Goal: Task Accomplishment & Management: Use online tool/utility

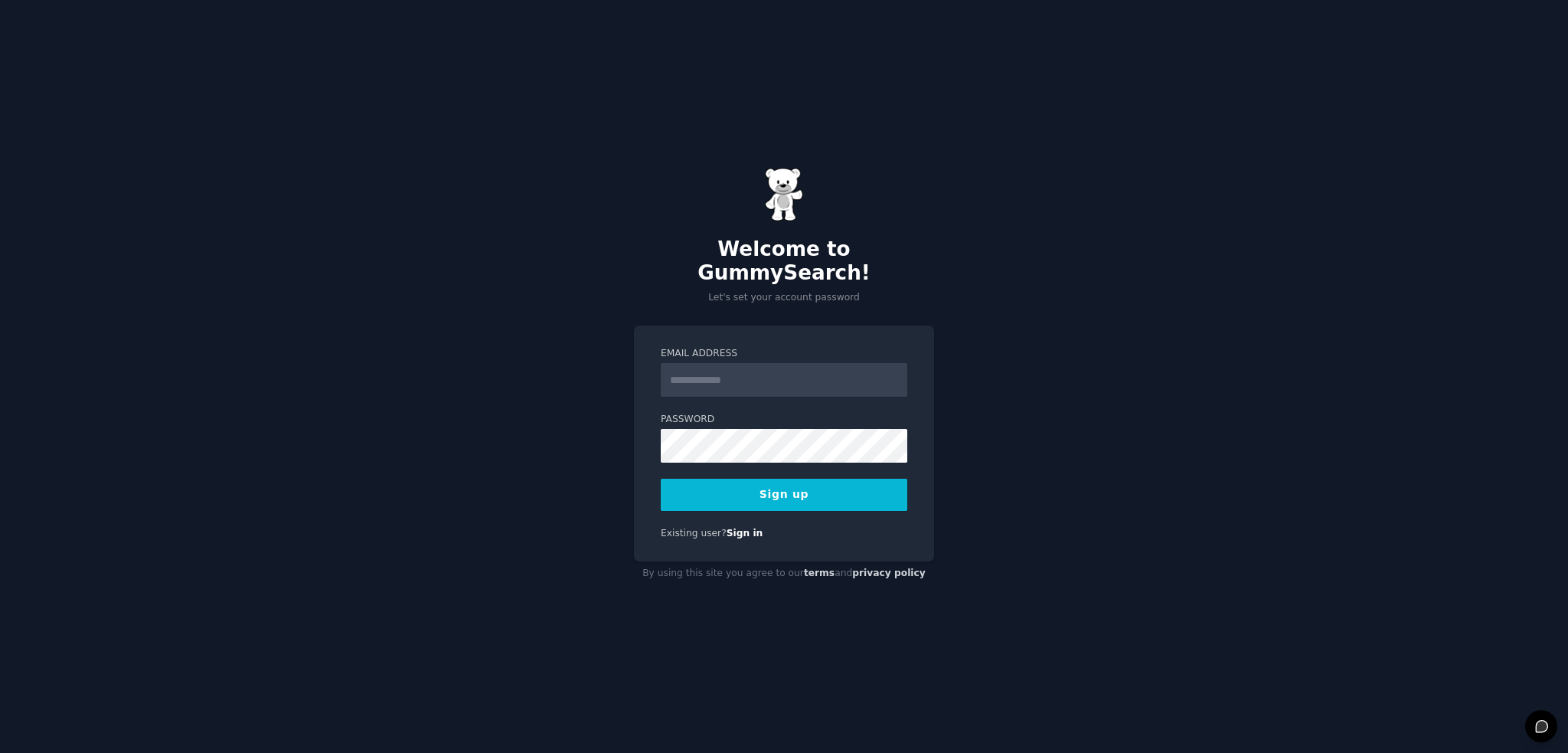
click at [733, 374] on input "Email Address" at bounding box center [784, 379] width 246 height 33
type input "**********"
click at [747, 479] on button "Sign up" at bounding box center [784, 494] width 246 height 32
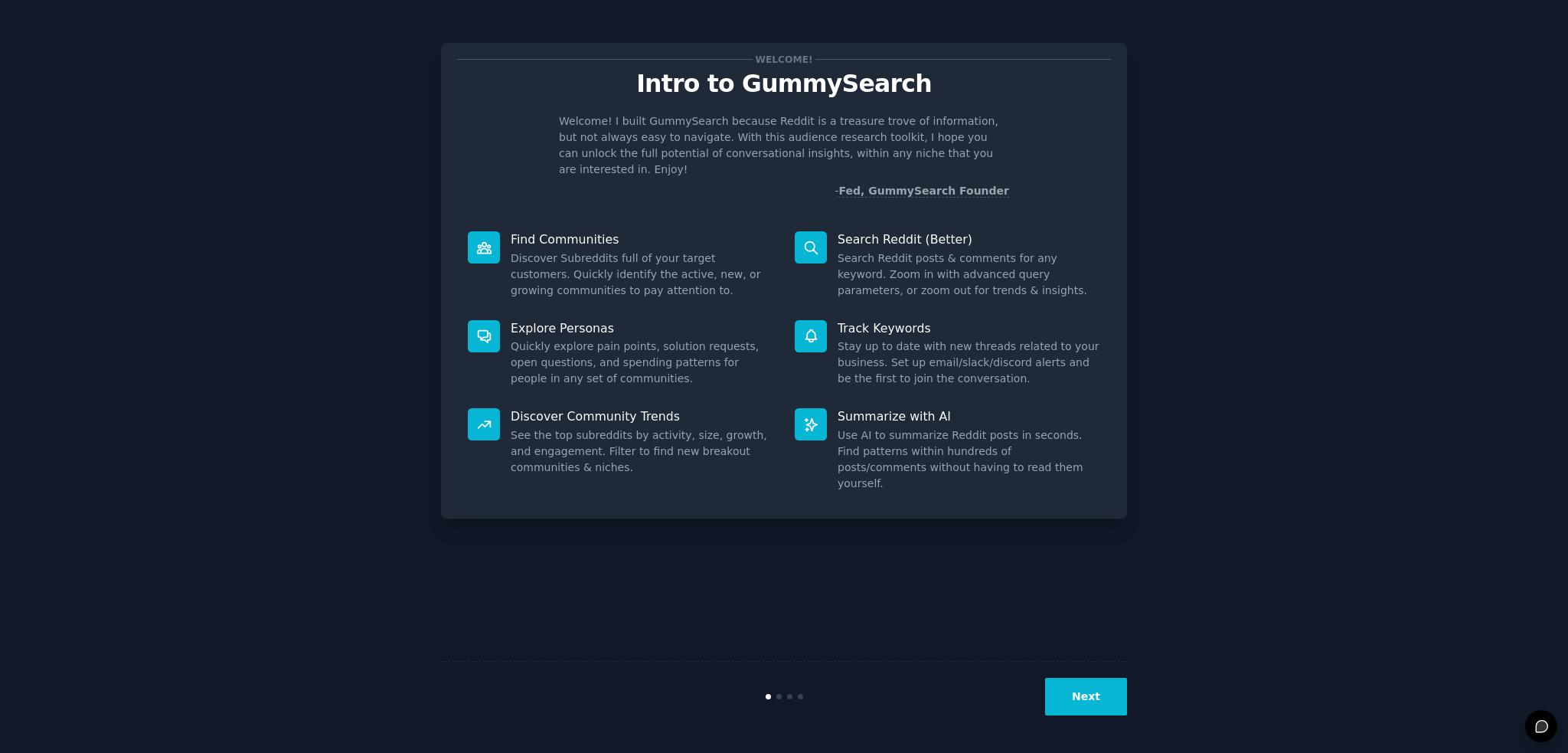
click at [1121, 694] on button "Next" at bounding box center [1086, 697] width 82 height 38
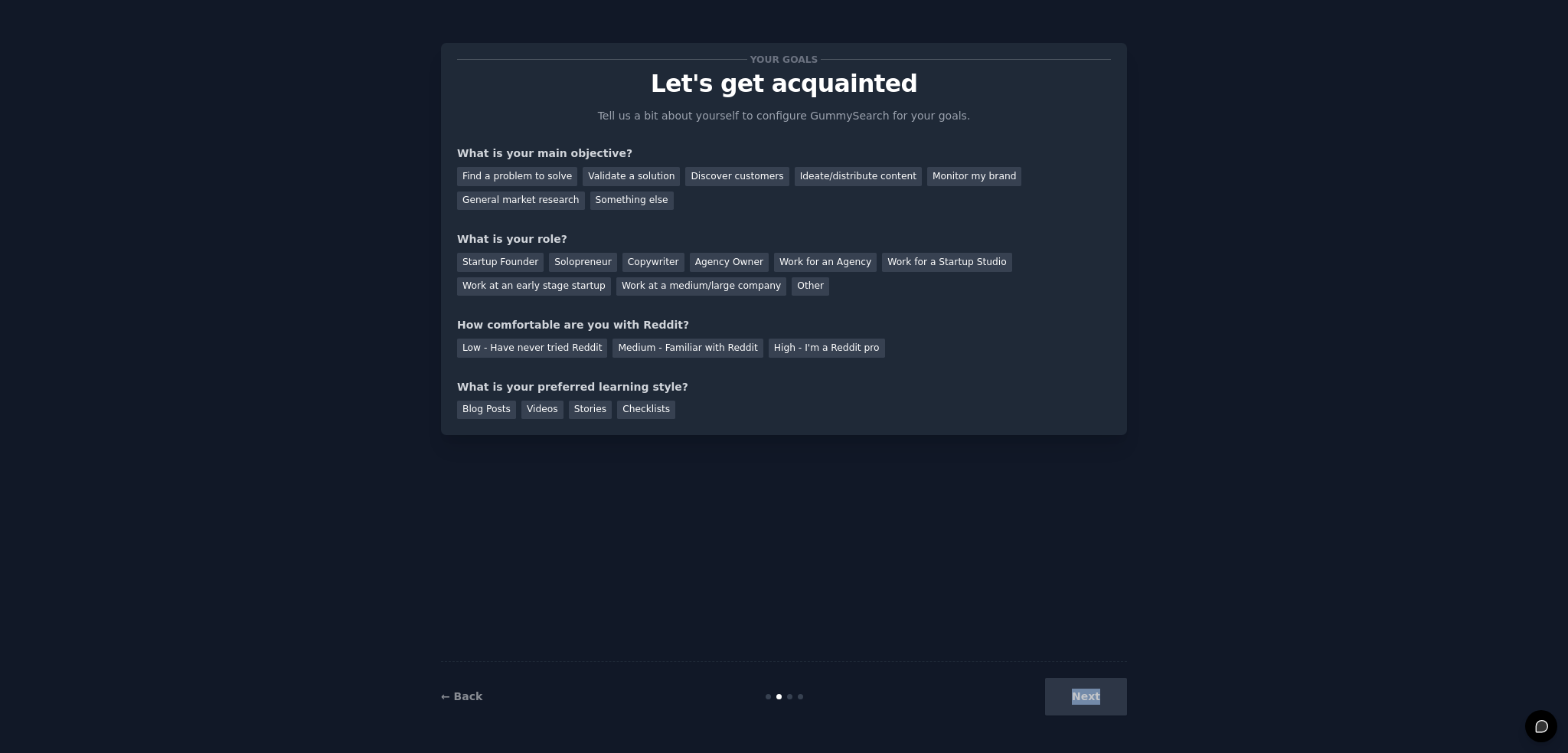
click at [1121, 694] on div "Next" at bounding box center [1012, 697] width 229 height 38
click at [1309, 228] on div "Your goals Let's get acquainted Tell us a bit about yourself to configure Gummy…" at bounding box center [784, 376] width 1526 height 710
click at [514, 179] on div "Find a problem to solve" at bounding box center [516, 176] width 120 height 19
click at [699, 177] on div "Discover customers" at bounding box center [737, 176] width 104 height 19
click at [538, 169] on div "Find a problem to solve" at bounding box center [516, 176] width 120 height 19
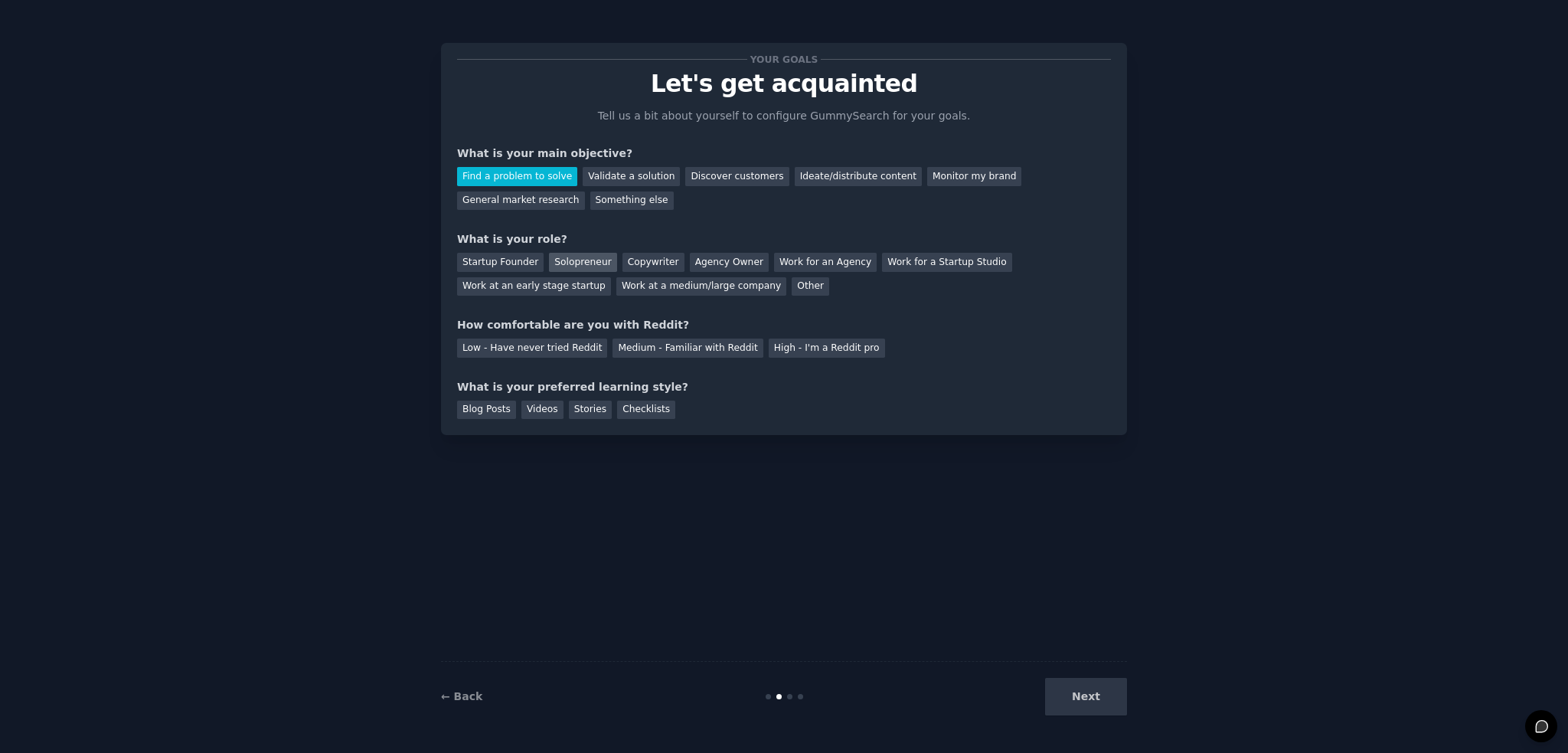
click at [575, 259] on div "Solopreneur" at bounding box center [582, 262] width 68 height 19
click at [646, 352] on div "Medium - Familiar with Reddit" at bounding box center [688, 348] width 150 height 19
click at [463, 404] on div "Blog Posts" at bounding box center [486, 410] width 59 height 19
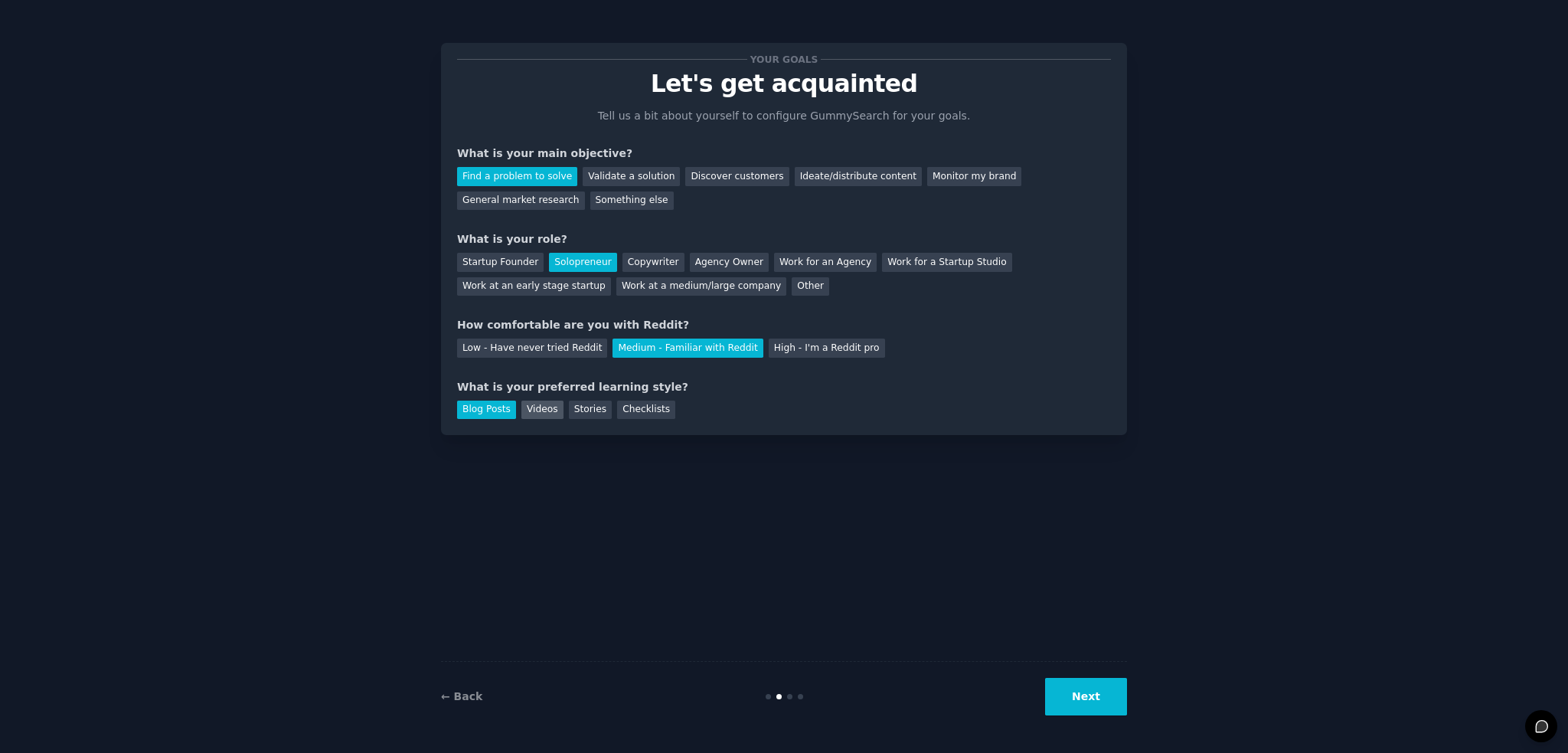
click at [521, 418] on div "Videos" at bounding box center [543, 410] width 42 height 19
click at [475, 422] on div "Your goals Let's get acquainted Tell us a bit about yourself to configure Gummy…" at bounding box center [784, 239] width 686 height 392
click at [493, 405] on div "Blog Posts" at bounding box center [486, 410] width 59 height 19
click at [1087, 700] on button "Next" at bounding box center [1086, 697] width 82 height 38
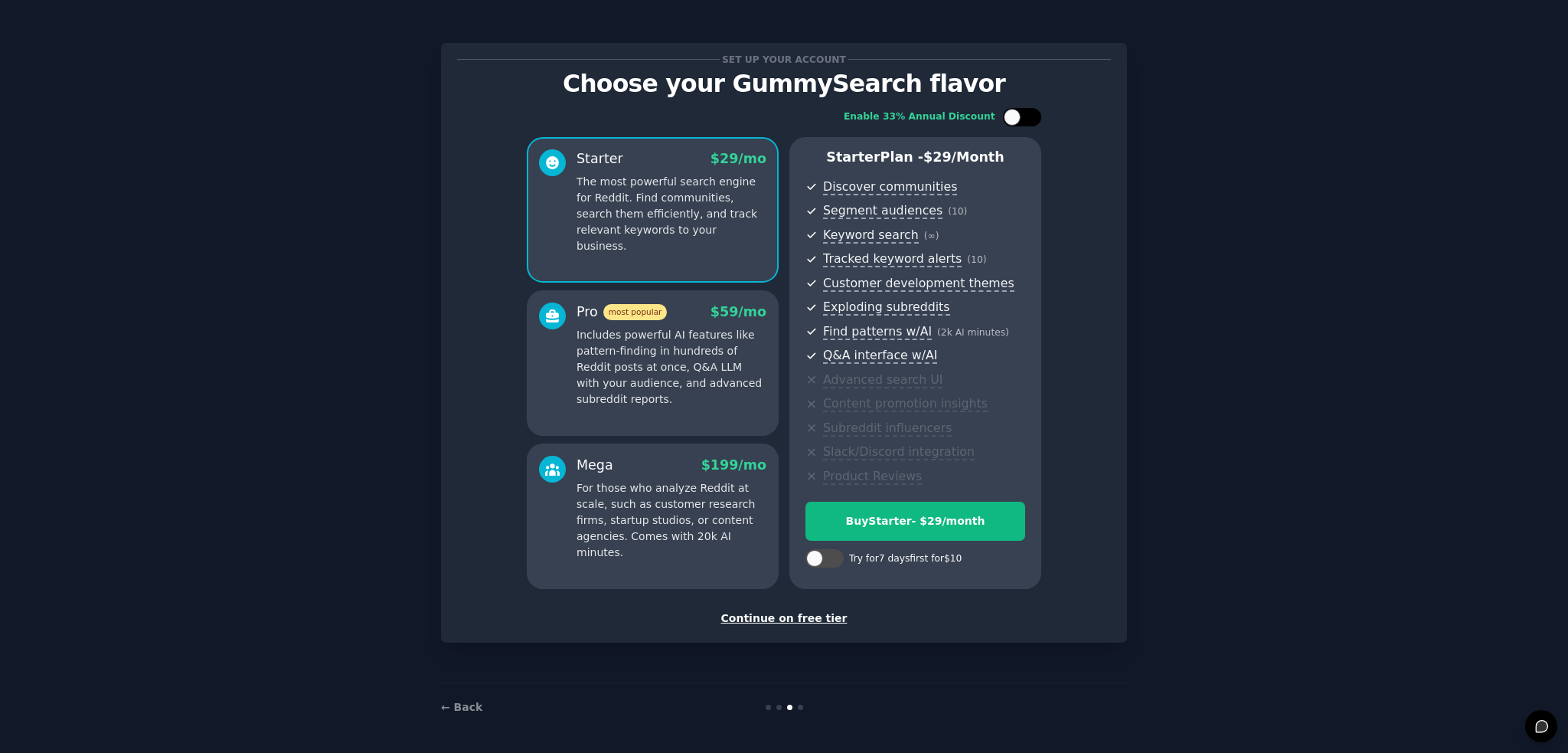
click at [1011, 122] on div at bounding box center [1012, 117] width 17 height 17
click at [1016, 120] on icon at bounding box center [1013, 117] width 8 height 8
click at [1016, 120] on div at bounding box center [1012, 117] width 17 height 17
click at [1016, 120] on icon at bounding box center [1013, 117] width 8 height 8
click at [1016, 120] on div at bounding box center [1012, 117] width 17 height 17
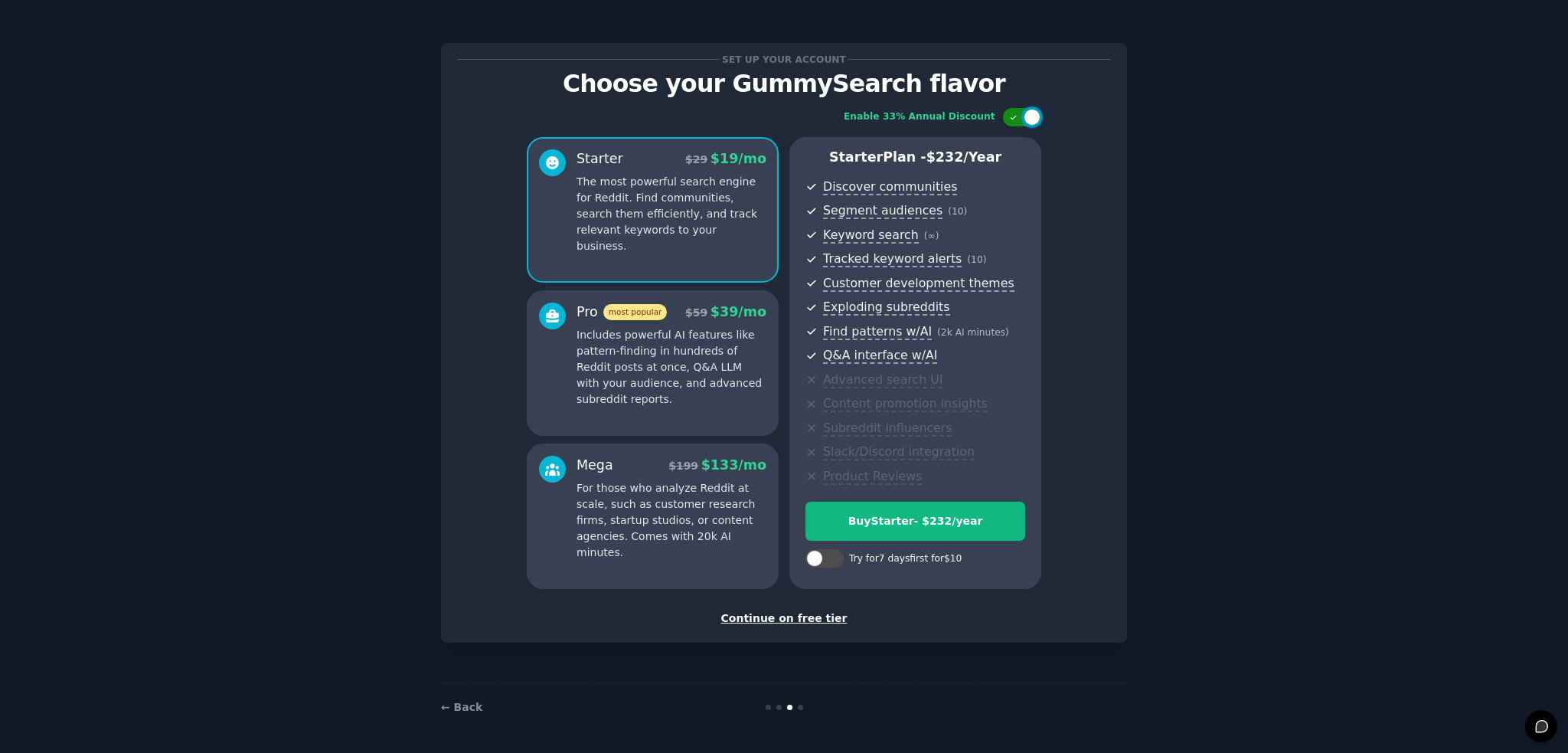
click at [1024, 125] on div at bounding box center [1022, 117] width 38 height 19
click at [1027, 118] on div at bounding box center [1030, 117] width 7 height 7
checkbox input "true"
click at [800, 621] on div "Continue on free tier" at bounding box center [784, 618] width 654 height 16
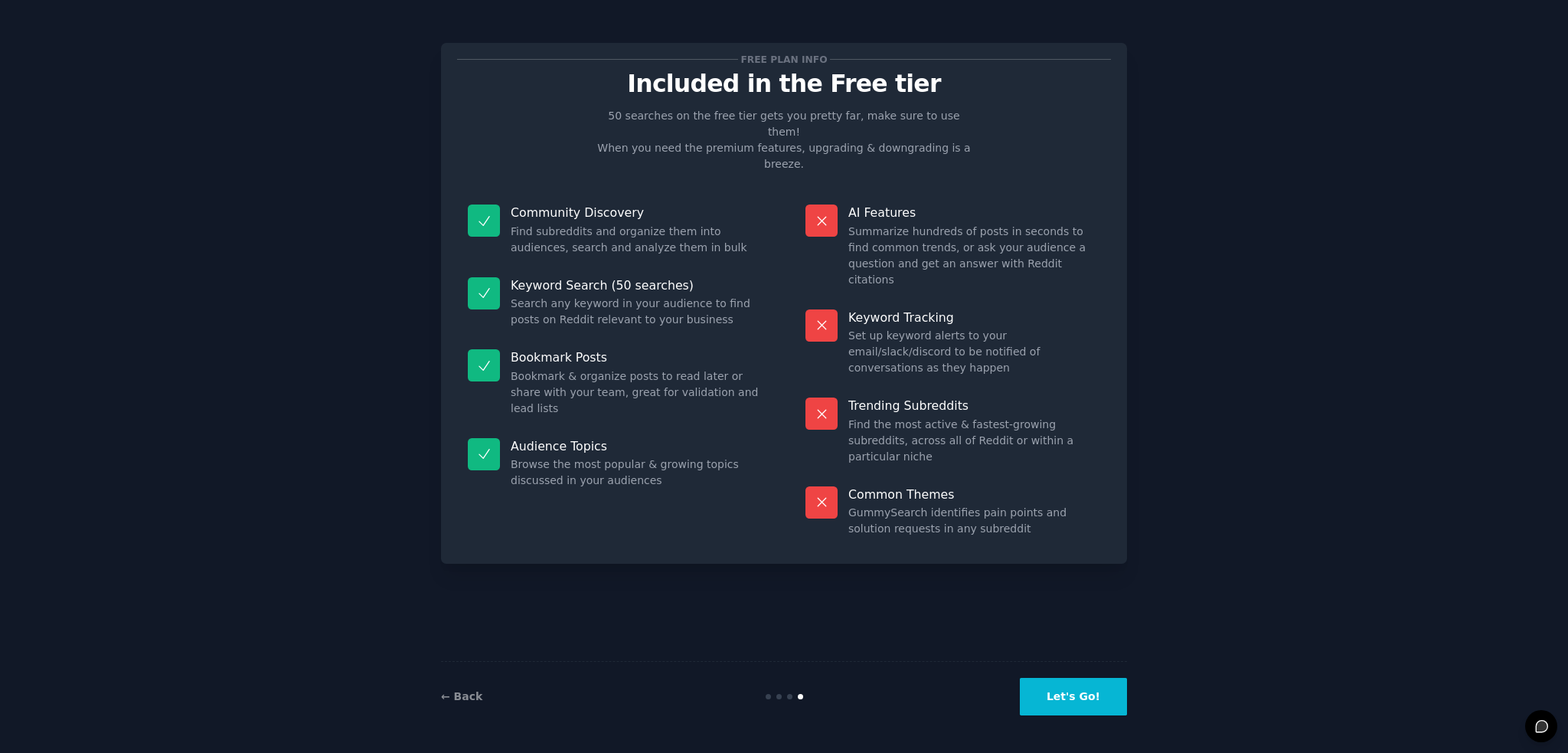
click at [1087, 702] on button "Let's Go!" at bounding box center [1073, 697] width 107 height 38
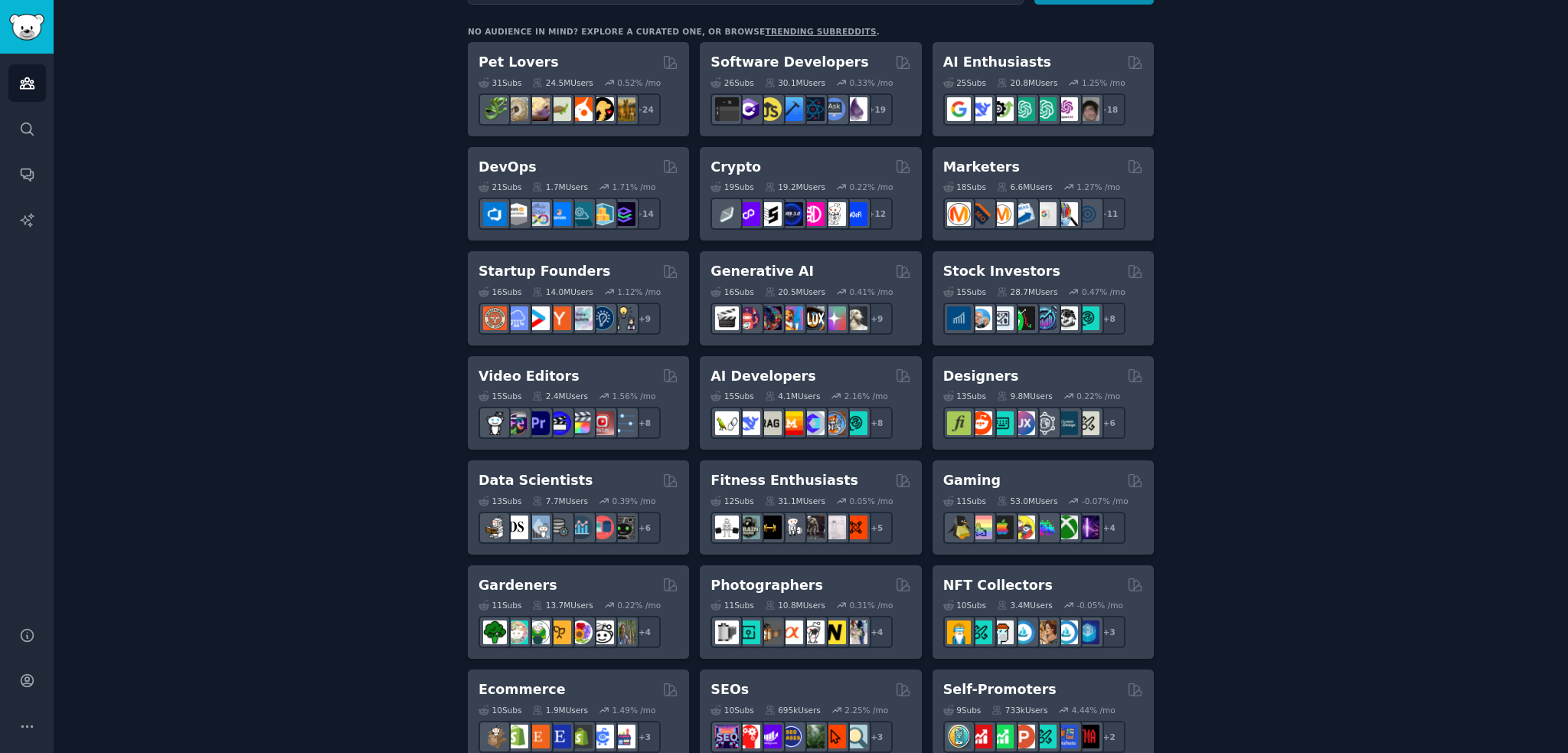
drag, startPoint x: 1311, startPoint y: 315, endPoint x: 1322, endPoint y: 392, distance: 77.8
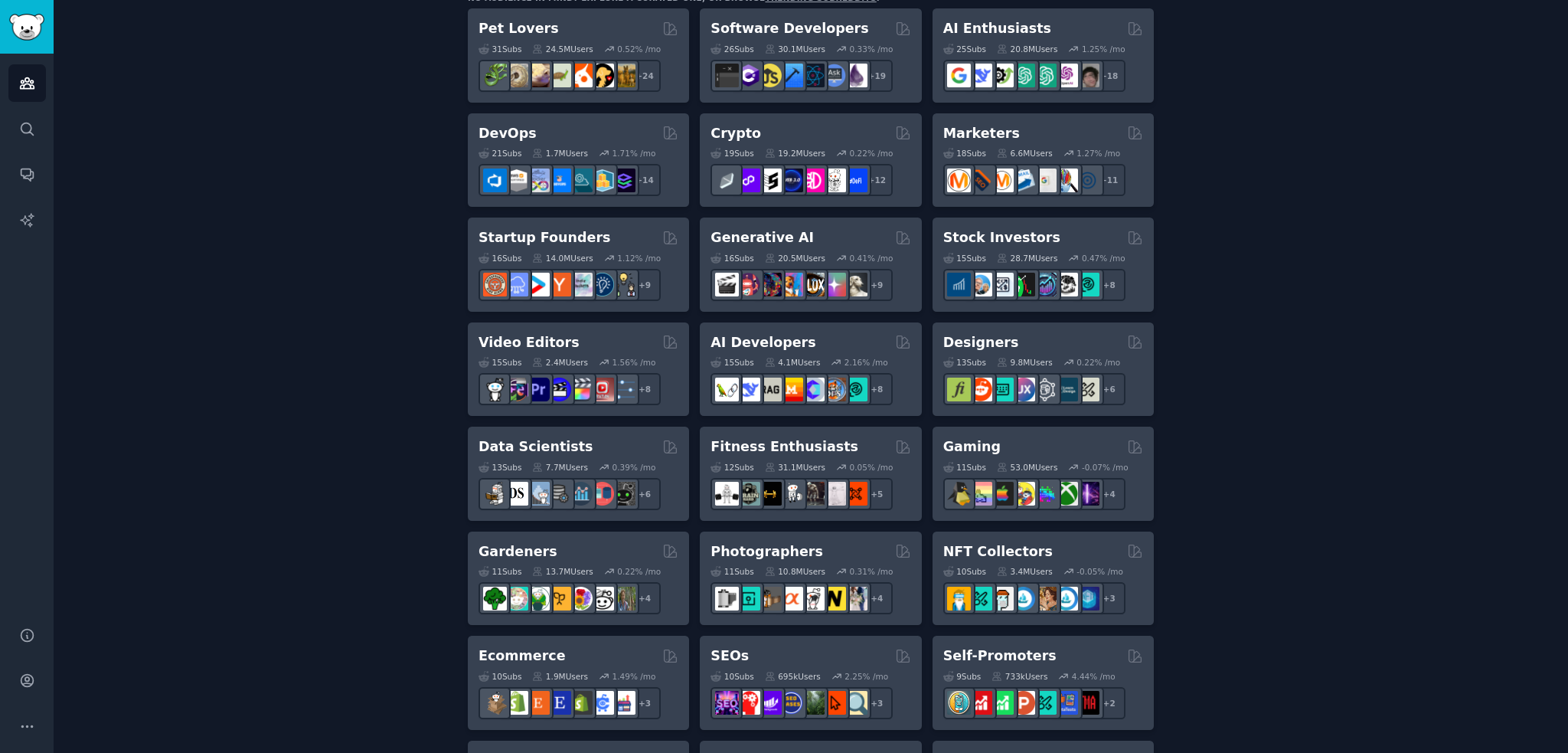
scroll to position [1012, 0]
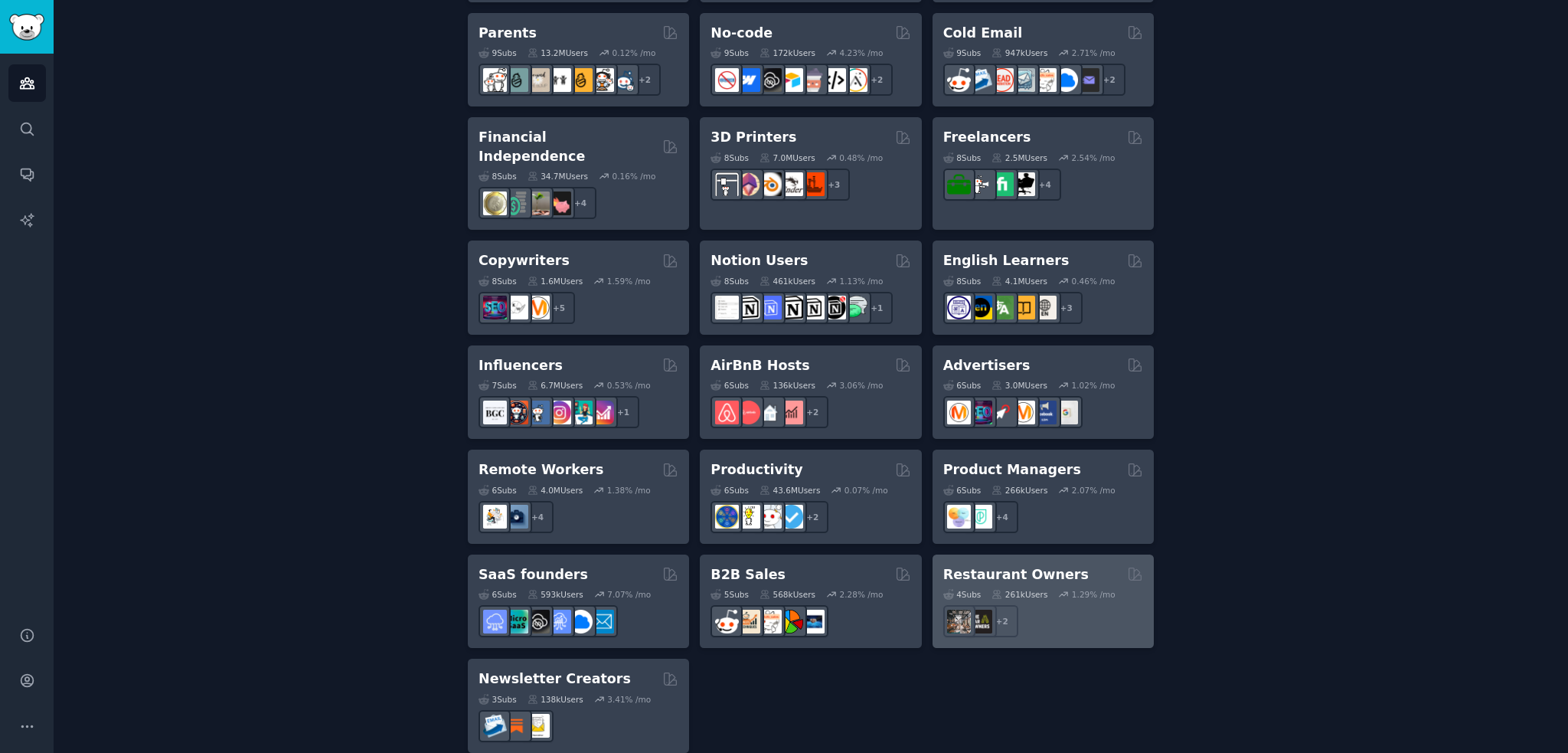
click at [1011, 565] on h2 "Restaurant Owners" at bounding box center [1016, 574] width 145 height 19
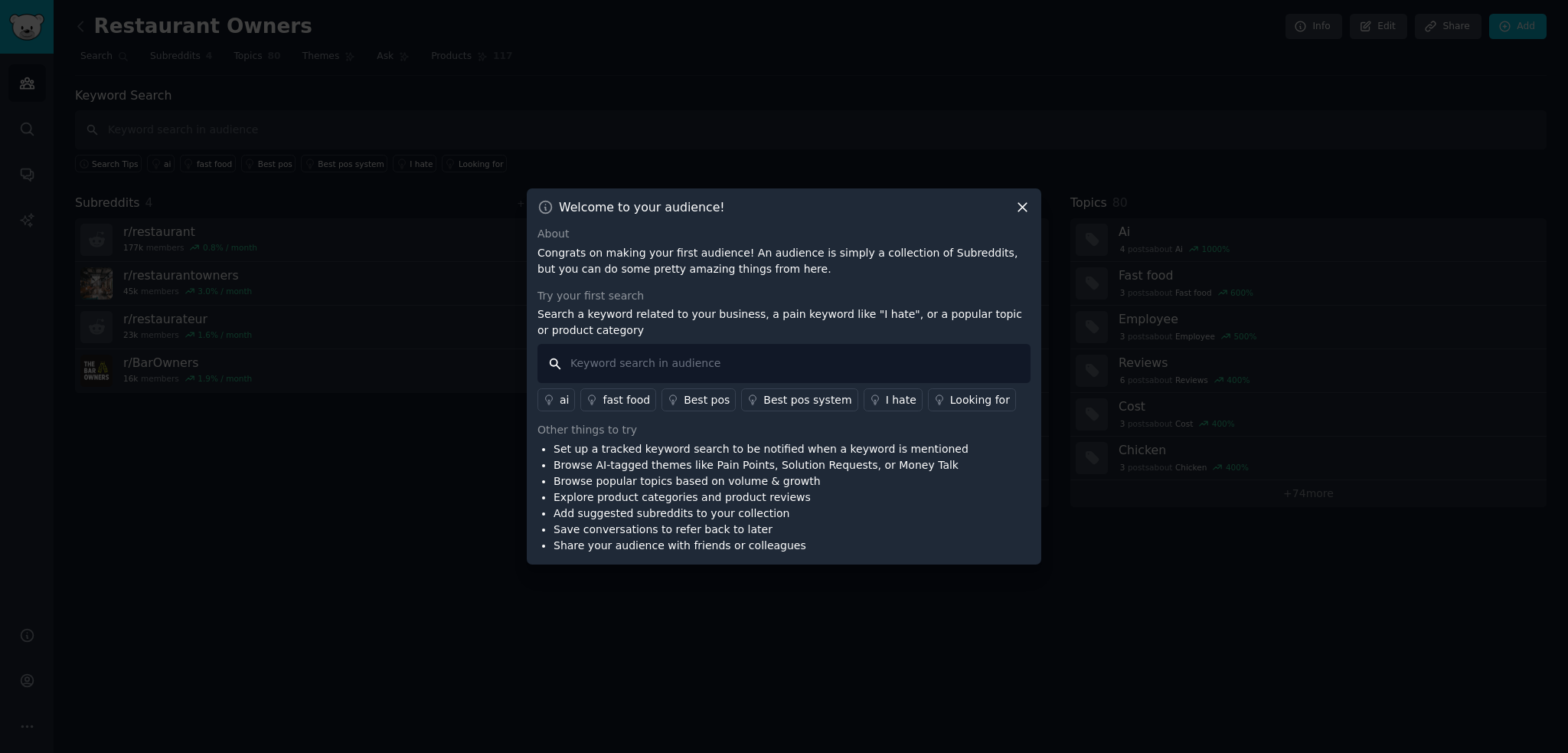
click at [666, 362] on input "text" at bounding box center [784, 363] width 493 height 39
type input "pain point"
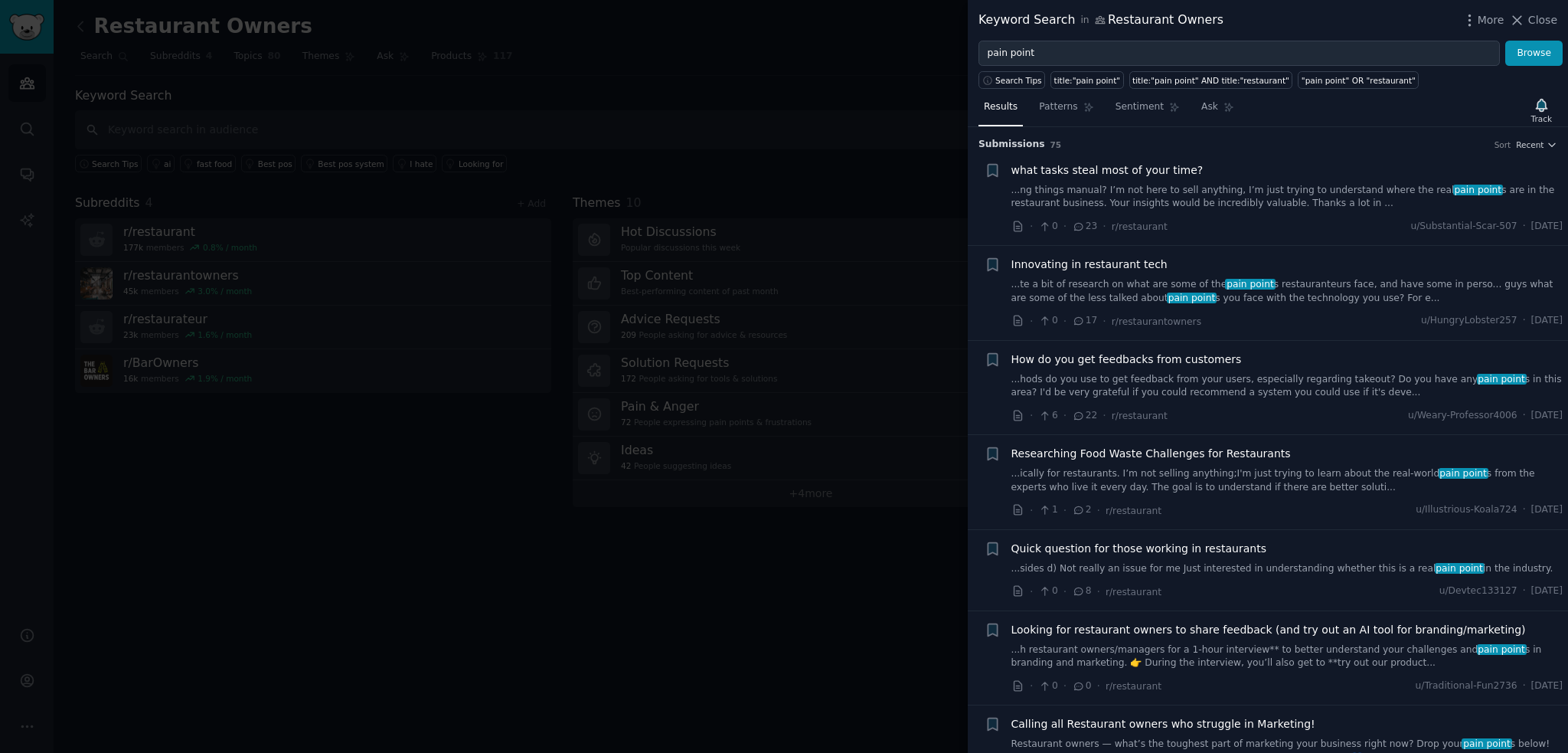
click at [768, 202] on div at bounding box center [784, 376] width 1568 height 753
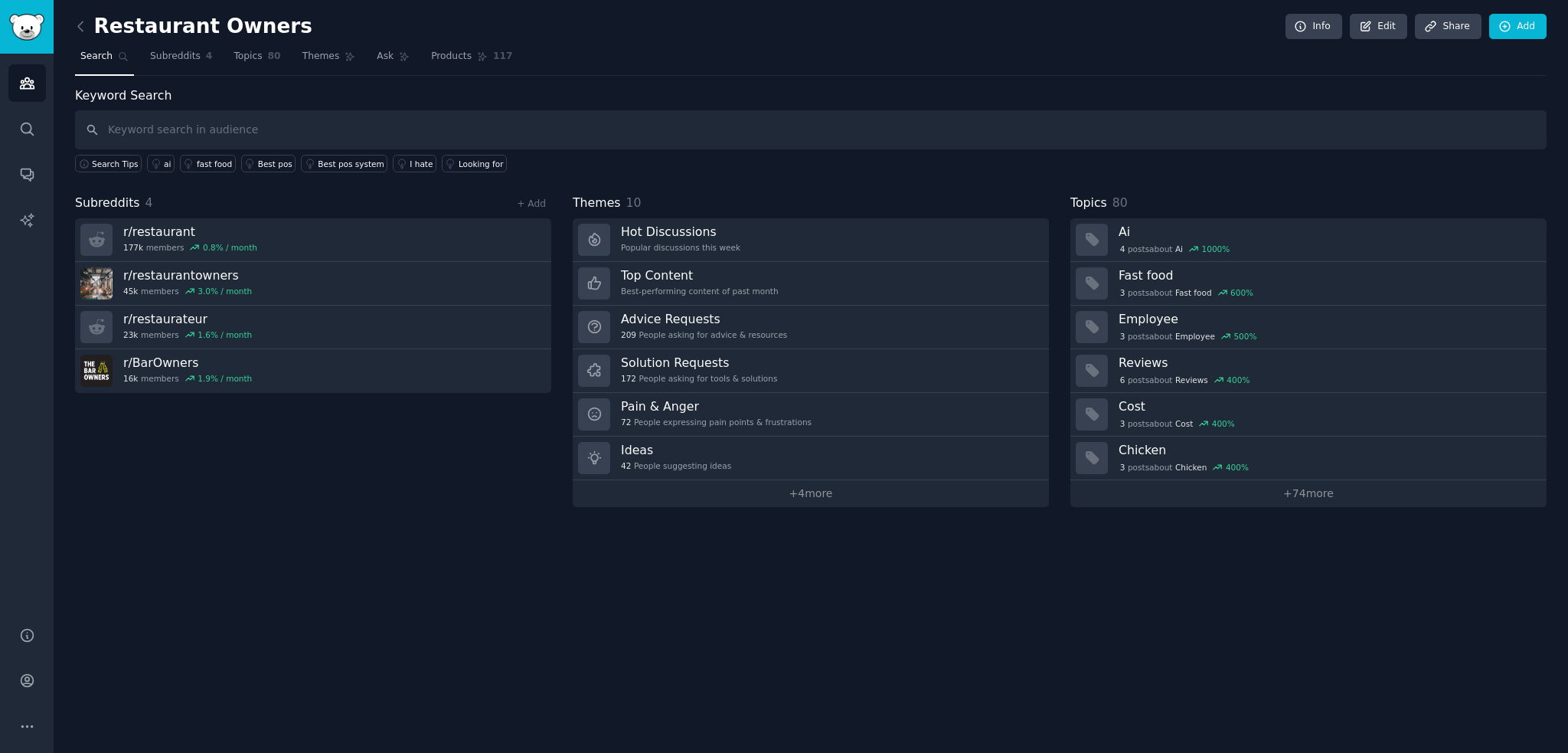
click at [754, 193] on div "Themes 10" at bounding box center [811, 202] width 476 height 19
click at [117, 503] on div "Subreddits 4 + Add r/ restaurant 177k members 0.8 % / month r/ restaurantowners…" at bounding box center [313, 350] width 476 height 313
click at [169, 51] on span "Subreddits" at bounding box center [175, 56] width 51 height 14
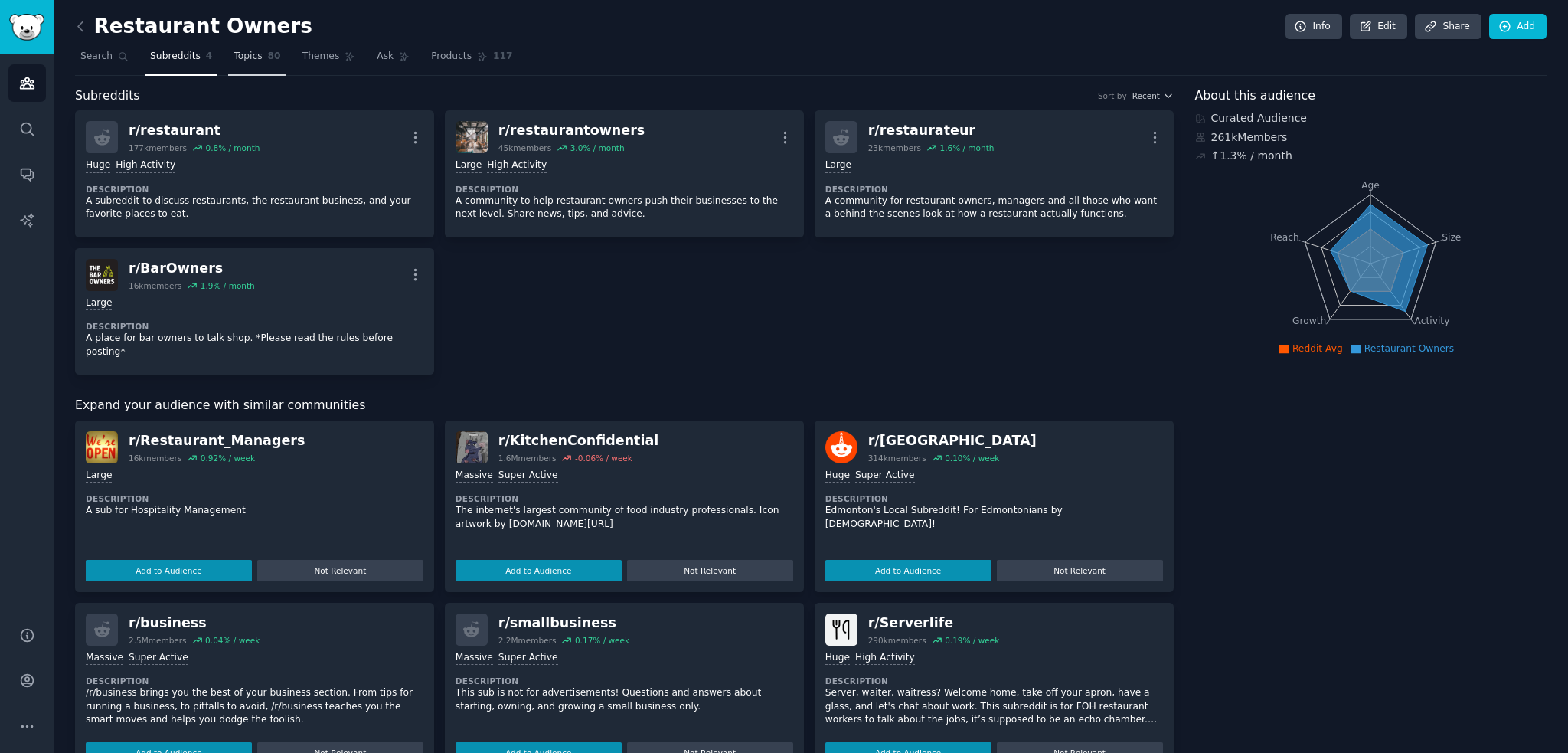
click at [237, 65] on link "Topics 80" at bounding box center [257, 60] width 57 height 31
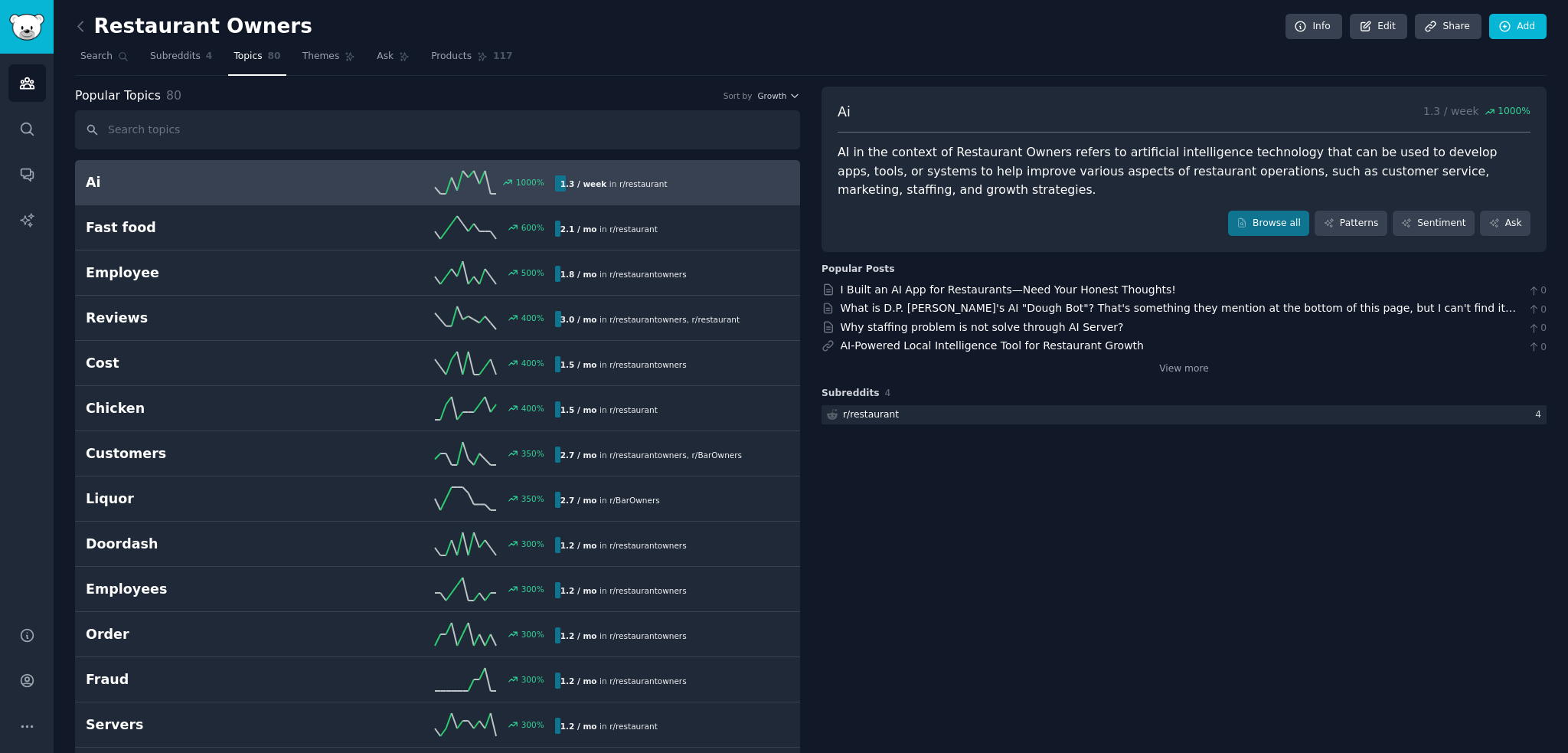
click at [1176, 379] on div "Ai 1.3 / week 1000 % AI in the context of Restaurant Owners refers to artificia…" at bounding box center [1184, 257] width 725 height 341
click at [1180, 373] on link "View more" at bounding box center [1184, 369] width 50 height 14
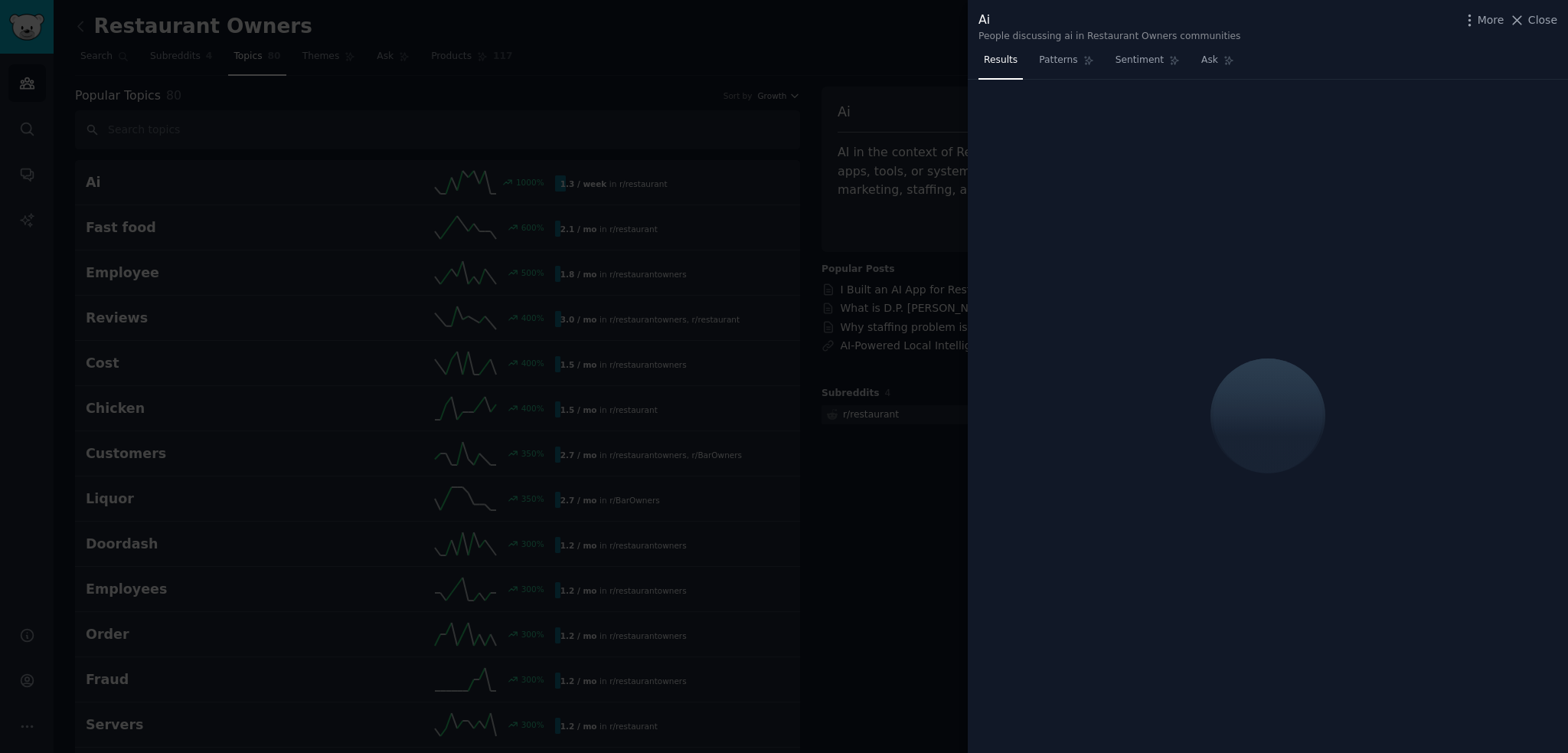
click at [931, 607] on div at bounding box center [784, 376] width 1568 height 753
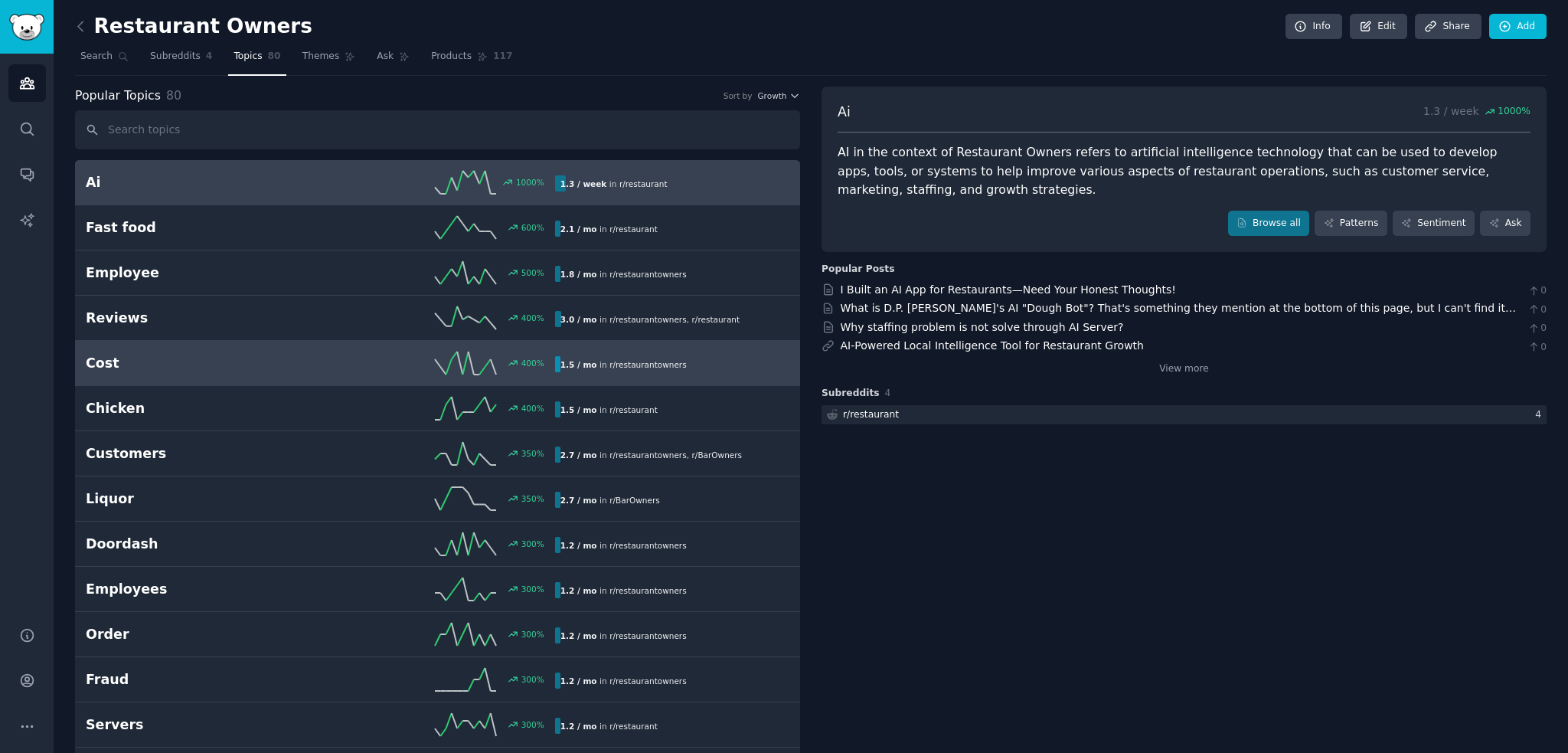
click at [609, 360] on span "r/ restaurantowners" at bounding box center [648, 364] width 78 height 9
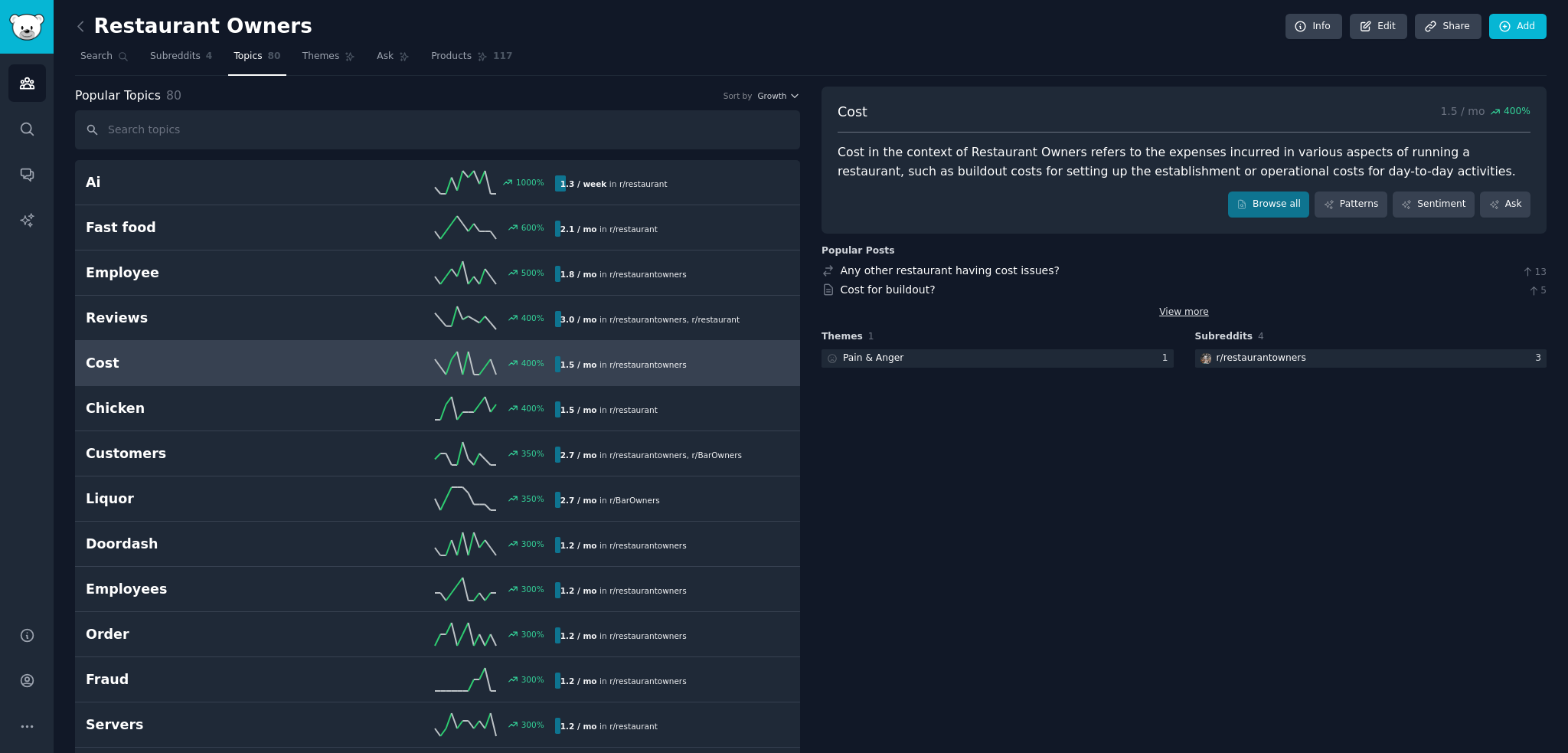
click at [1199, 315] on link "View more" at bounding box center [1184, 312] width 50 height 14
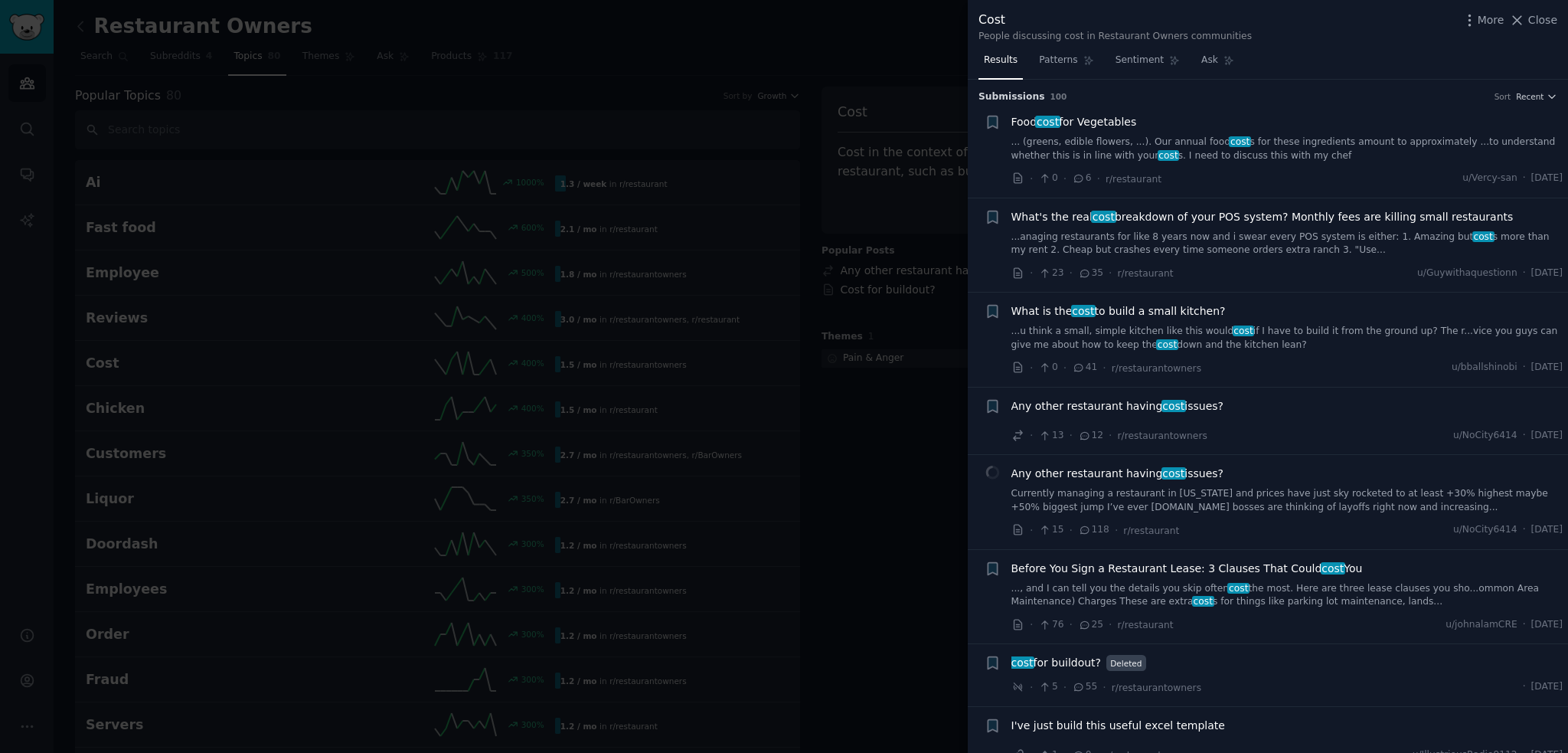
click at [1130, 306] on span "What is the cost to build a small kitchen?" at bounding box center [1118, 312] width 215 height 16
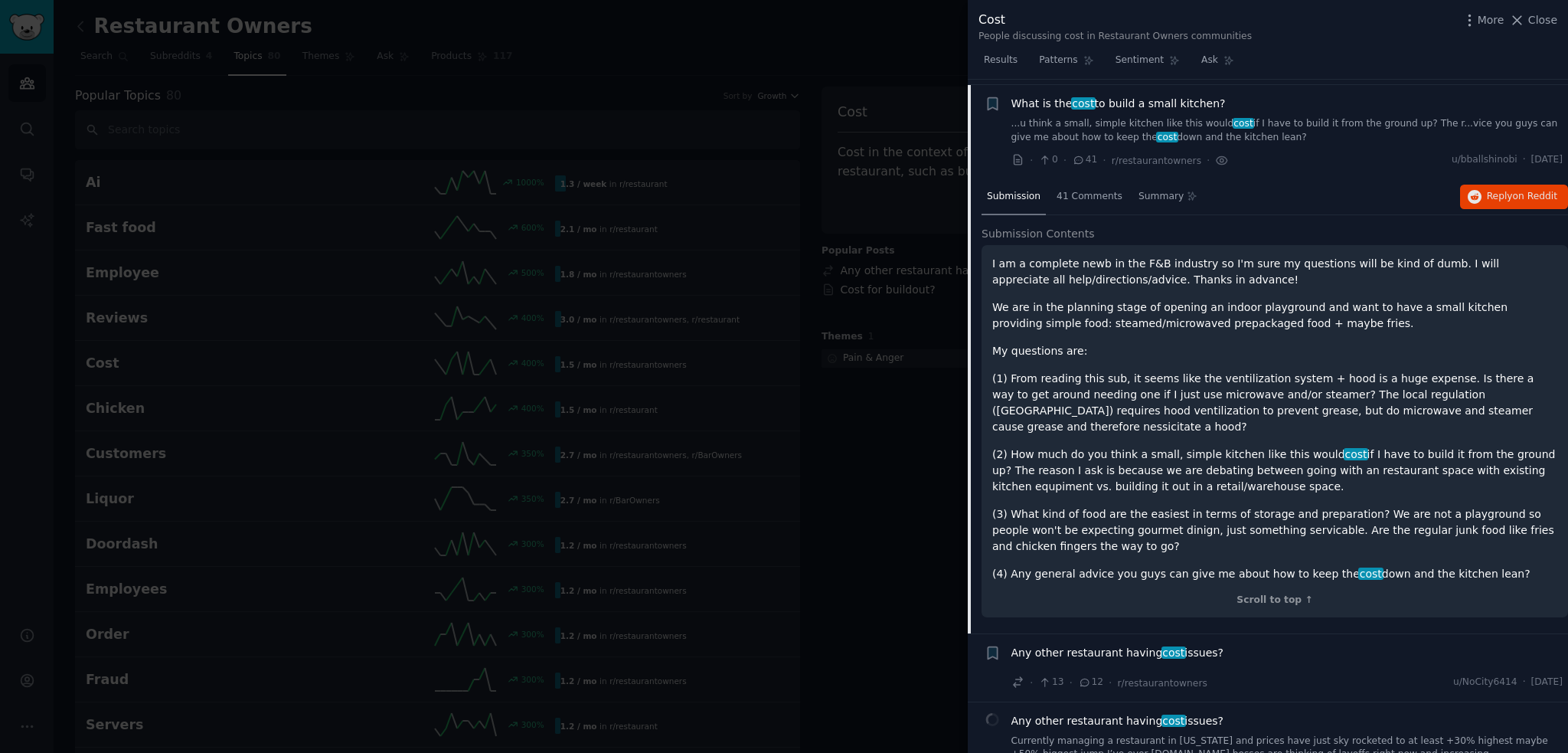
scroll to position [213, 0]
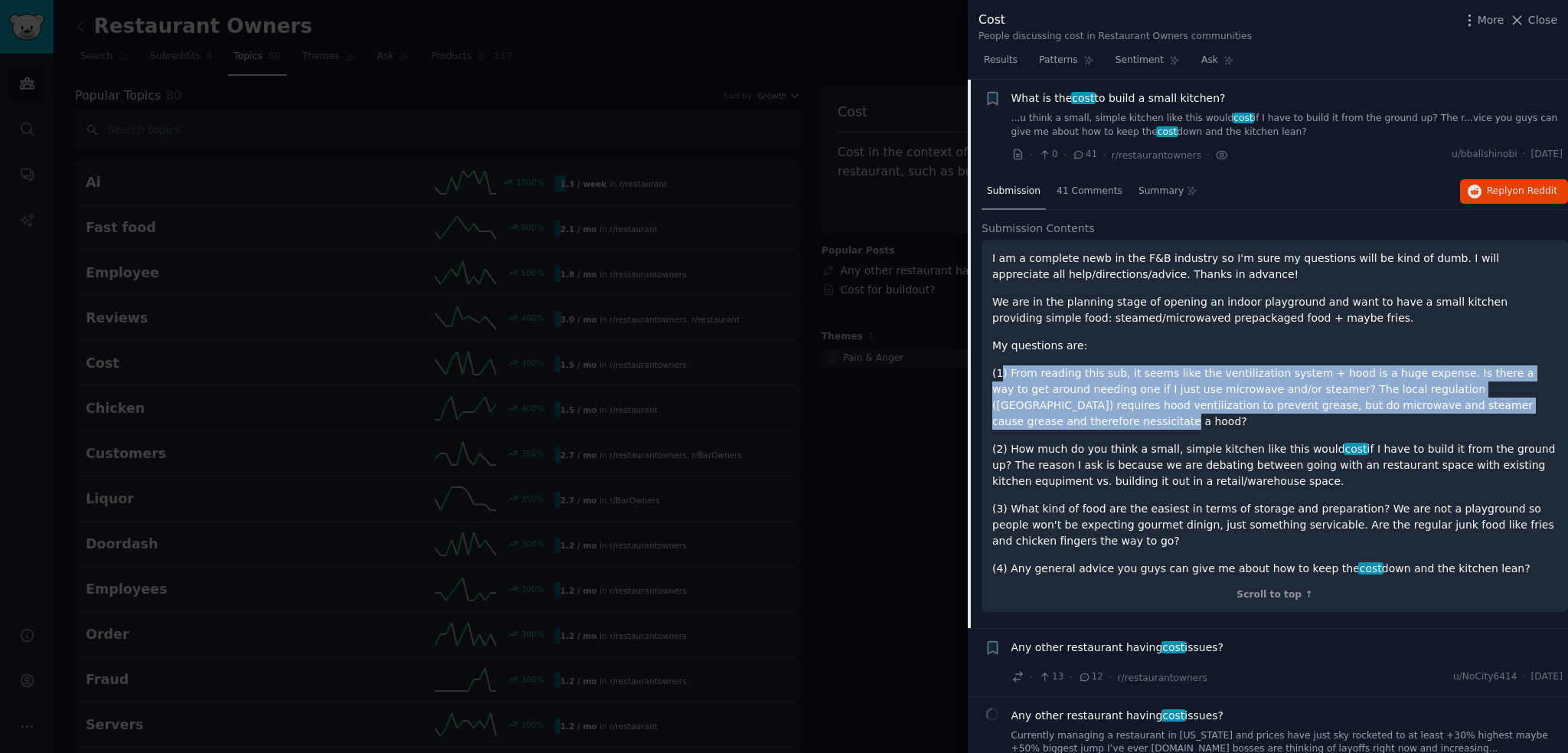
drag, startPoint x: 999, startPoint y: 368, endPoint x: 1470, endPoint y: 405, distance: 472.5
click at [1470, 405] on p "(1) From reading this sub, it seems like the ventilization system + hood is a h…" at bounding box center [1274, 397] width 565 height 64
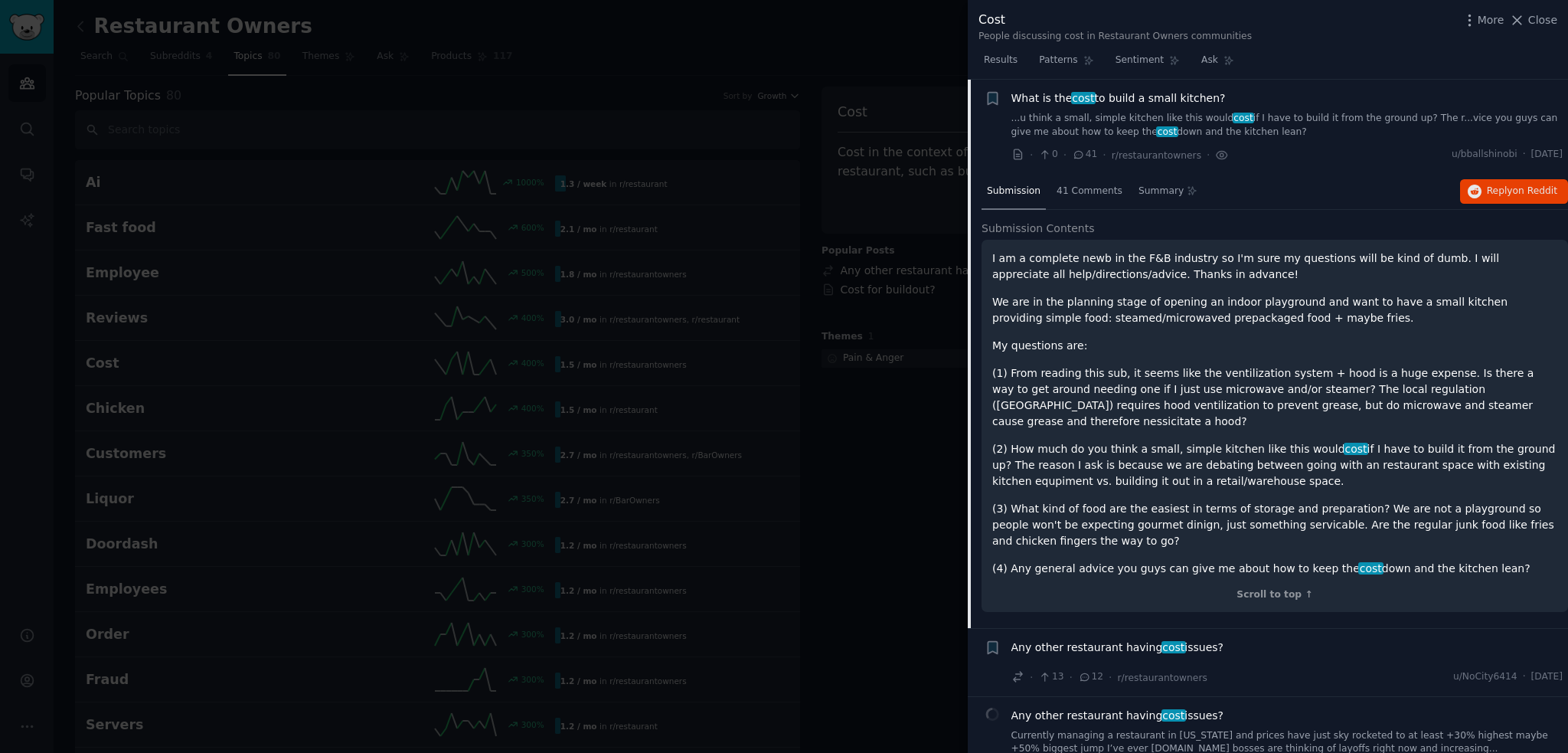
click at [1468, 441] on p "(2) How much do you think a small, simple kitchen like this would cost if I hav…" at bounding box center [1274, 465] width 565 height 48
drag, startPoint x: 1207, startPoint y: 465, endPoint x: 993, endPoint y: 428, distance: 217.2
click at [993, 441] on p "(2) How much do you think a small, simple kitchen like this would cost if I hav…" at bounding box center [1274, 465] width 565 height 48
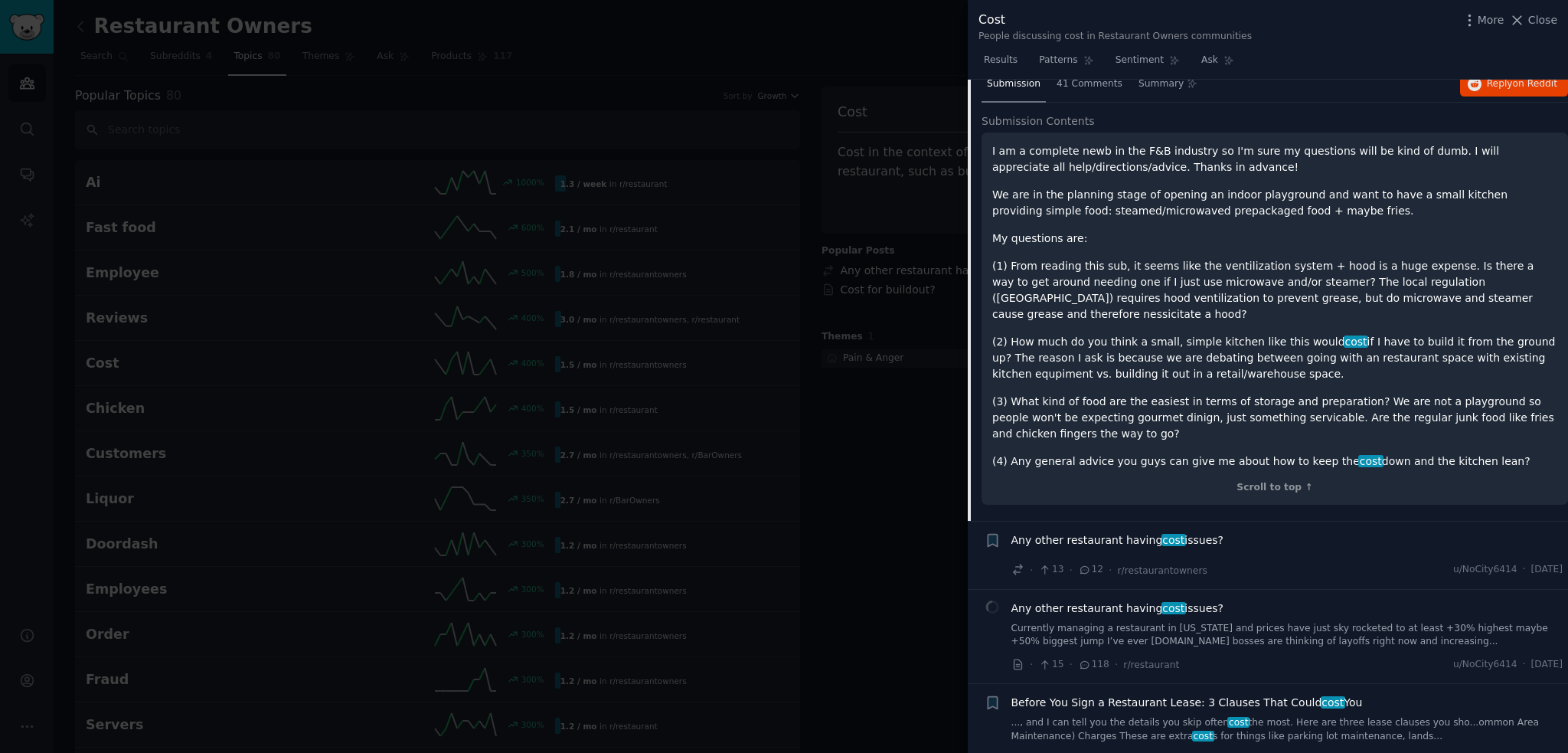
scroll to position [0, 0]
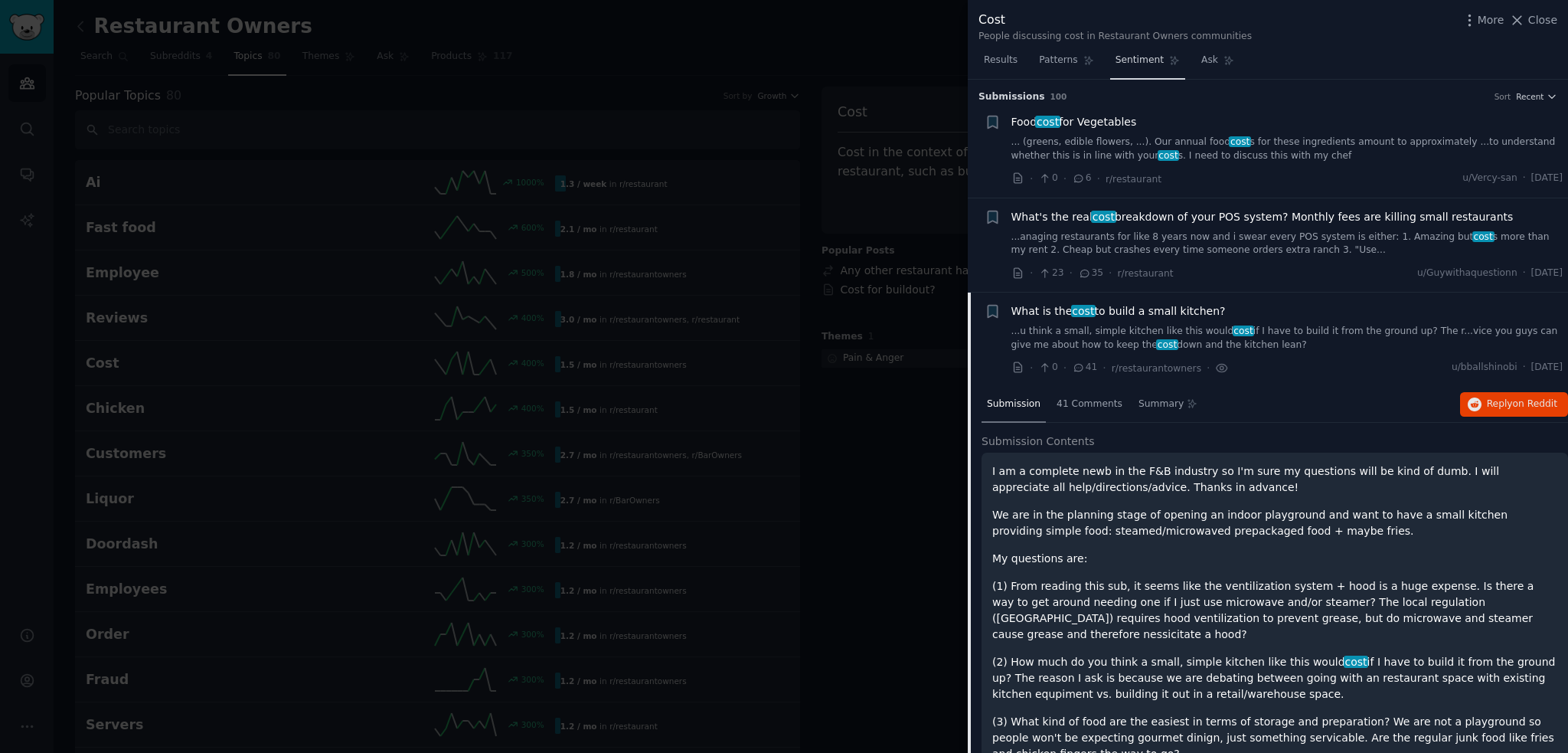
click at [1116, 55] on span "Sentiment" at bounding box center [1140, 60] width 48 height 14
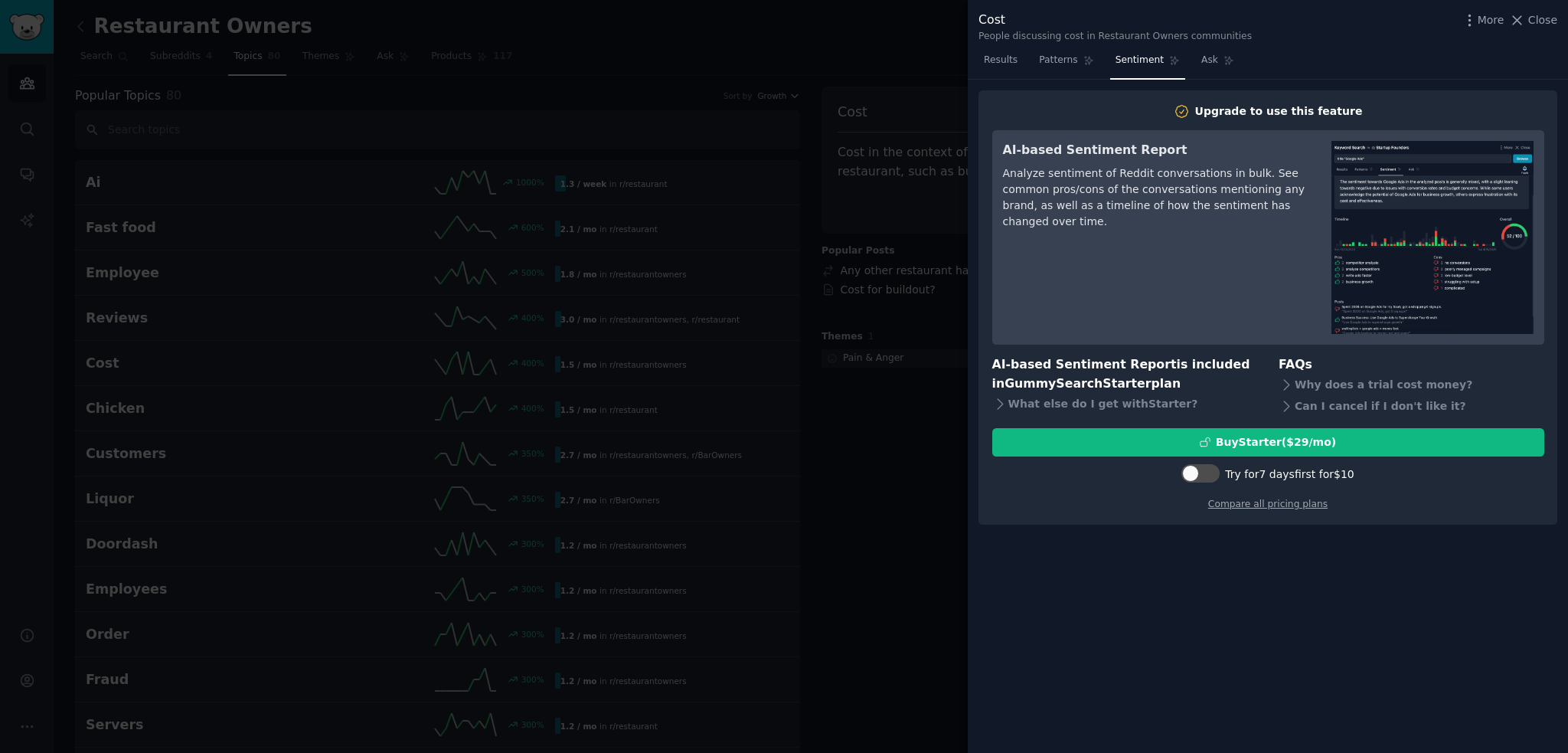
click at [882, 34] on div at bounding box center [784, 376] width 1568 height 753
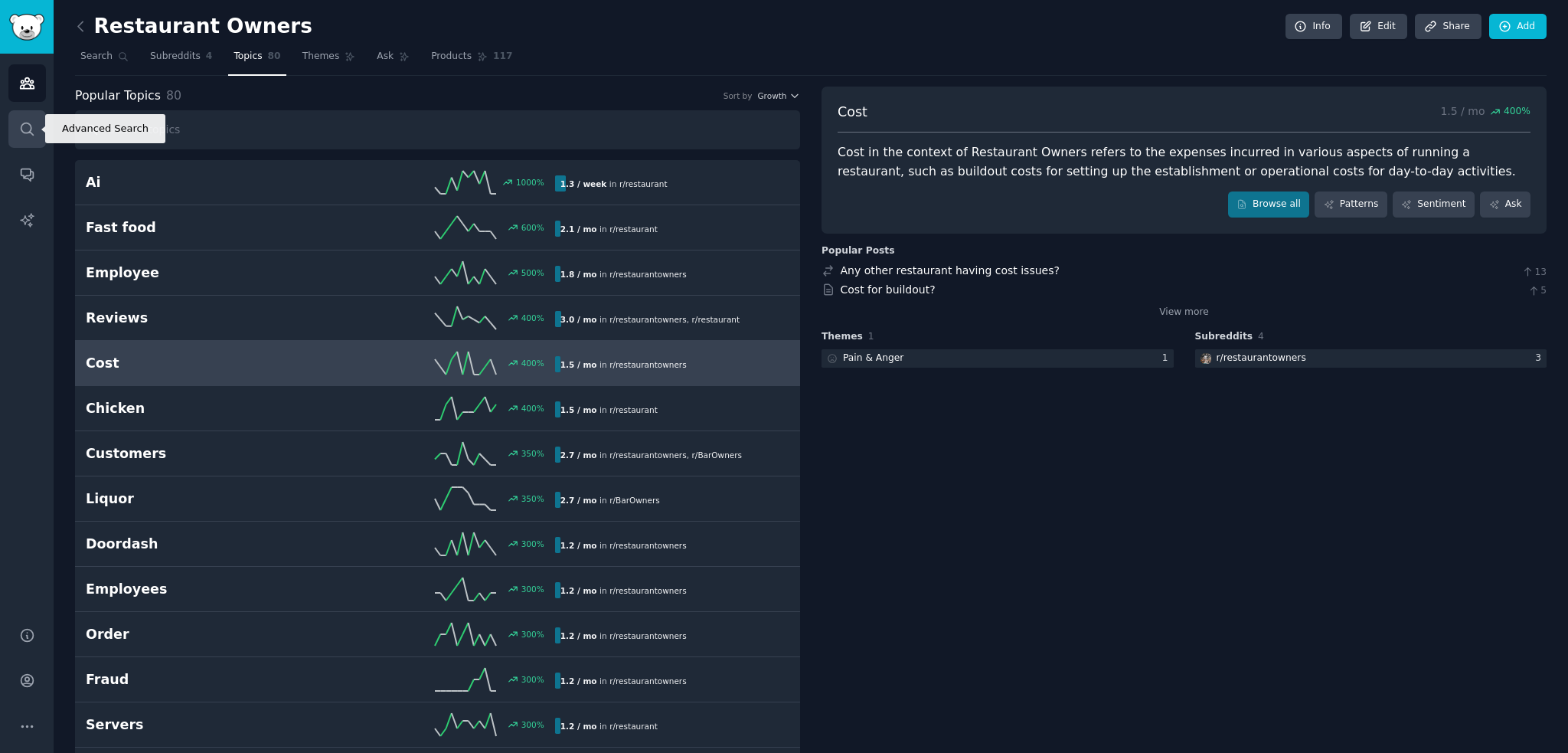
click at [25, 136] on icon "Sidebar" at bounding box center [27, 129] width 16 height 16
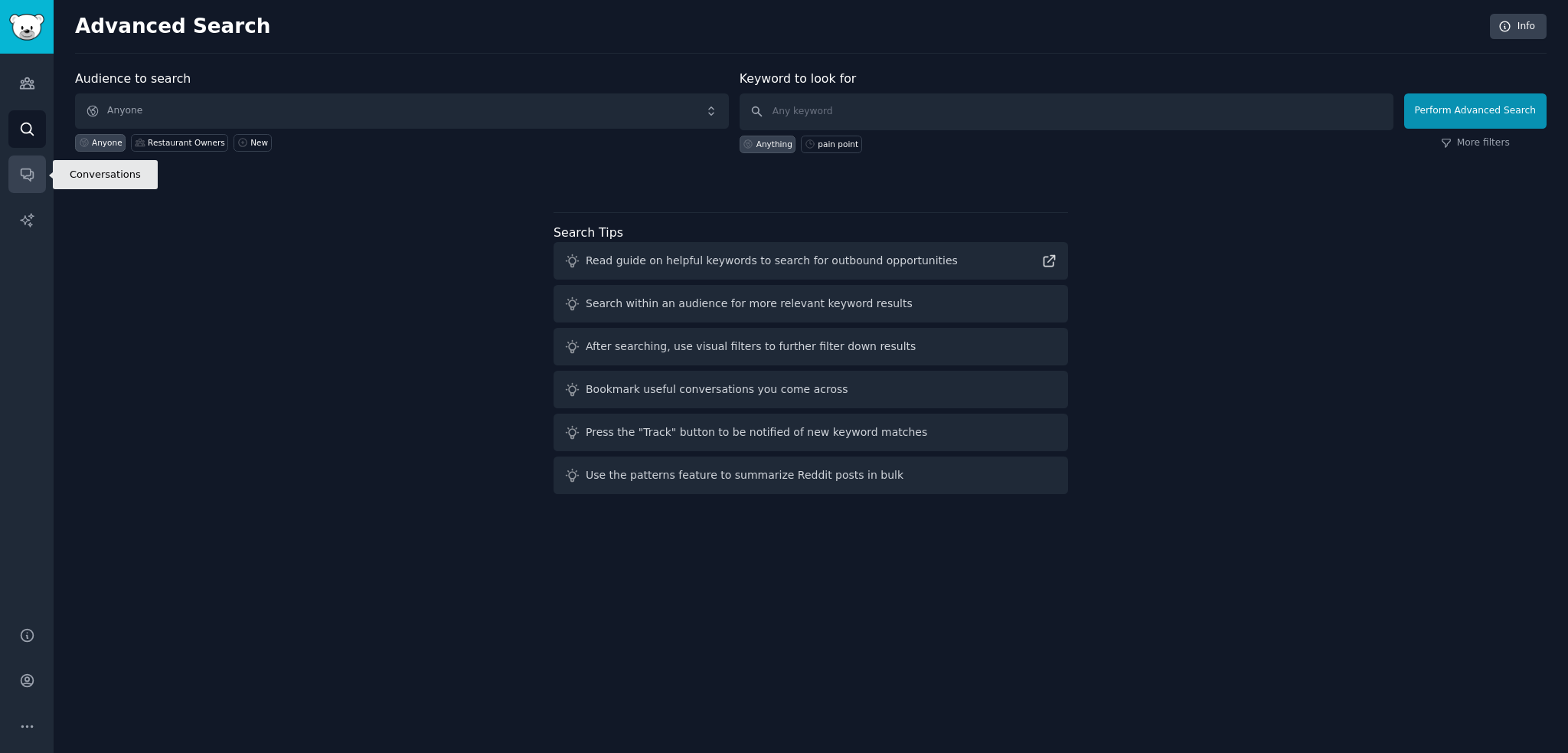
click at [20, 166] on icon "Sidebar" at bounding box center [27, 175] width 16 height 16
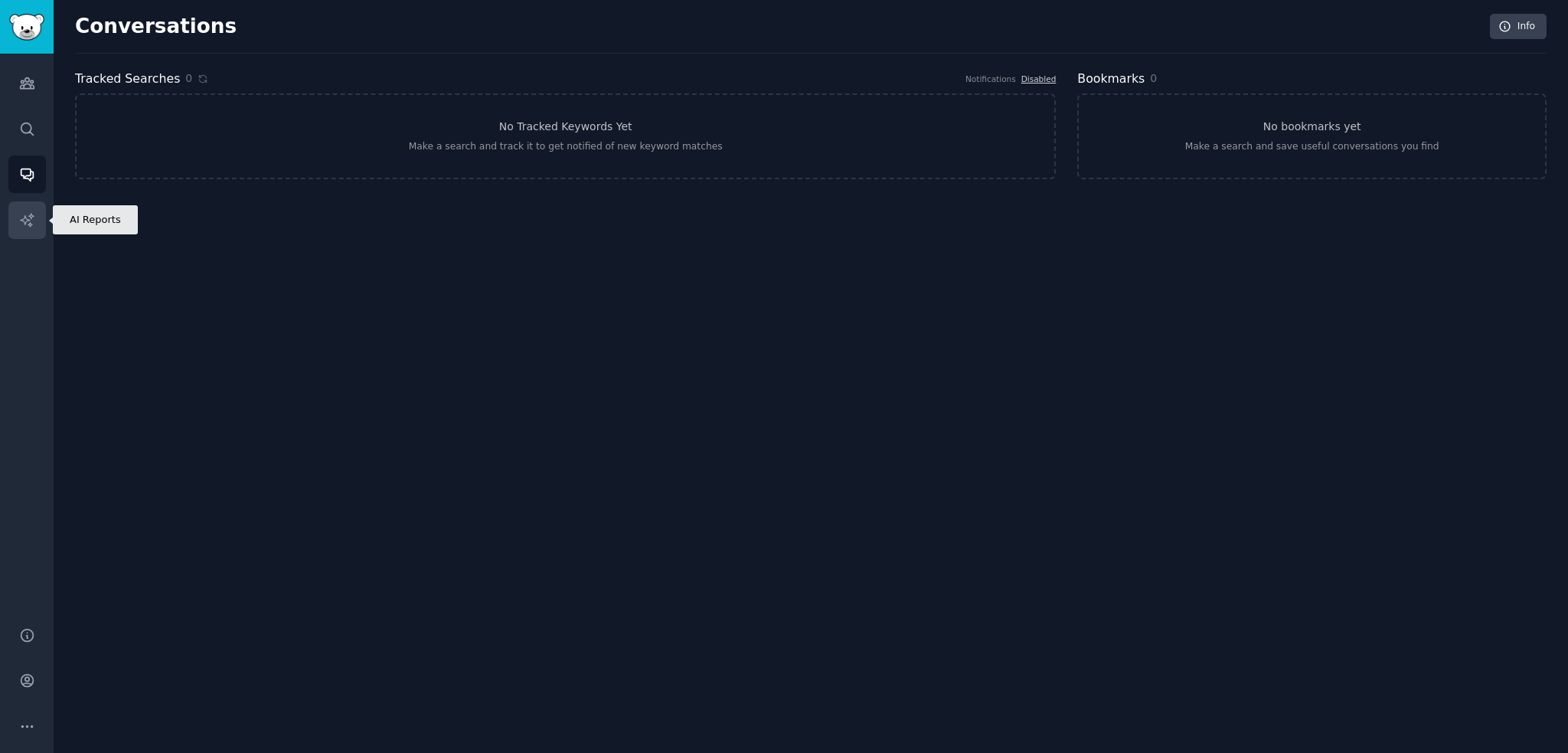
click at [30, 217] on icon "Sidebar" at bounding box center [27, 220] width 16 height 16
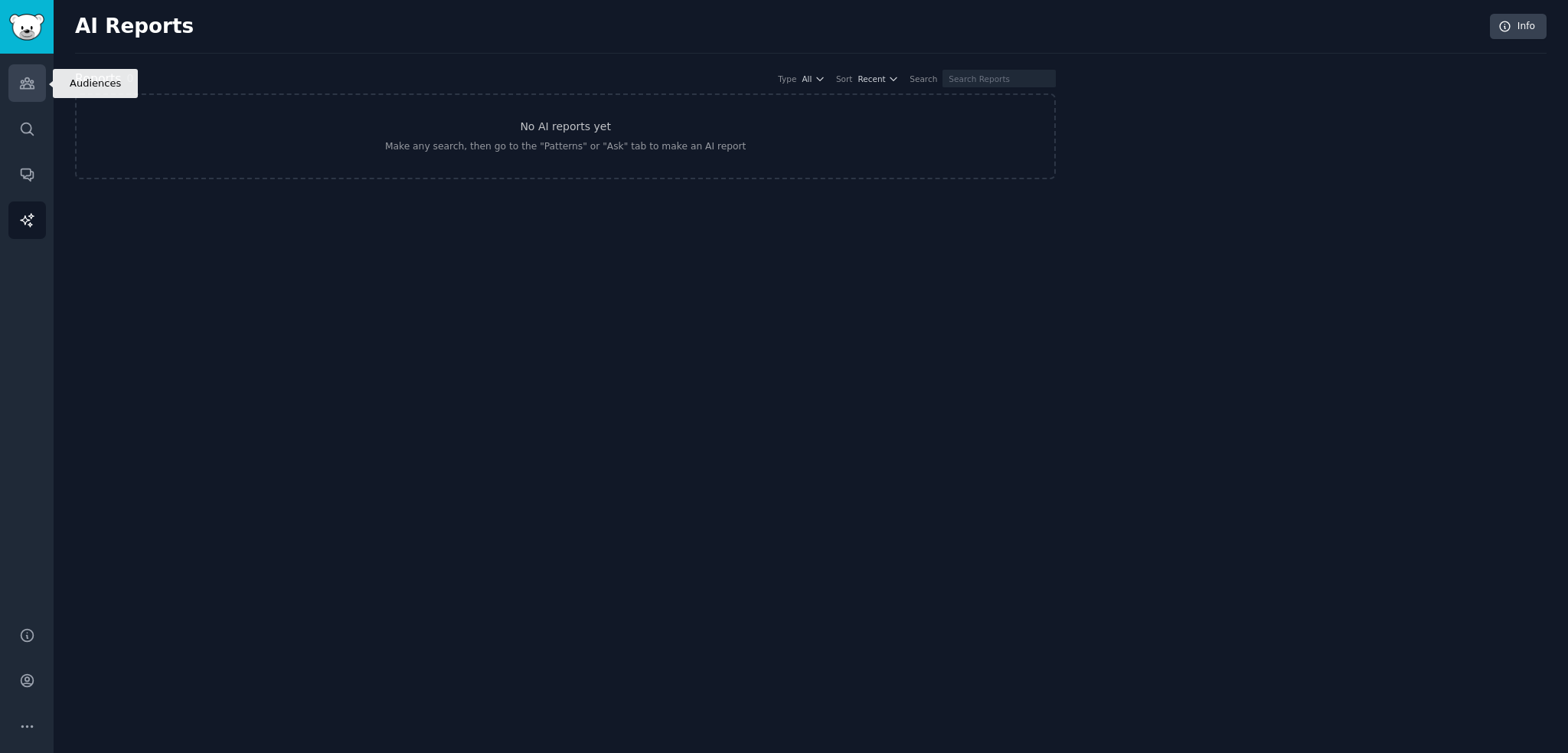
click at [29, 97] on link "Audiences" at bounding box center [27, 83] width 38 height 38
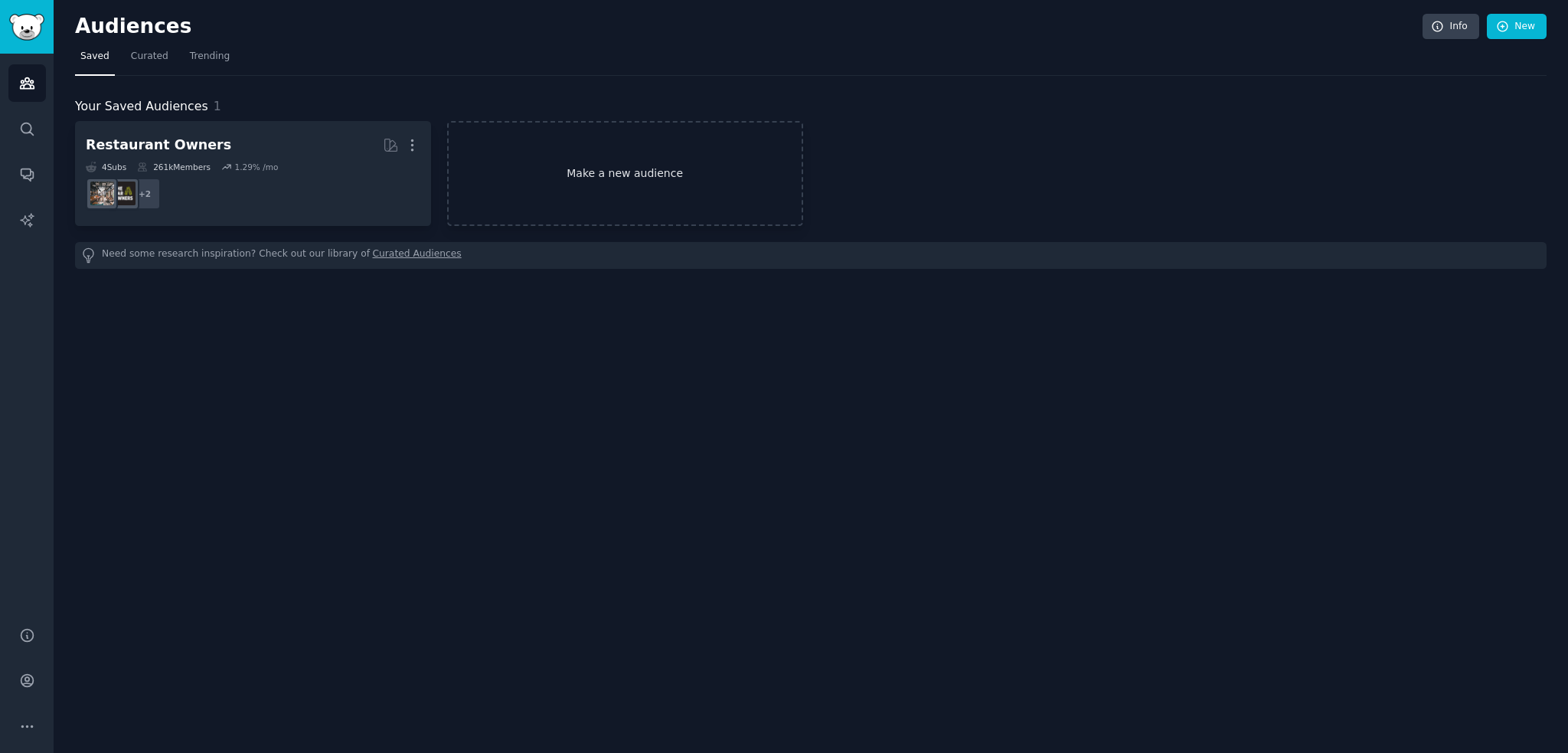
click at [546, 181] on link "Make a new audience" at bounding box center [625, 173] width 356 height 105
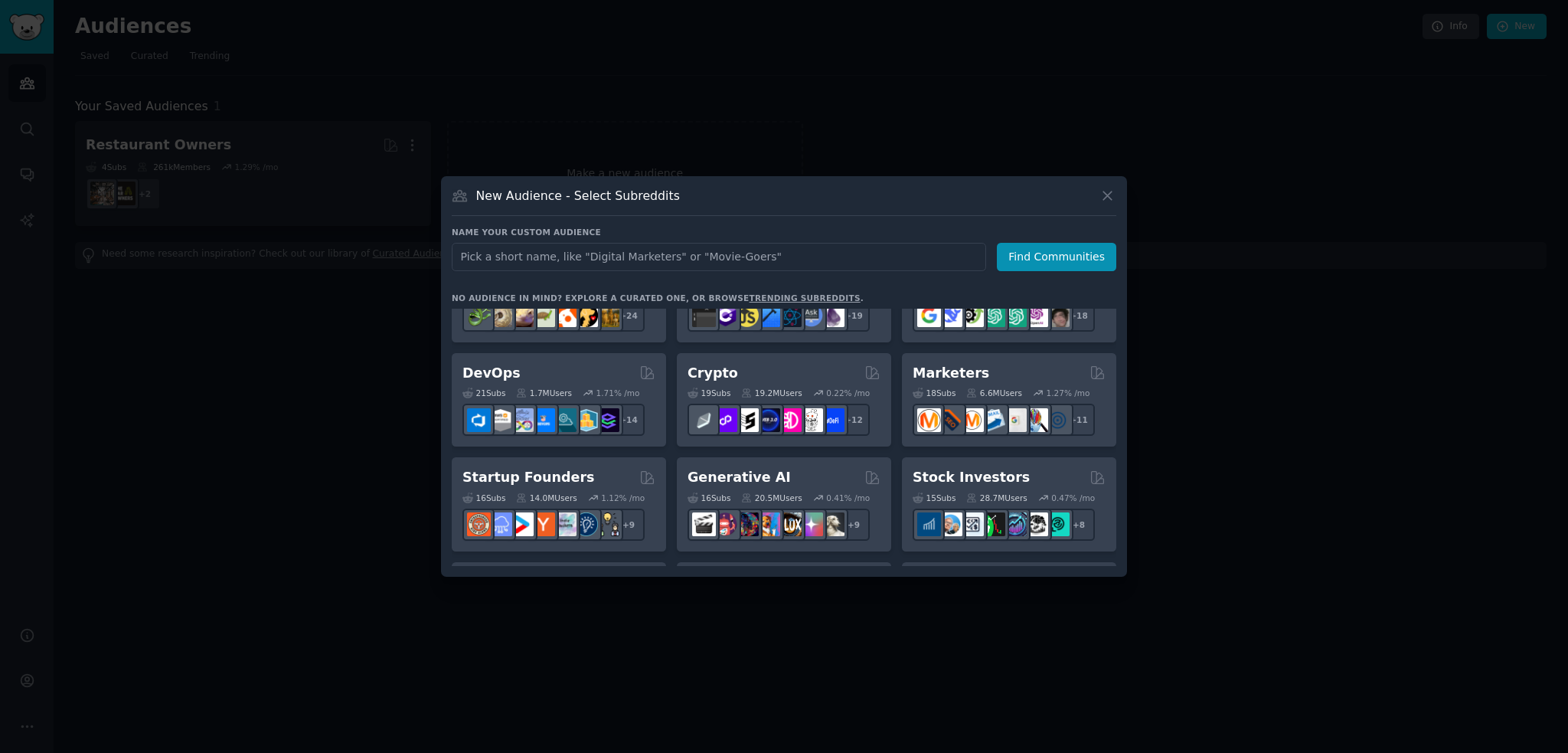
scroll to position [47, 0]
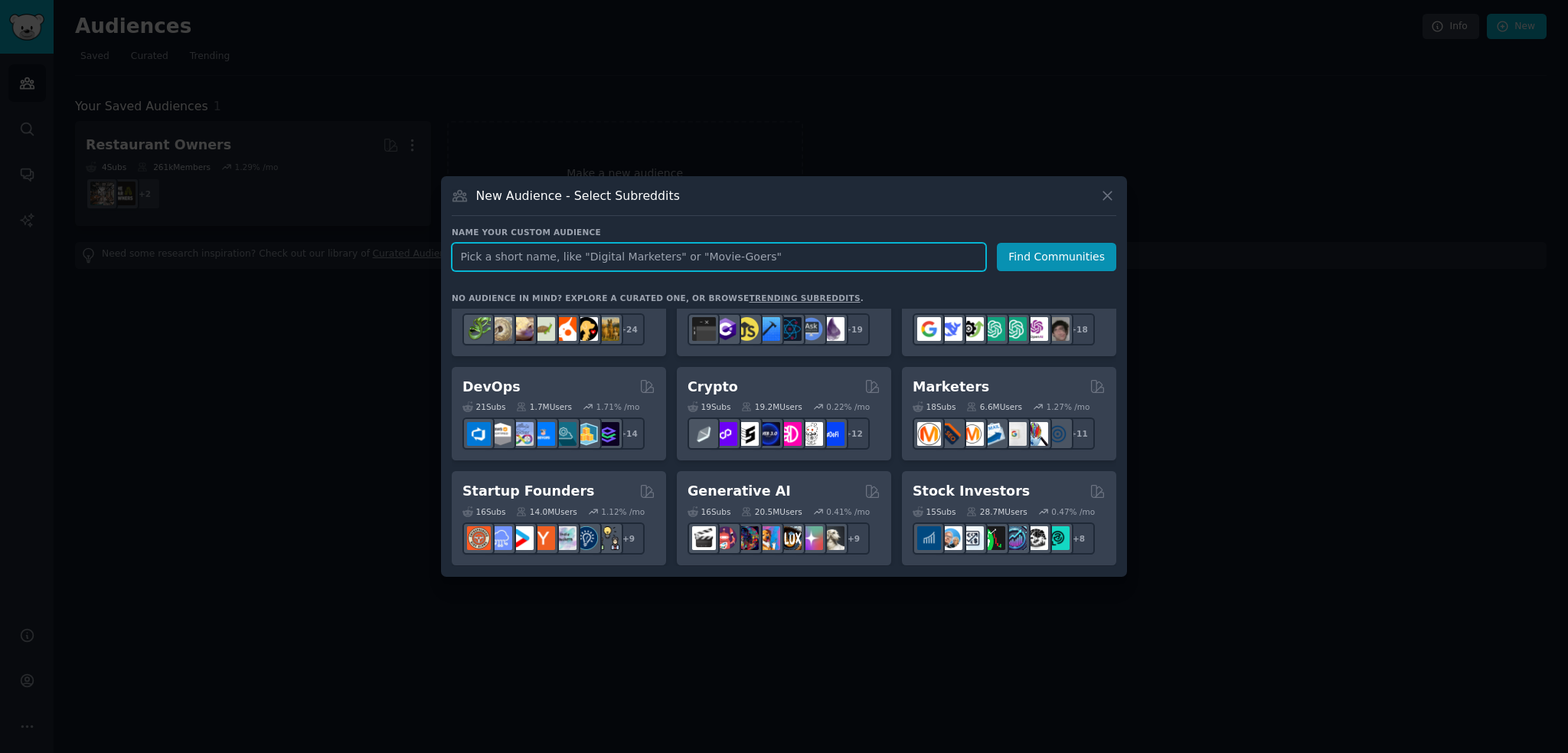
click at [732, 255] on input "text" at bounding box center [719, 257] width 534 height 29
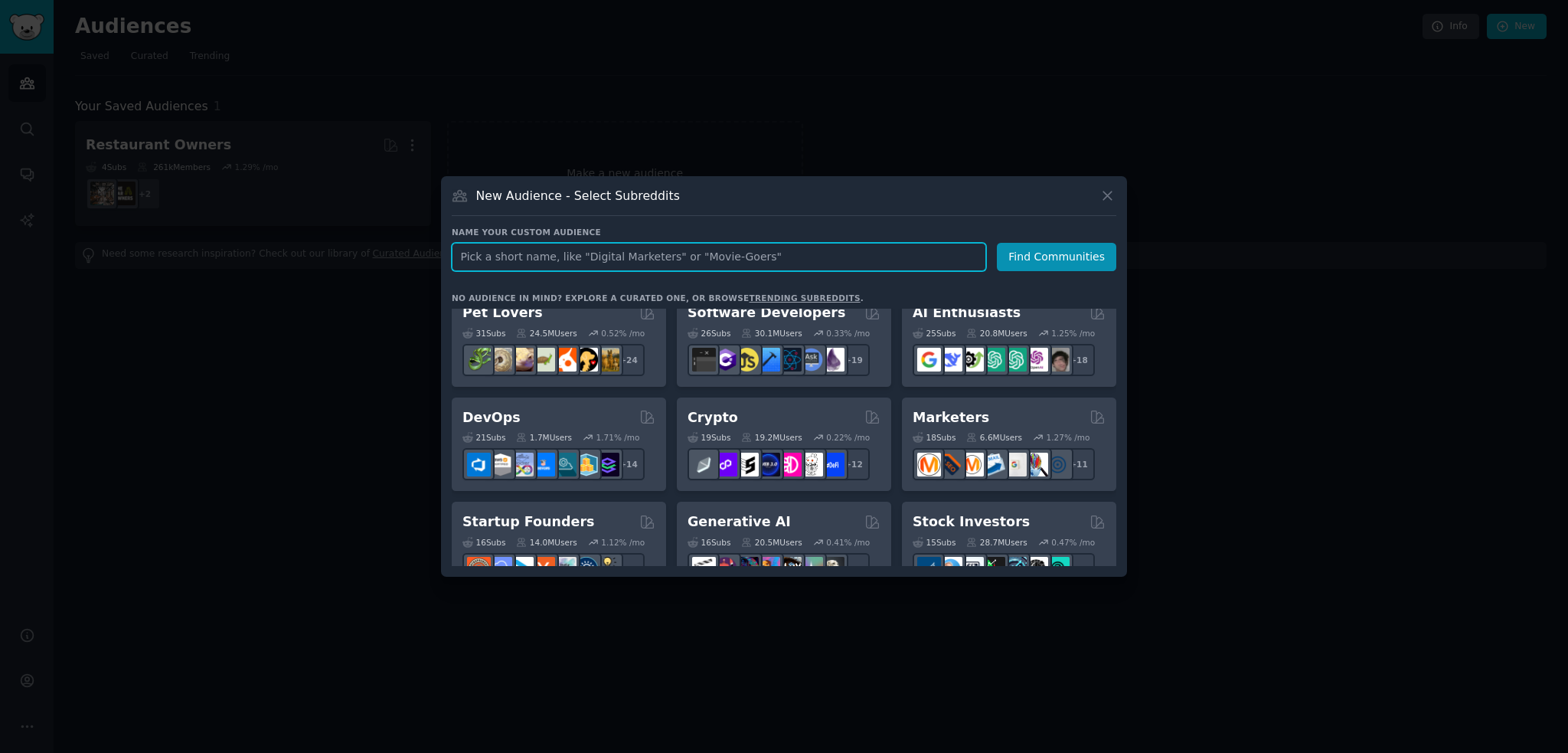
scroll to position [0, 0]
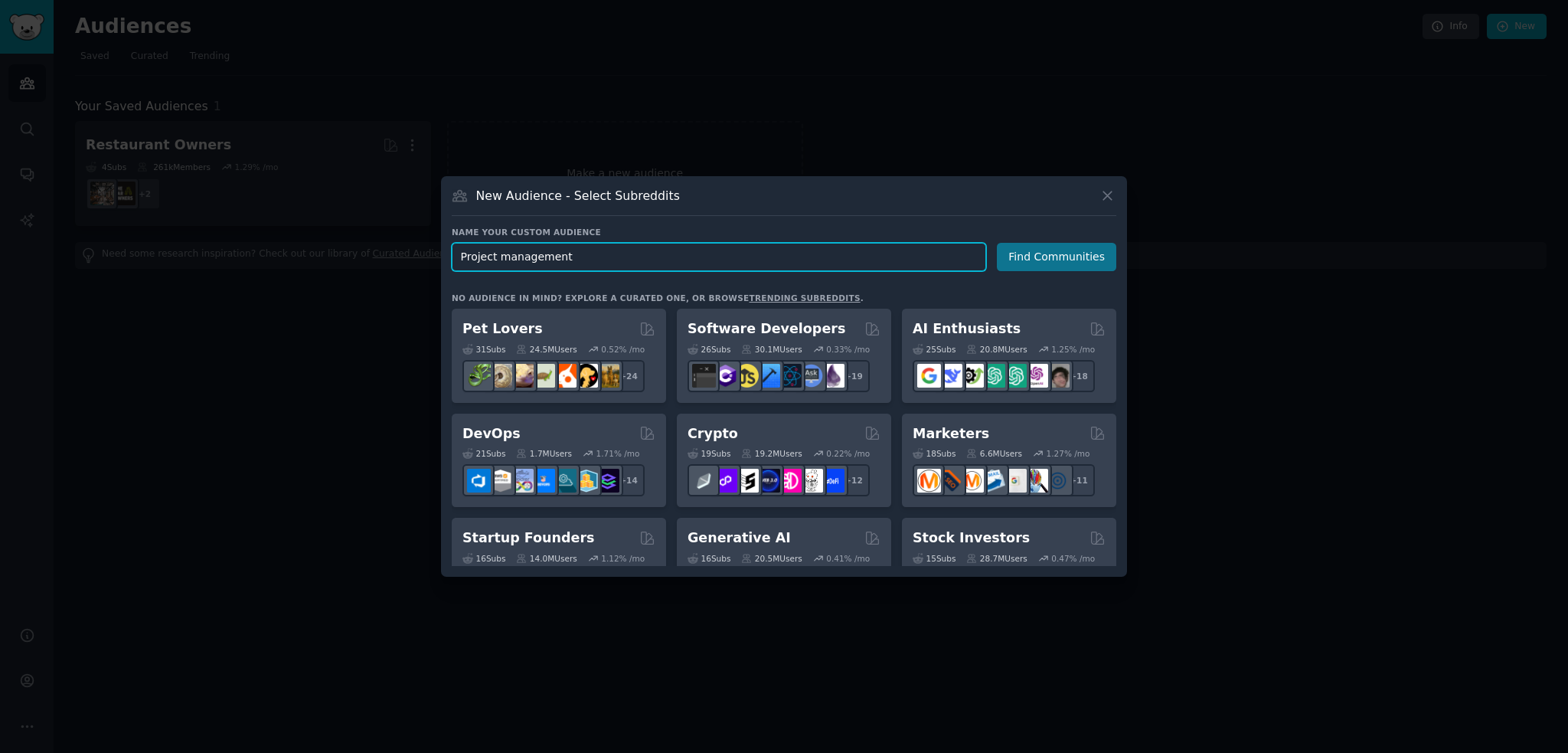
type input "Project management"
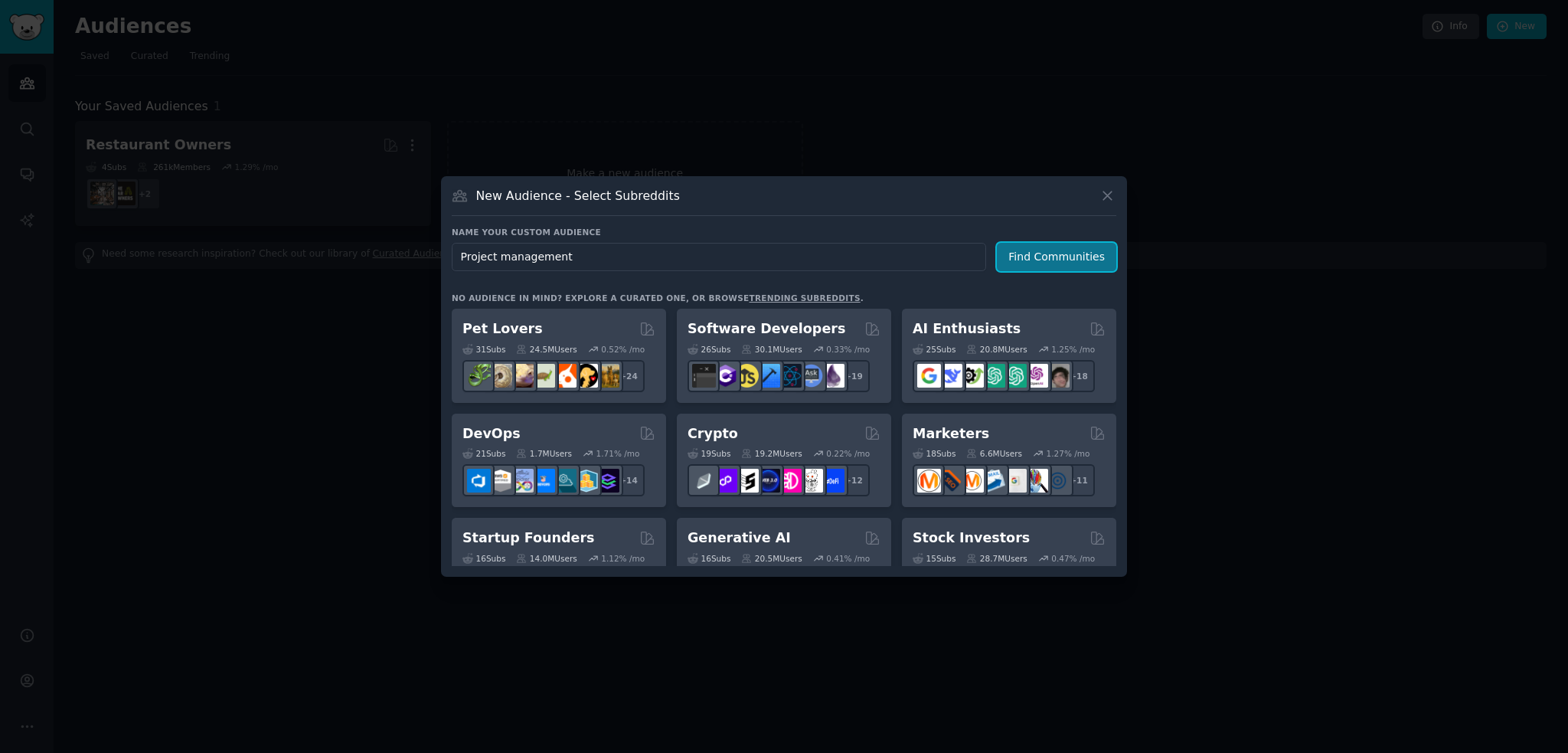
click at [1030, 266] on button "Find Communities" at bounding box center [1056, 257] width 119 height 29
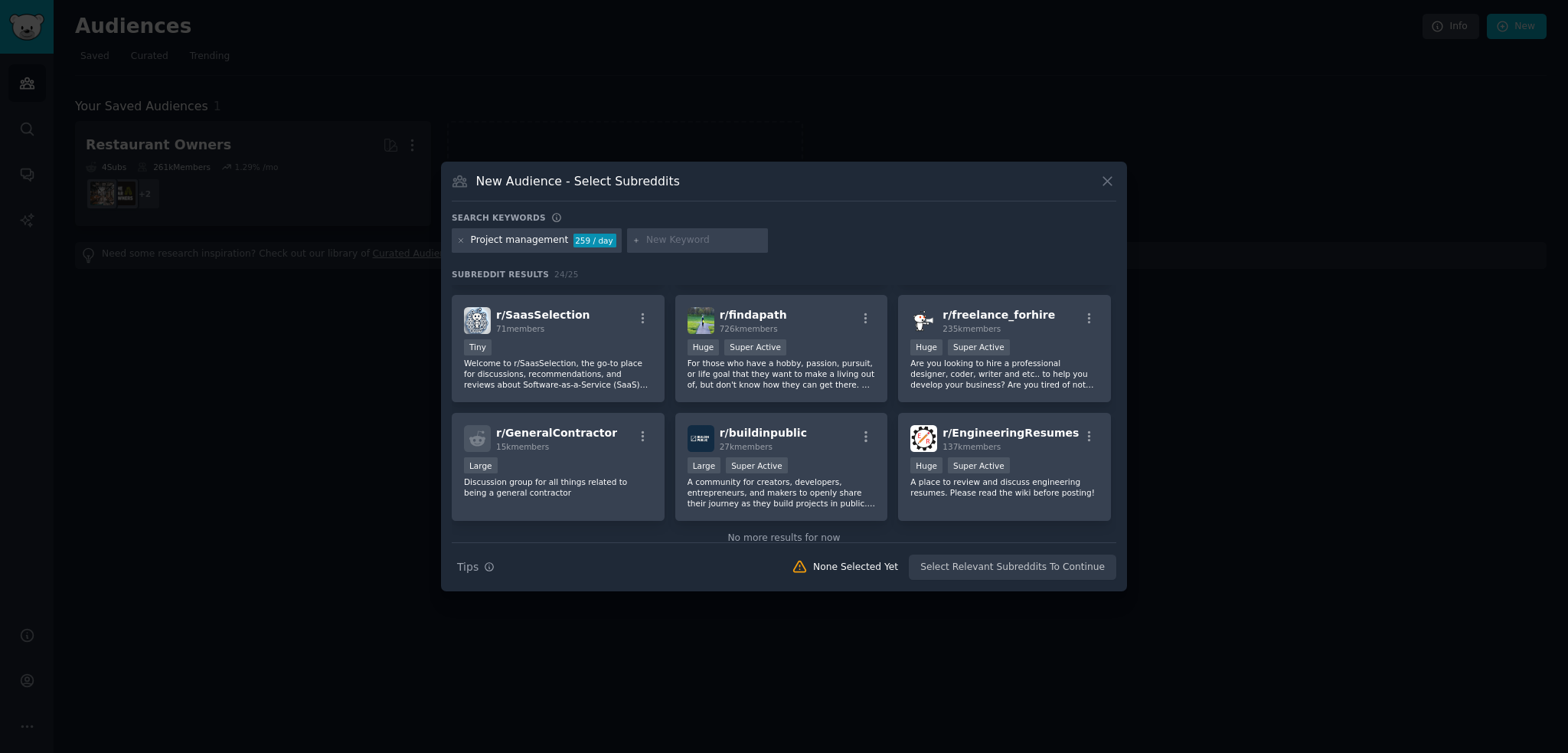
scroll to position [716, 0]
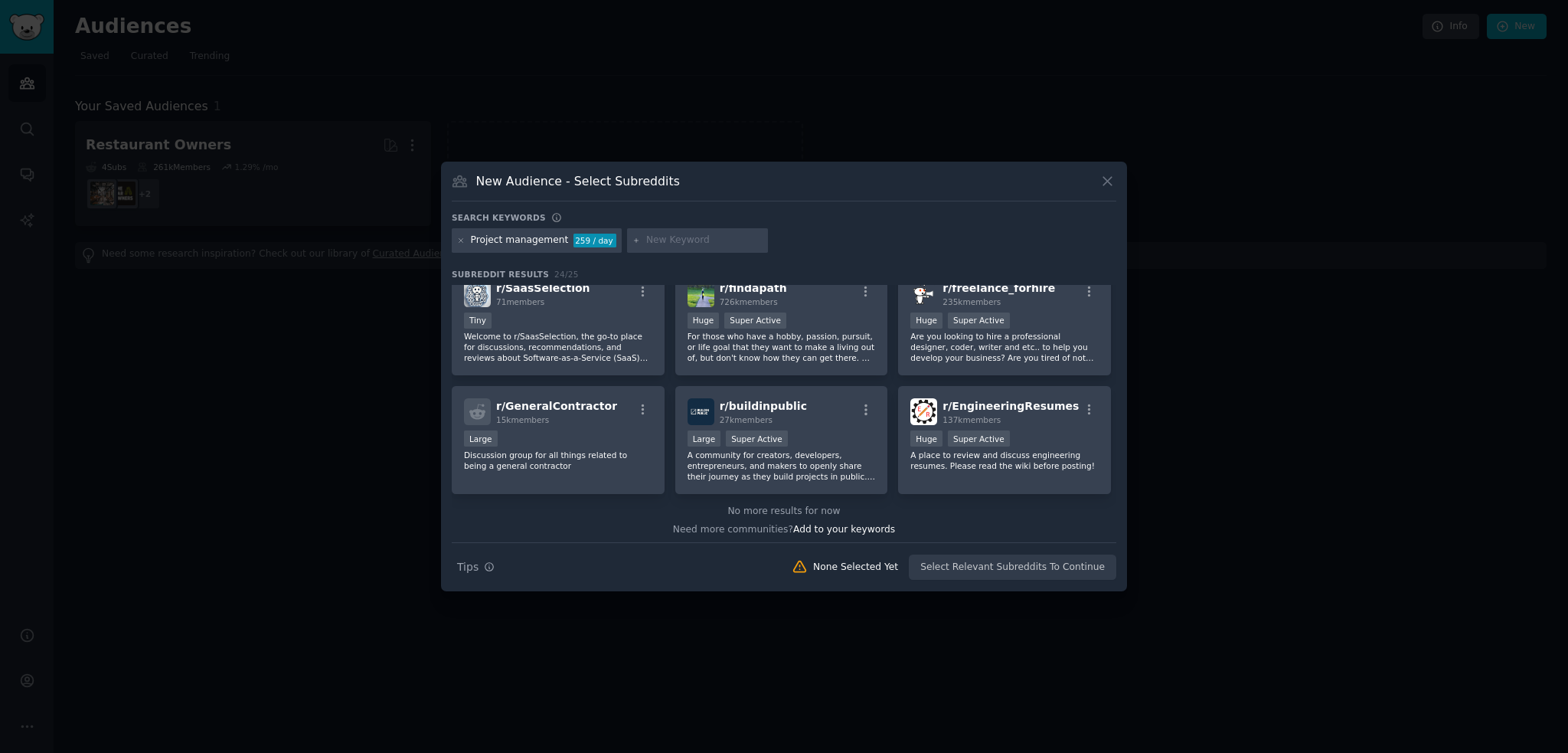
click at [1393, 576] on div at bounding box center [784, 376] width 1568 height 753
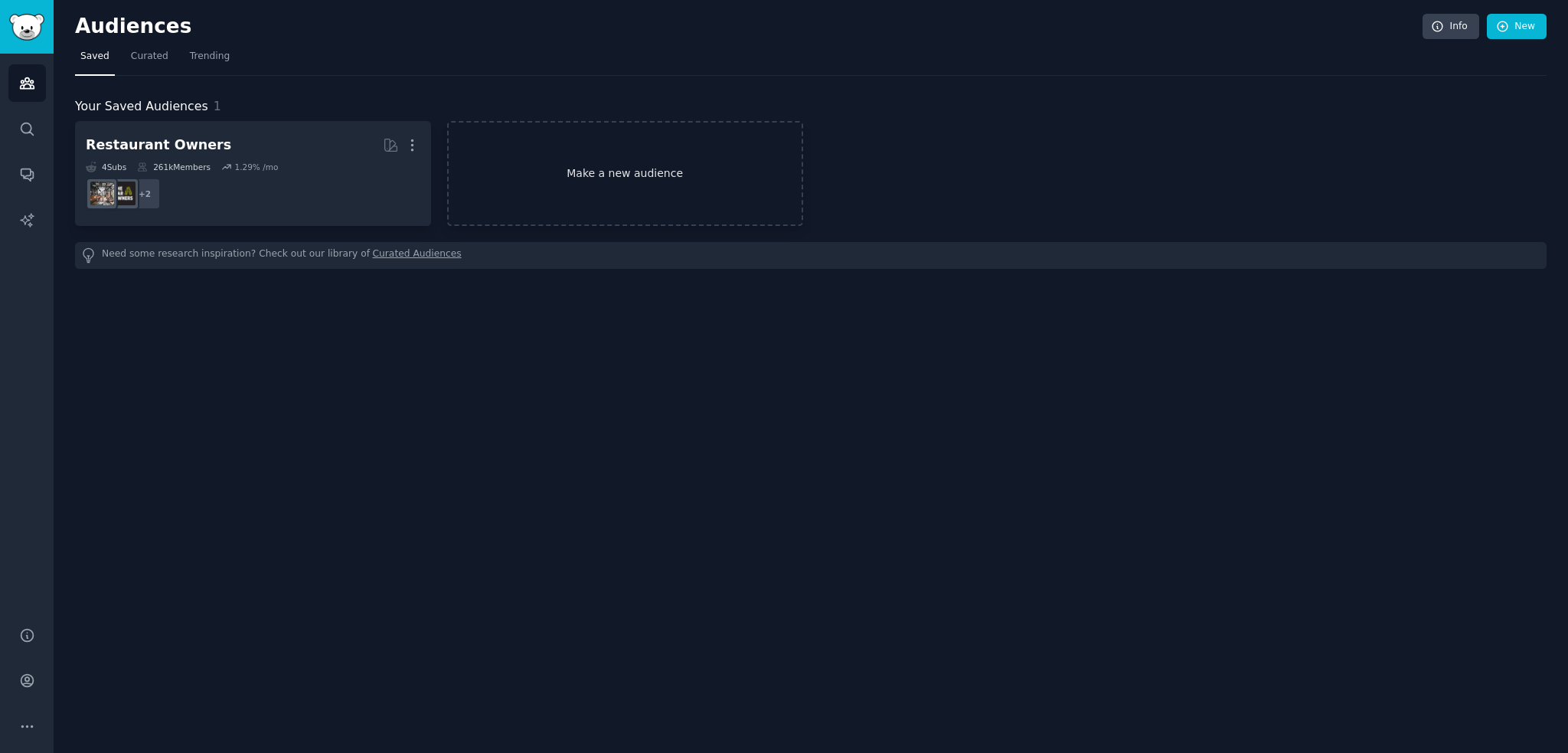
click at [593, 166] on link "Make a new audience" at bounding box center [625, 173] width 356 height 105
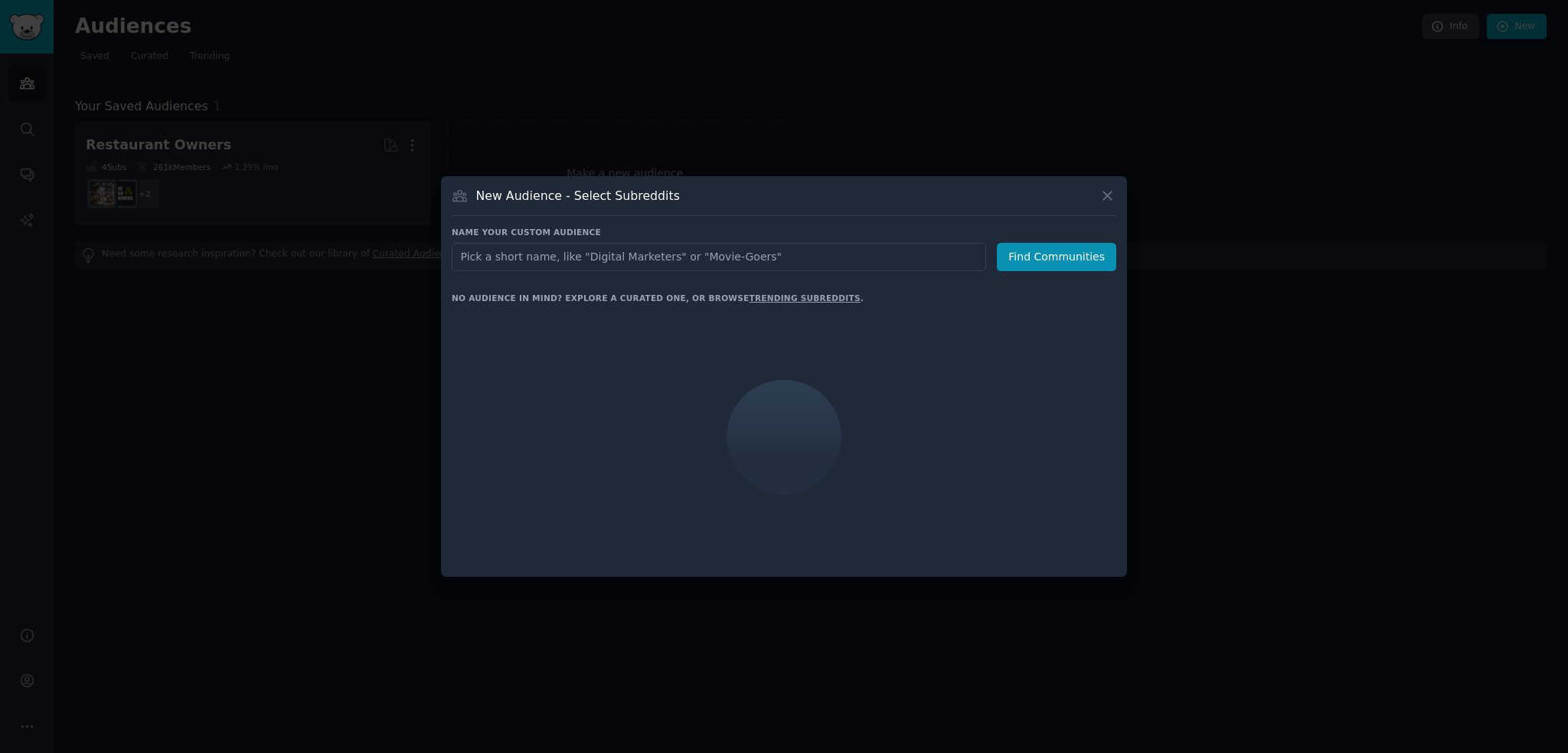
click at [684, 260] on input "text" at bounding box center [719, 257] width 534 height 29
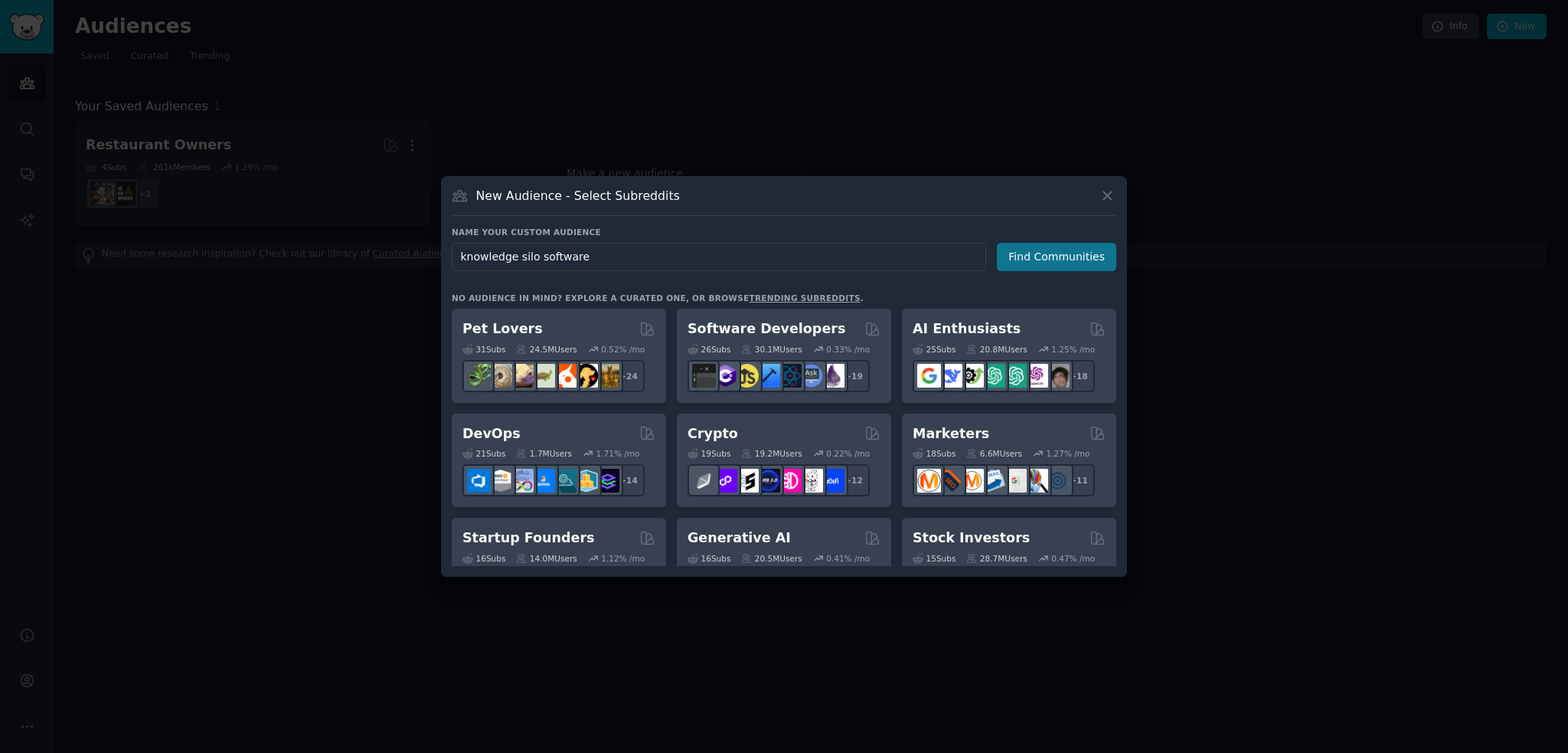
type input "knowledge silo software"
click at [1030, 262] on button "Find Communities" at bounding box center [1056, 257] width 119 height 29
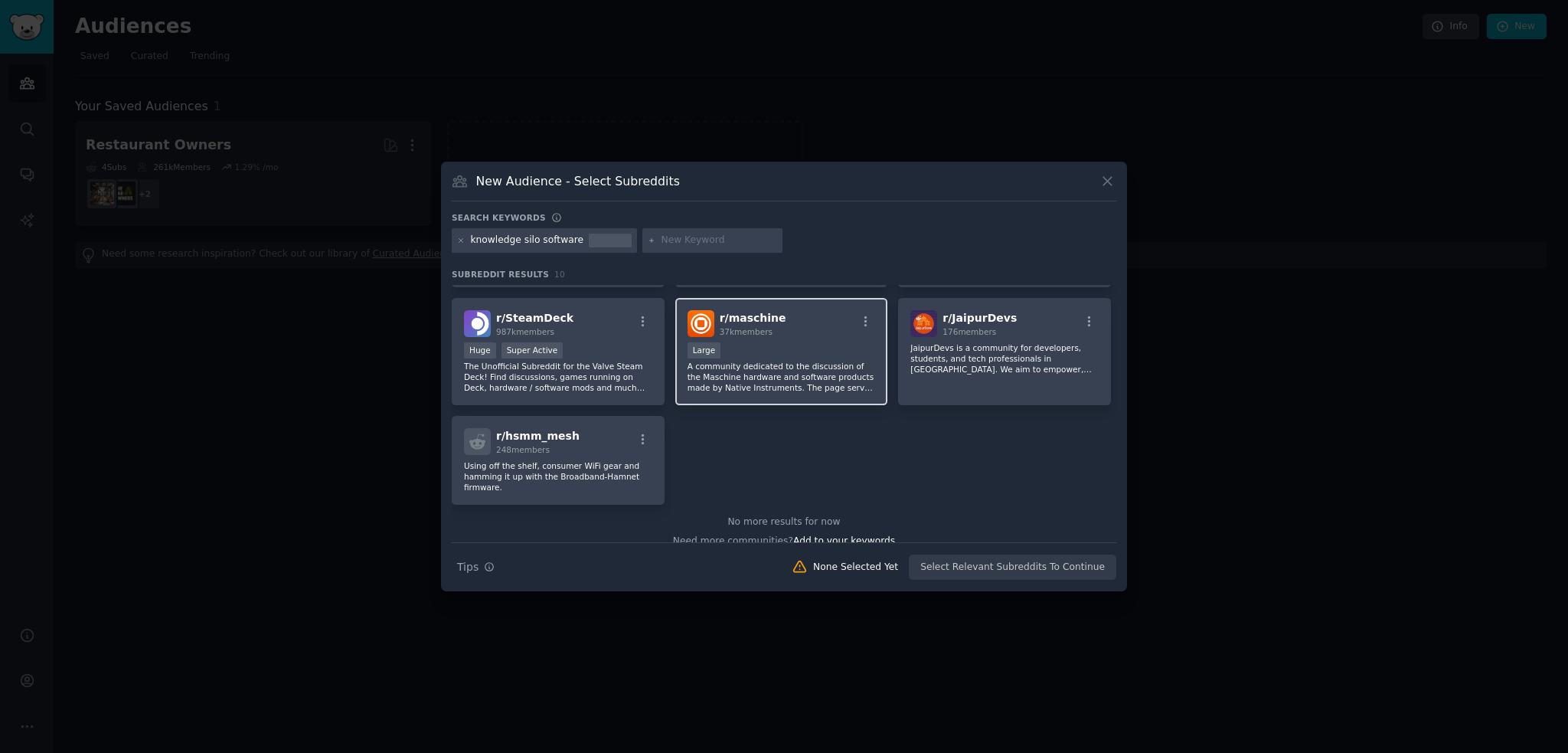
scroll to position [237, 0]
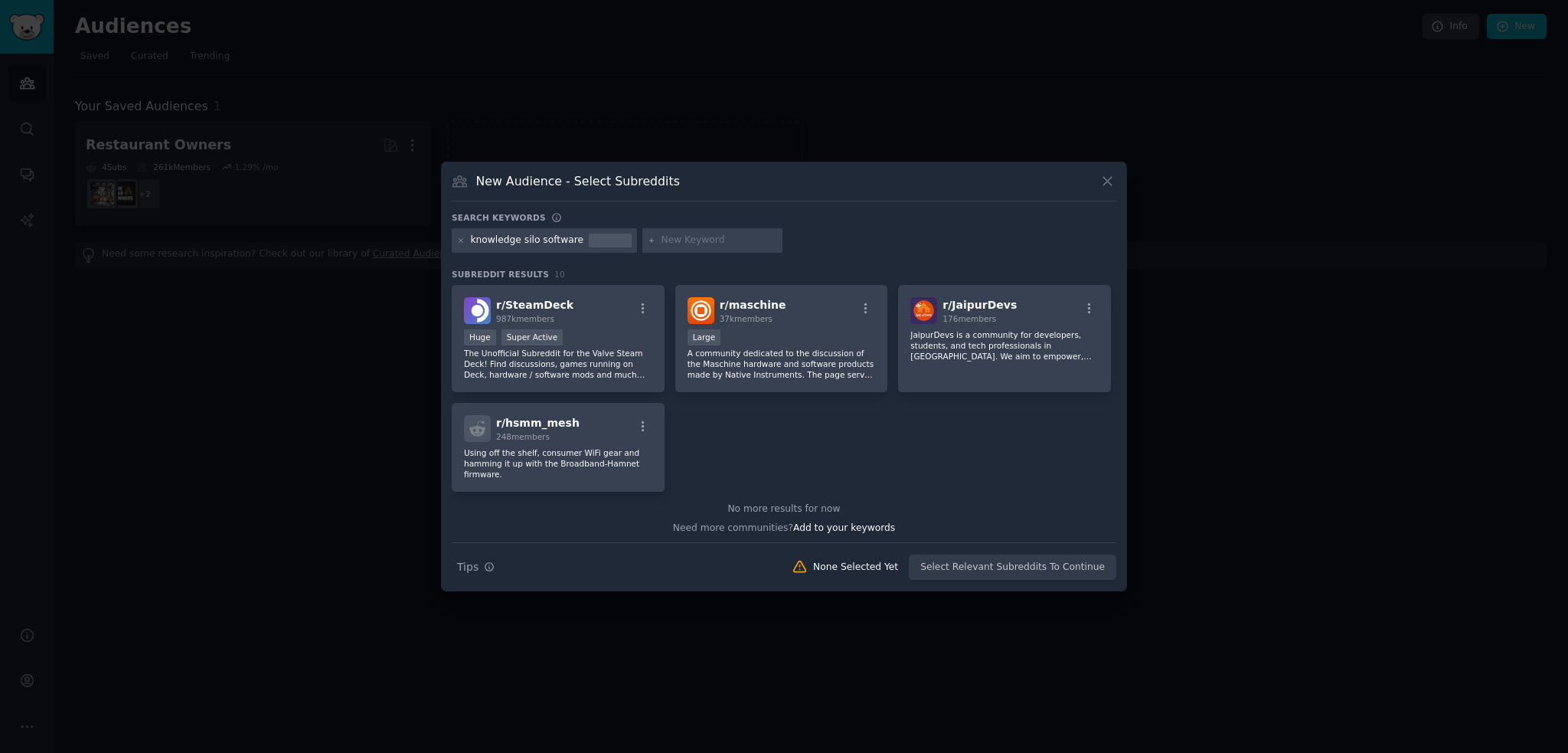
click at [319, 467] on div at bounding box center [784, 376] width 1568 height 753
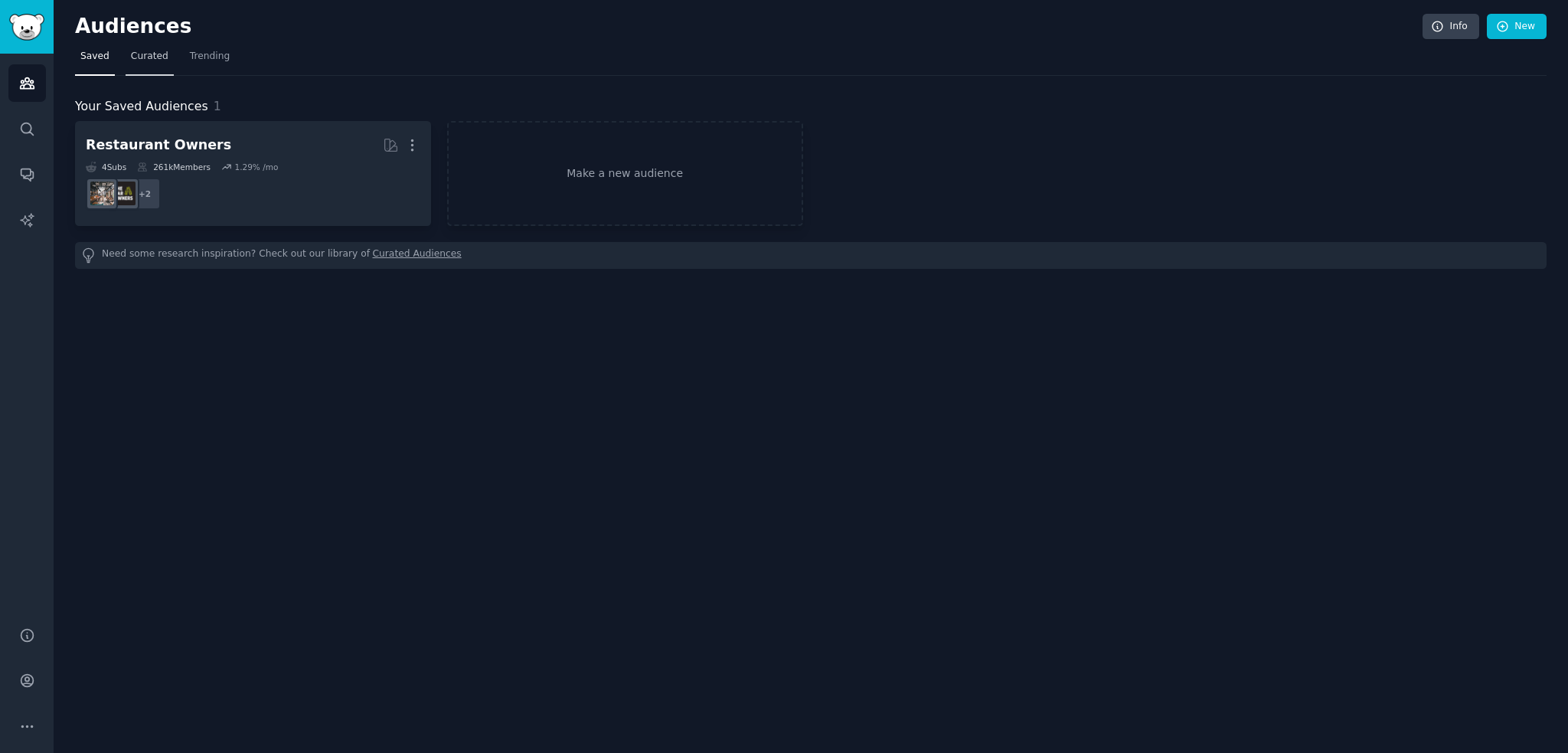
click at [138, 56] on span "Curated" at bounding box center [150, 56] width 38 height 14
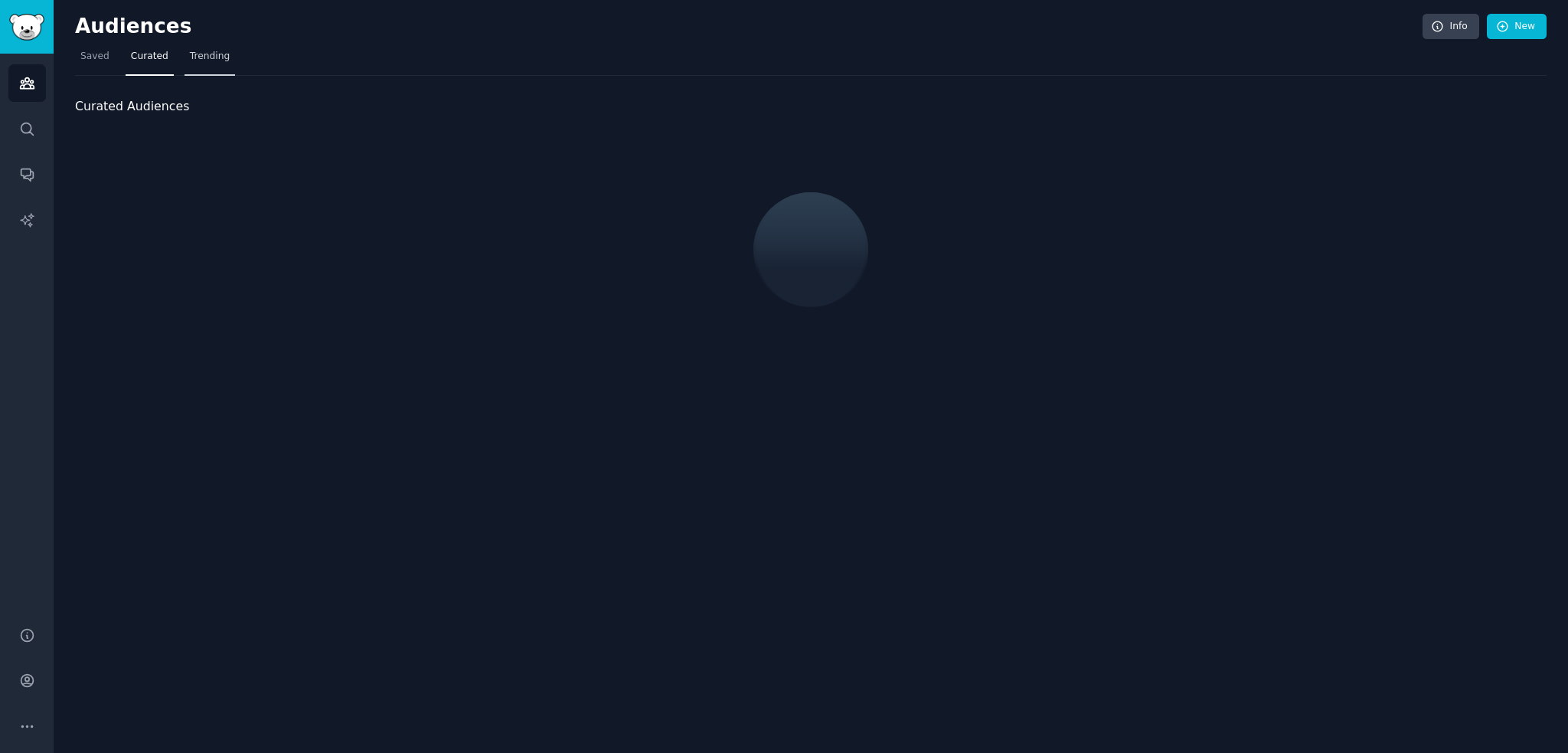
click at [190, 60] on span "Trending" at bounding box center [210, 56] width 40 height 14
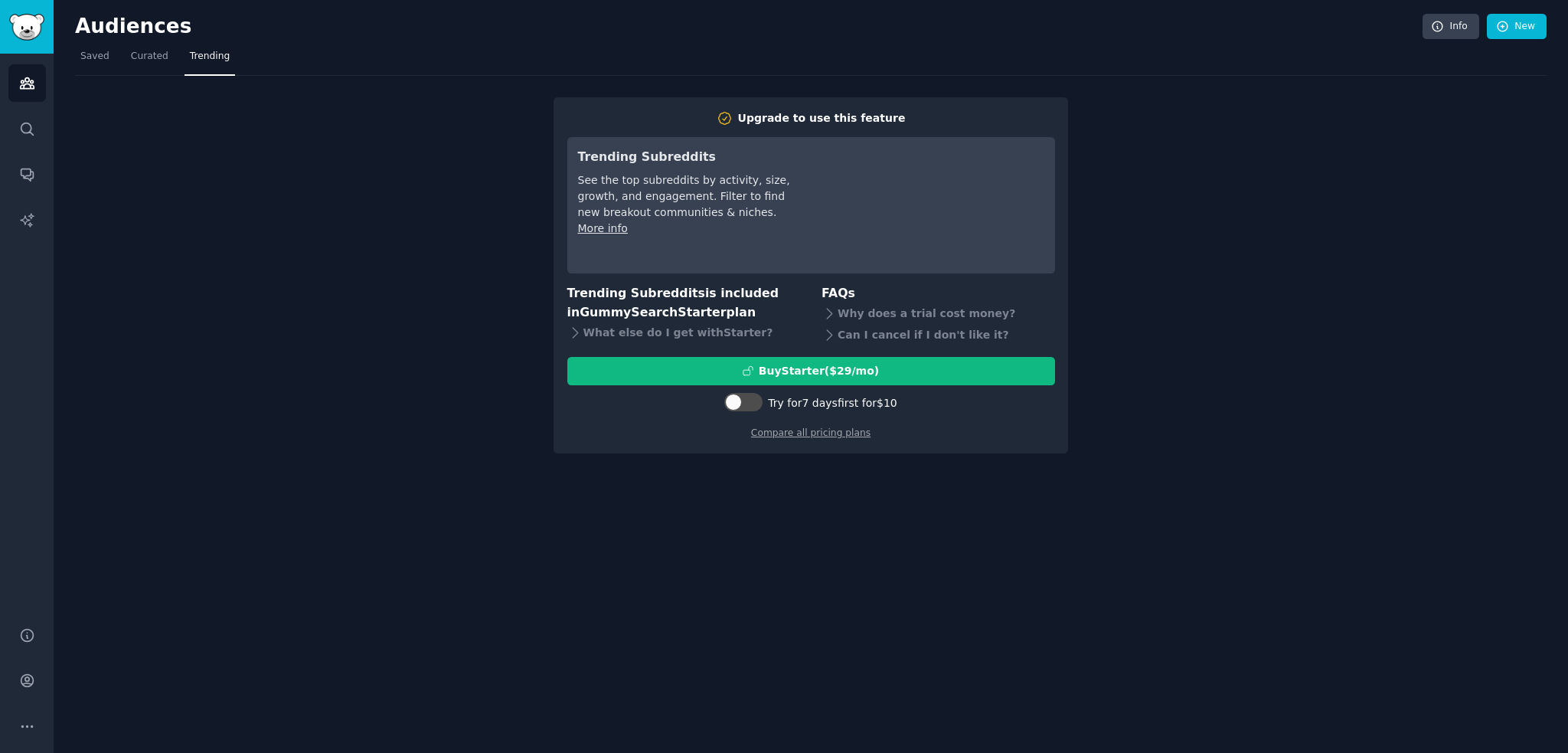
click at [526, 476] on div "Audiences Info New Saved Curated Trending Upgrade to use this feature Trending …" at bounding box center [811, 376] width 1515 height 753
click at [26, 128] on icon "Sidebar" at bounding box center [27, 129] width 16 height 16
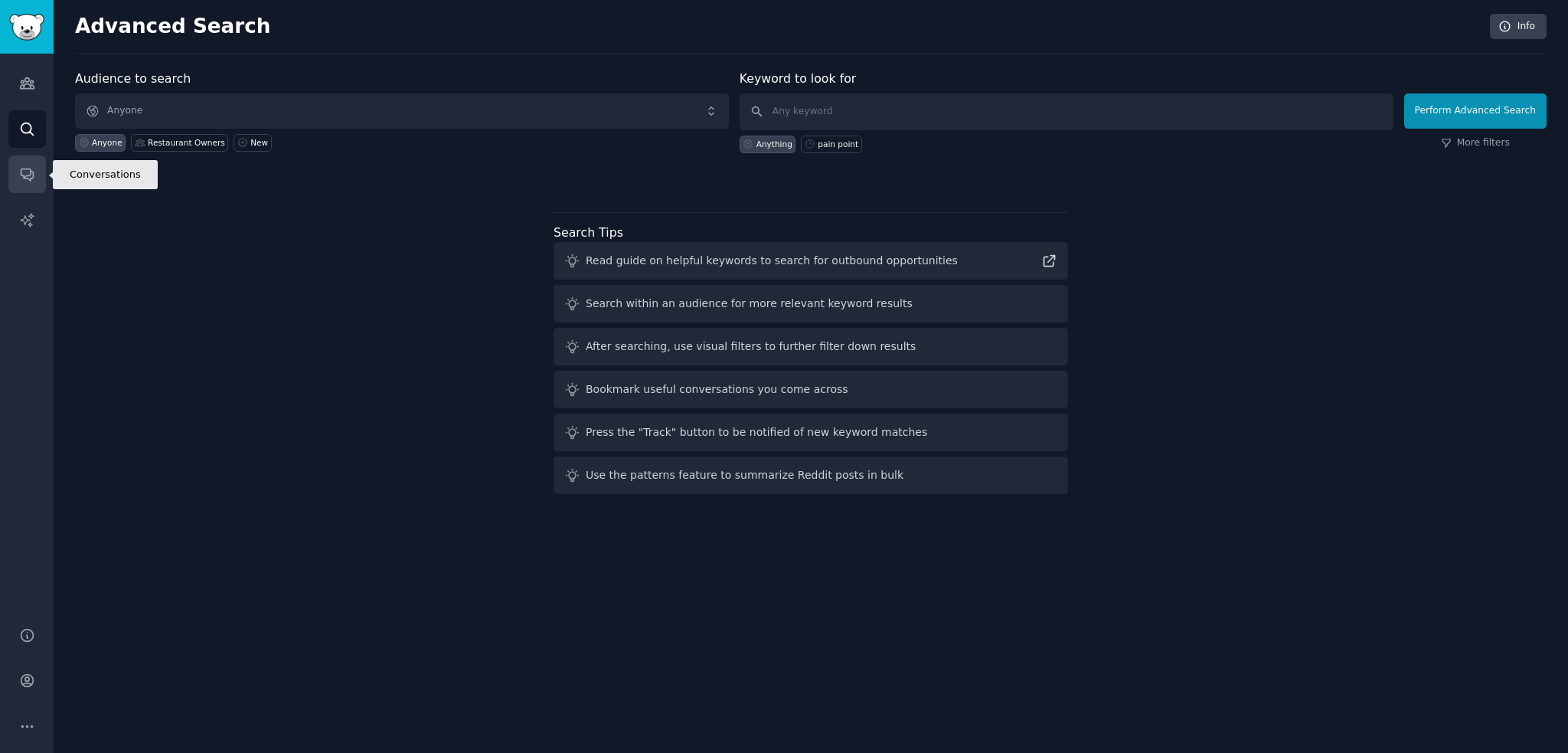
click at [21, 162] on link "Conversations" at bounding box center [27, 175] width 38 height 38
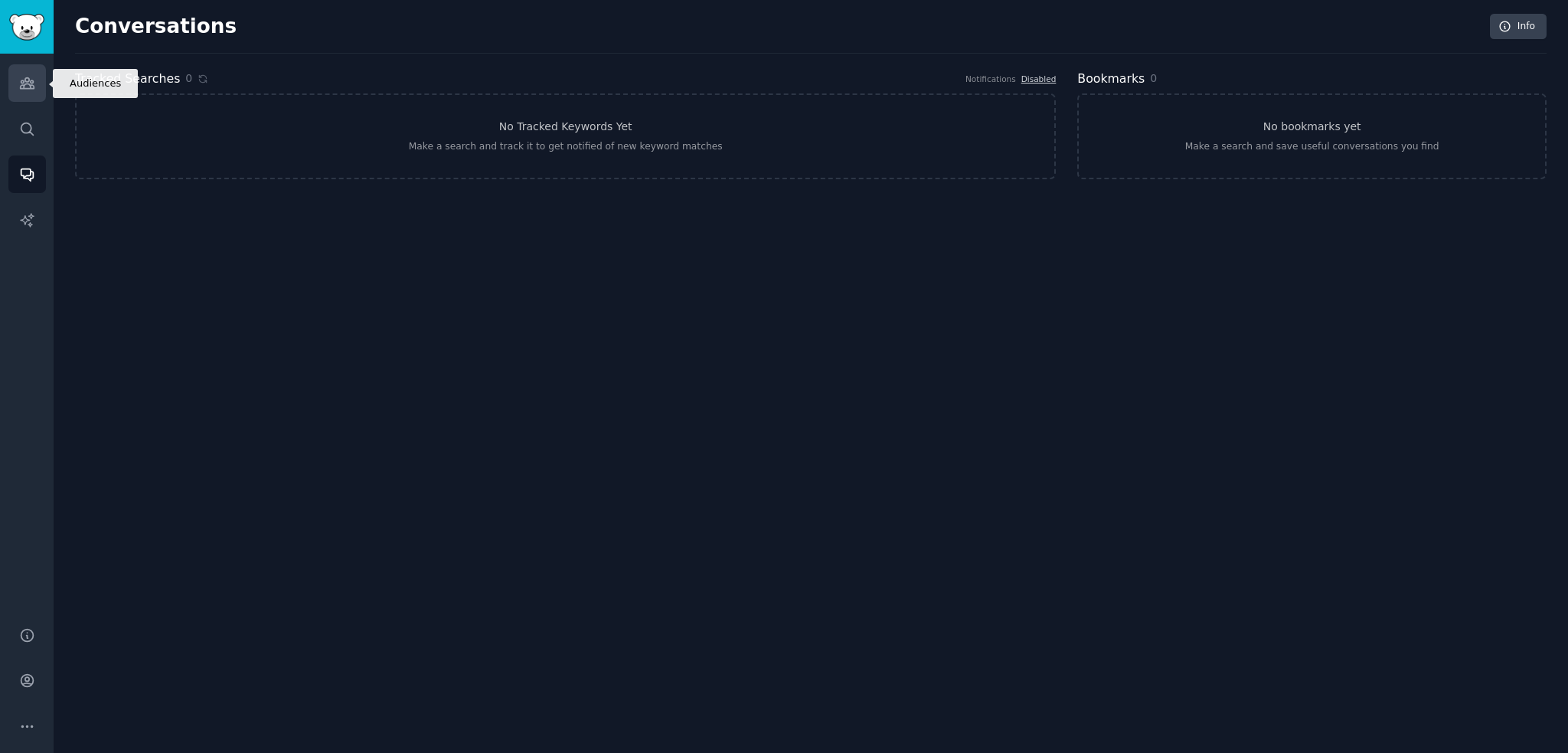
click at [40, 85] on link "Audiences" at bounding box center [27, 83] width 38 height 38
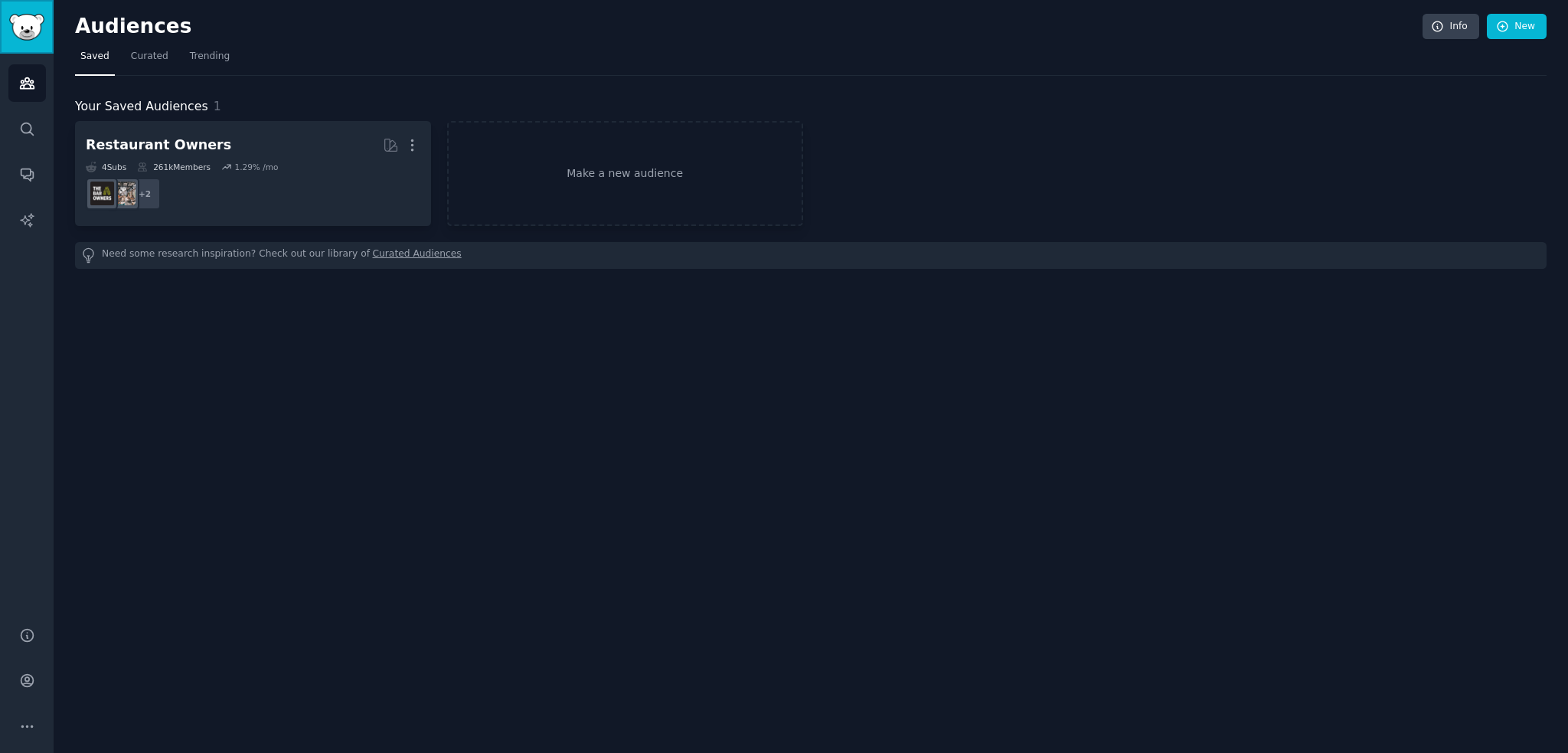
click at [23, 29] on img "Sidebar" at bounding box center [26, 27] width 35 height 27
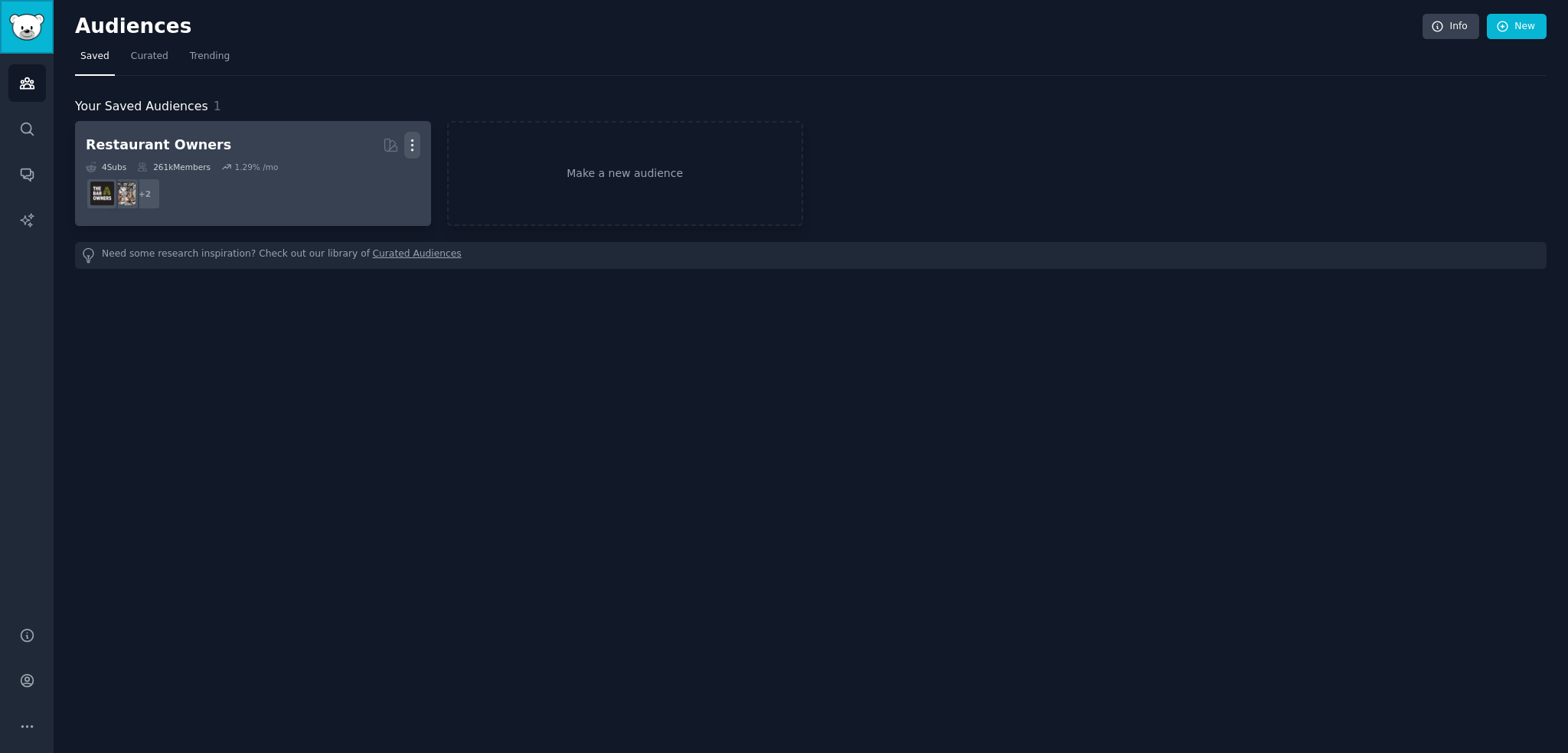
click at [412, 137] on icon "button" at bounding box center [413, 145] width 16 height 16
click at [361, 177] on p "Delete" at bounding box center [370, 177] width 35 height 16
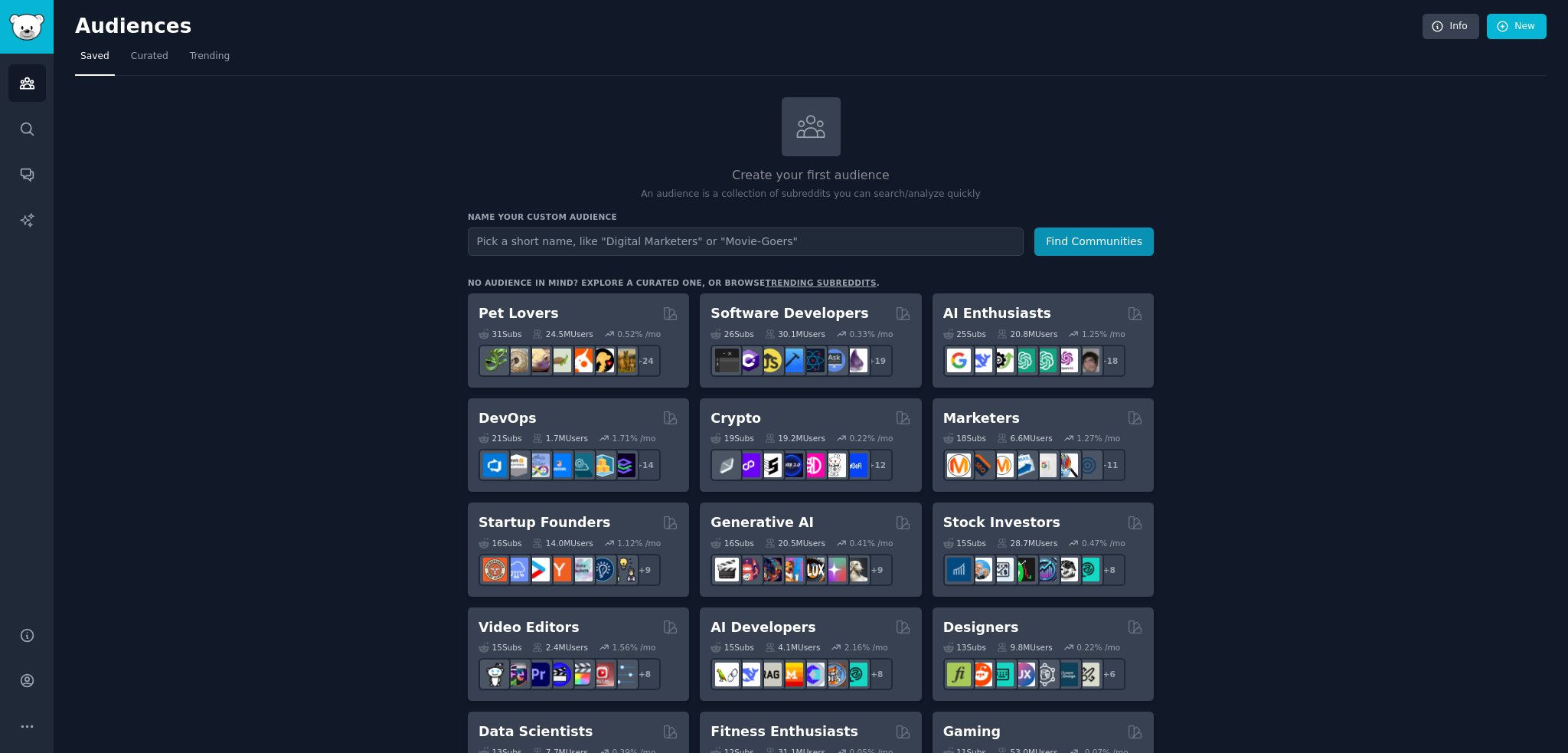
click at [538, 243] on input "text" at bounding box center [746, 241] width 556 height 29
type input "Digital Marketing"
click at [1034, 228] on button "Find Communities" at bounding box center [1094, 241] width 119 height 29
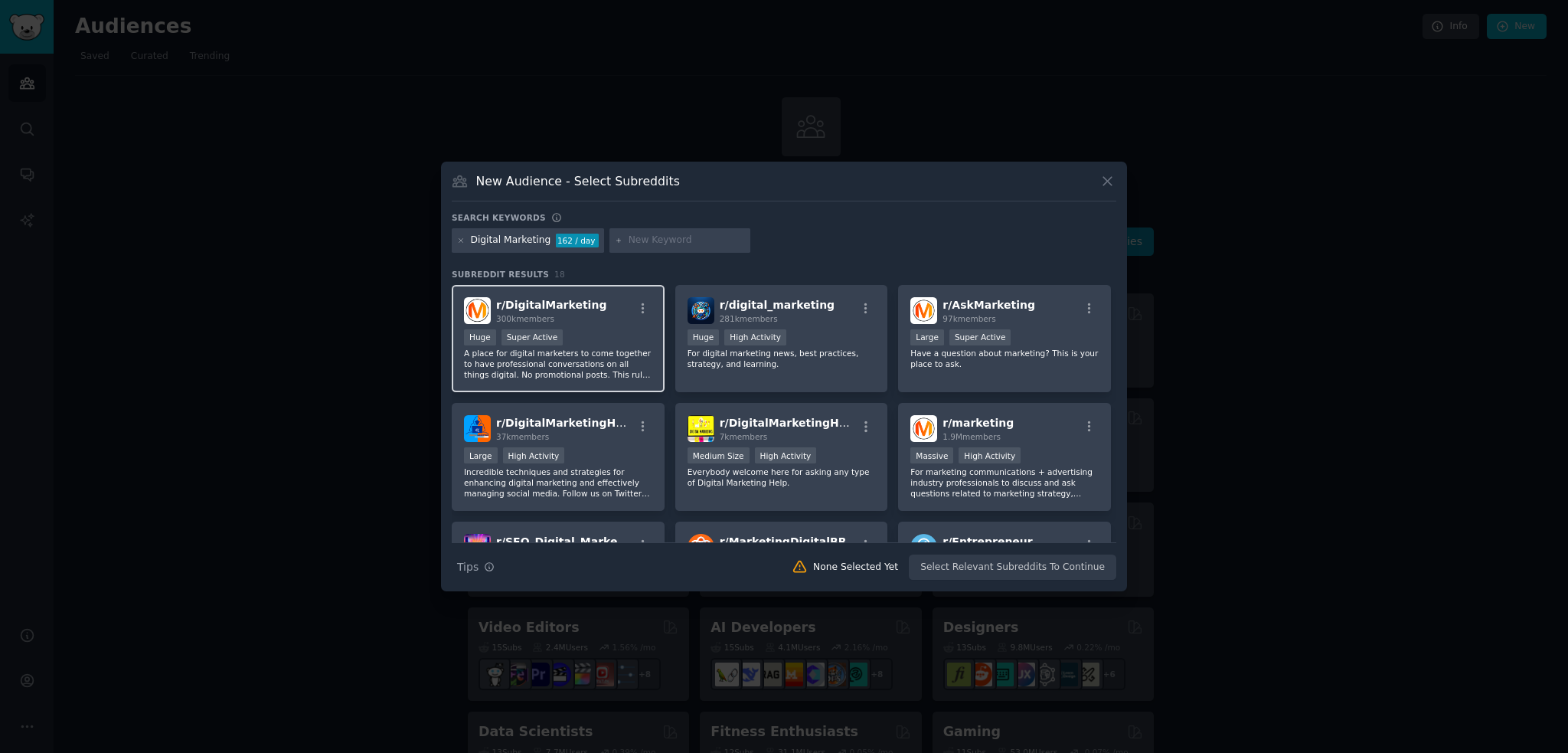
click at [589, 310] on div "r/ DigitalMarketing 300k members" at bounding box center [558, 310] width 188 height 27
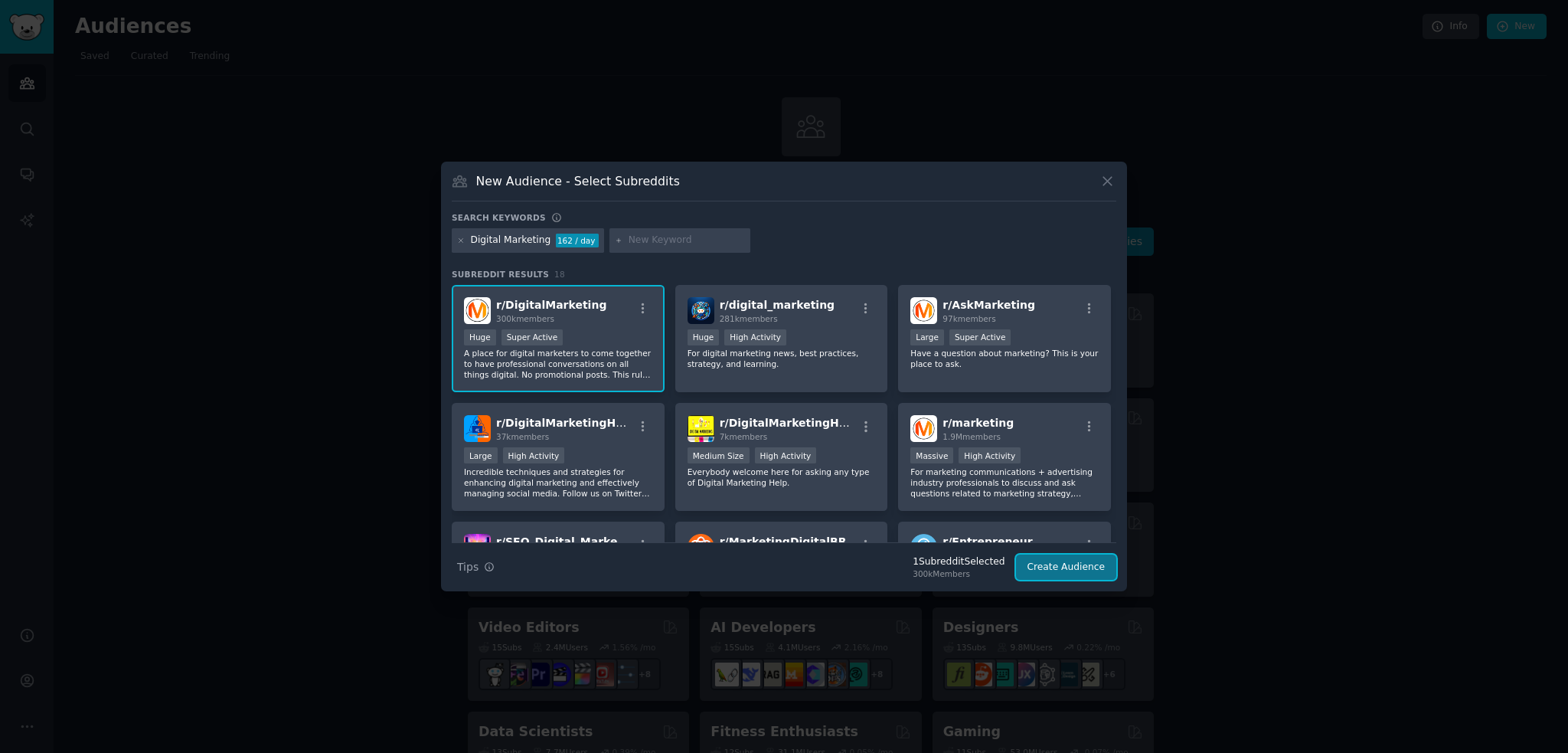
click at [1078, 573] on button "Create Audience" at bounding box center [1067, 568] width 101 height 26
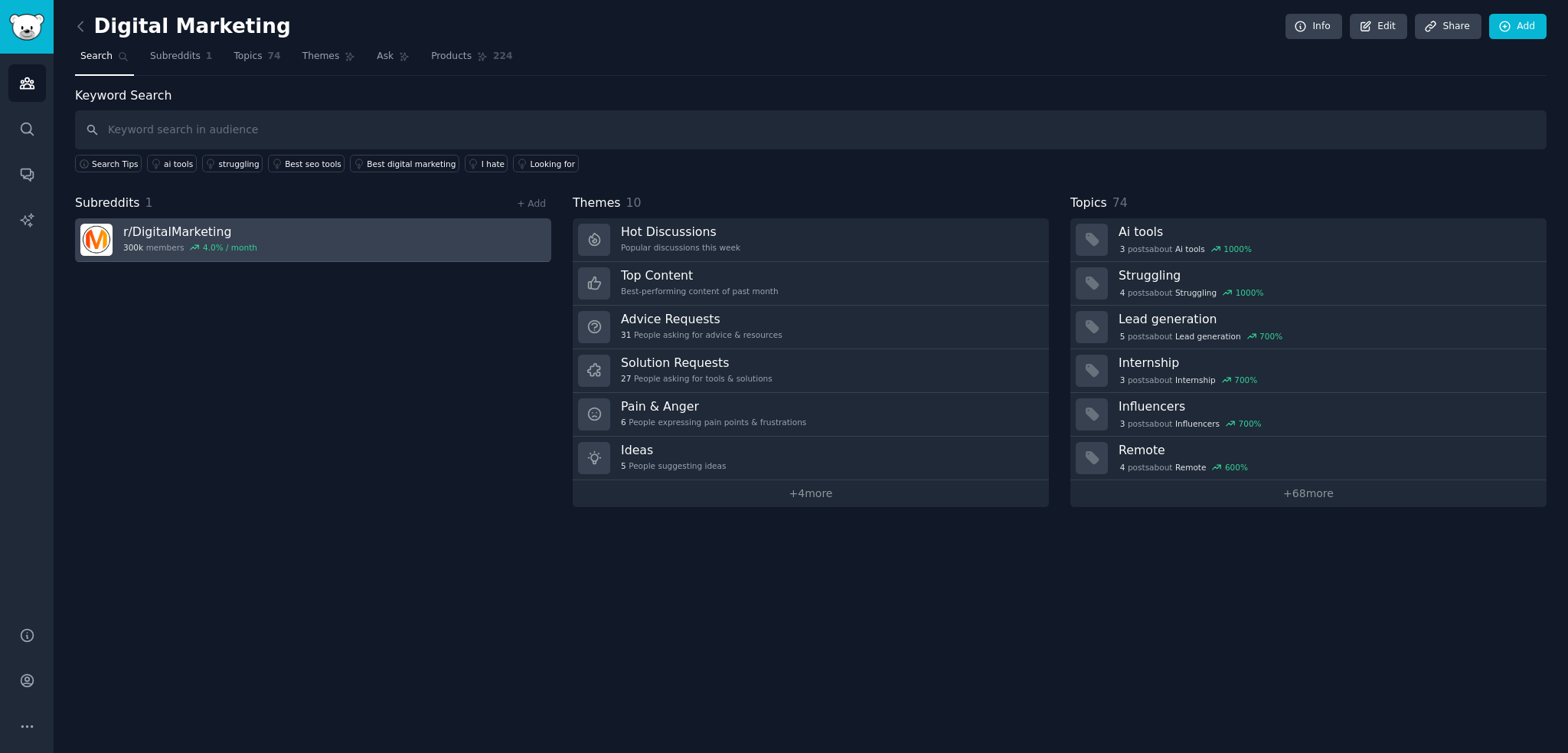
click at [196, 238] on div "r/ DigitalMarketing 300k members 4.0 % / month" at bounding box center [190, 239] width 134 height 32
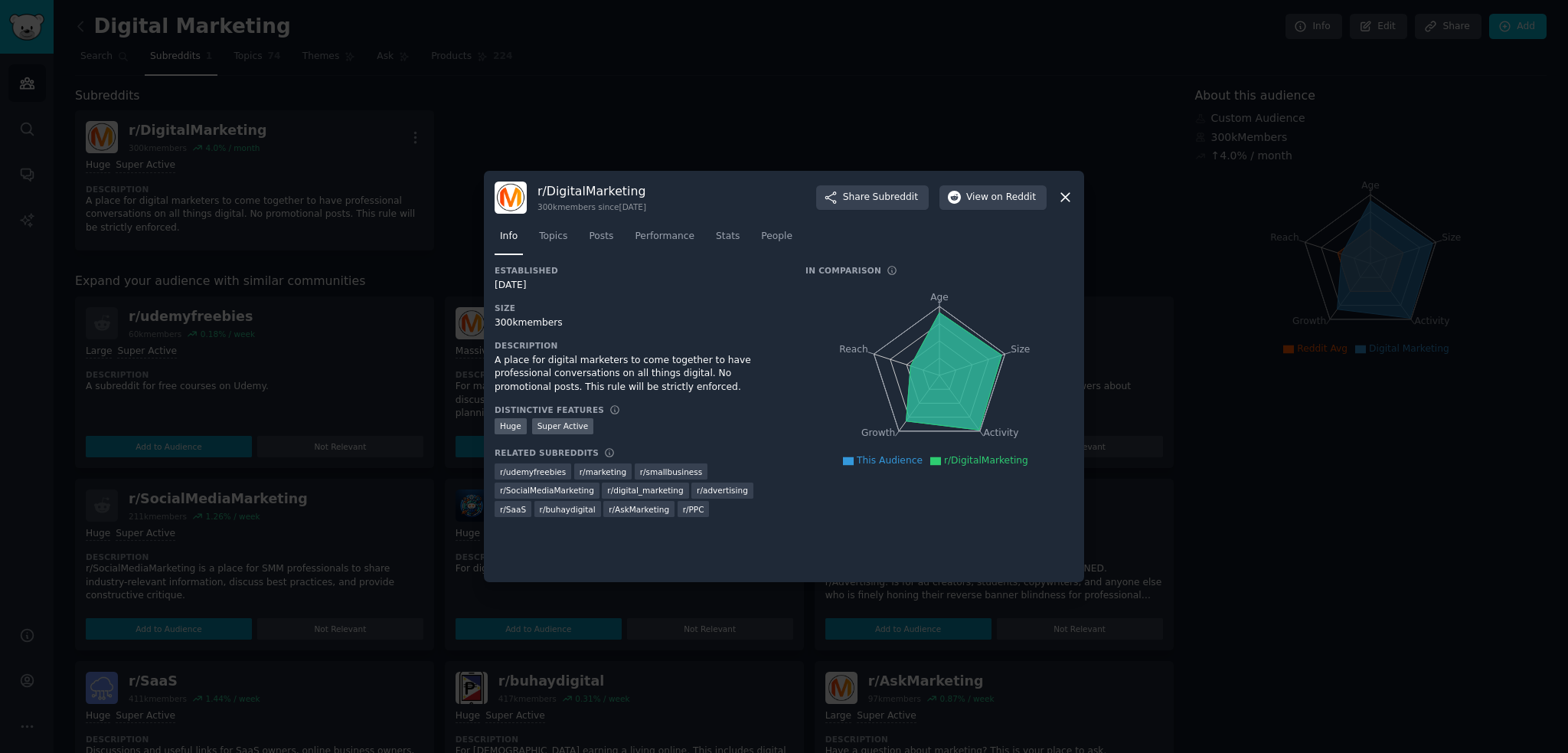
click at [1069, 193] on icon at bounding box center [1065, 197] width 8 height 8
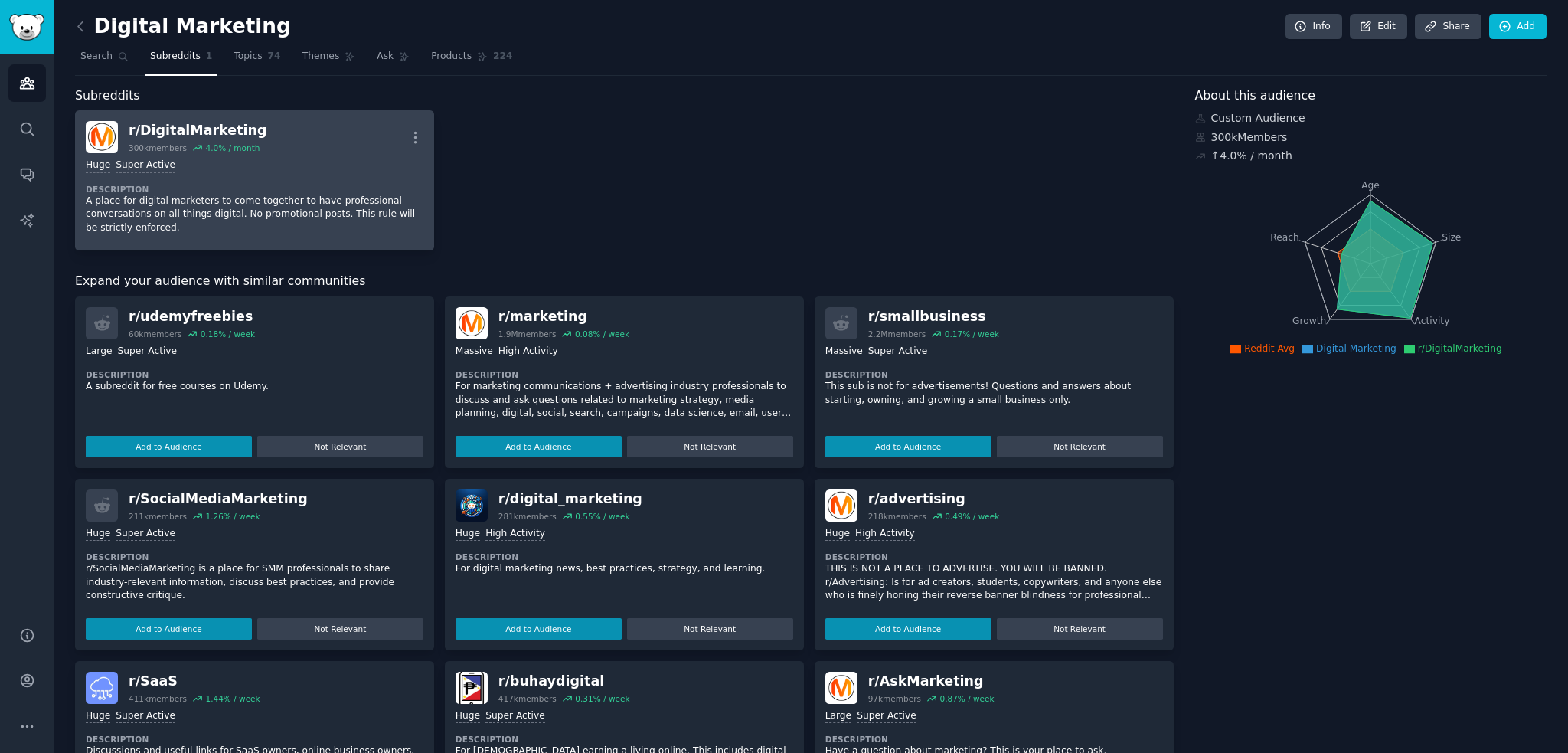
click at [209, 135] on div "r/ DigitalMarketing" at bounding box center [198, 130] width 139 height 19
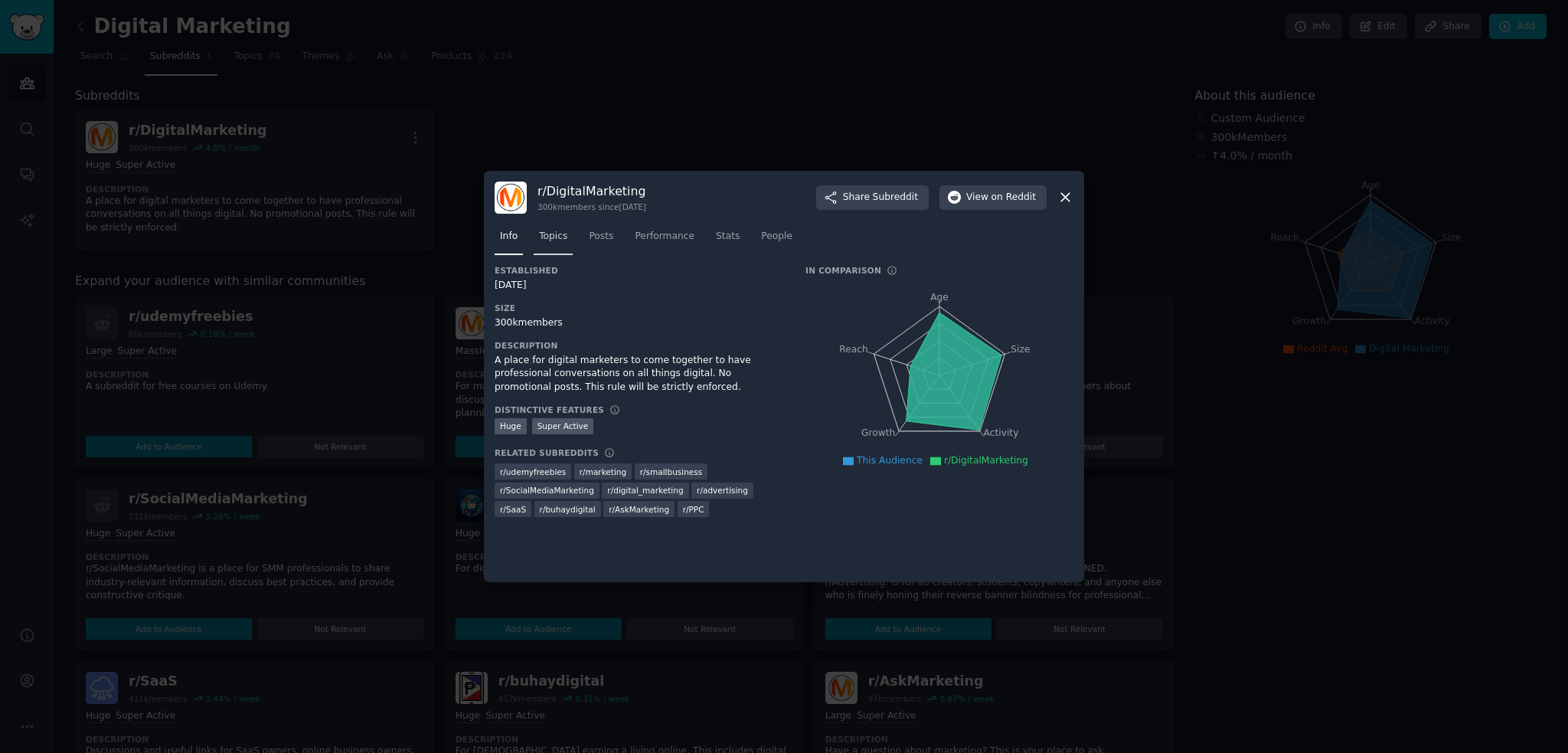
click at [555, 244] on link "Topics" at bounding box center [553, 240] width 39 height 31
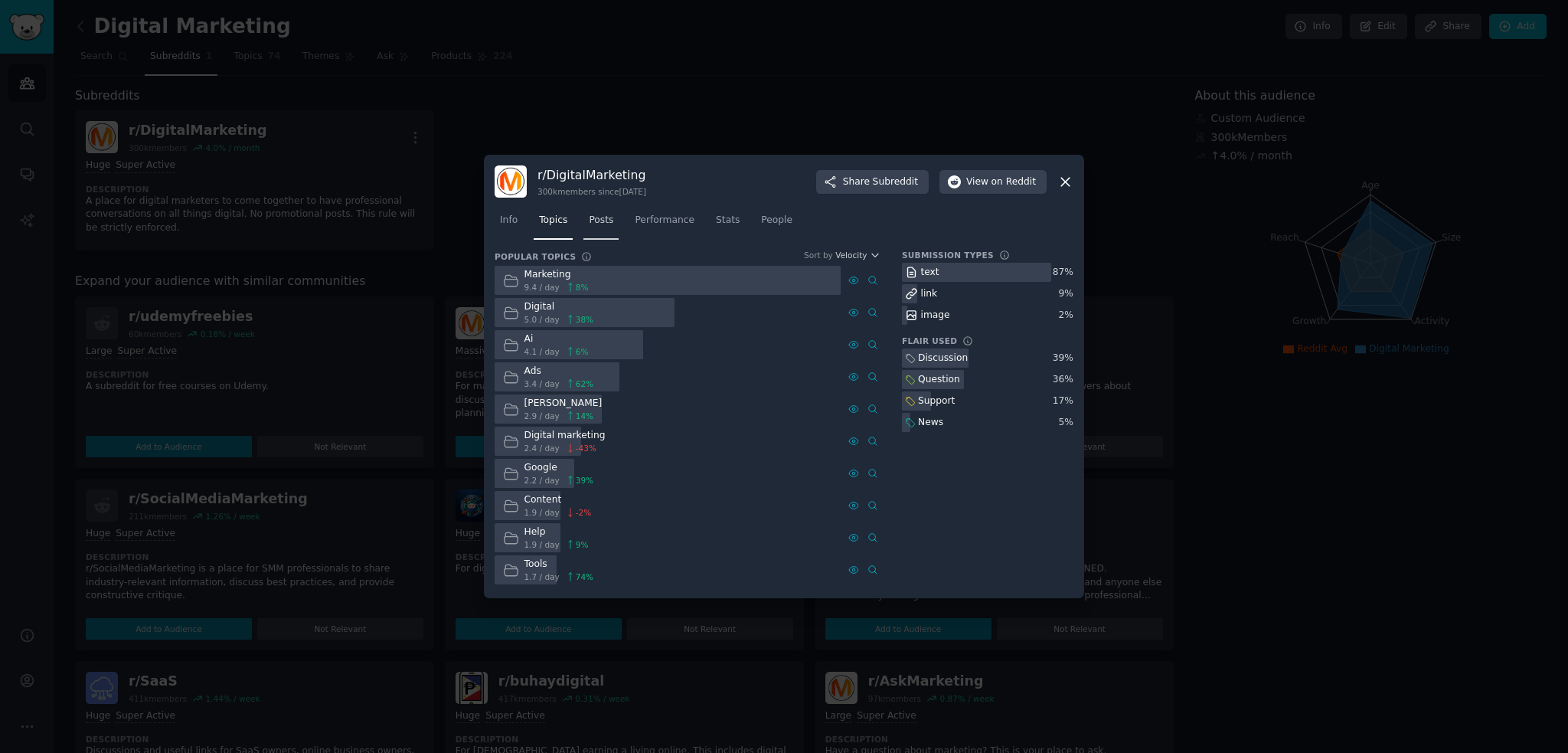
click at [589, 223] on span "Posts" at bounding box center [601, 220] width 24 height 14
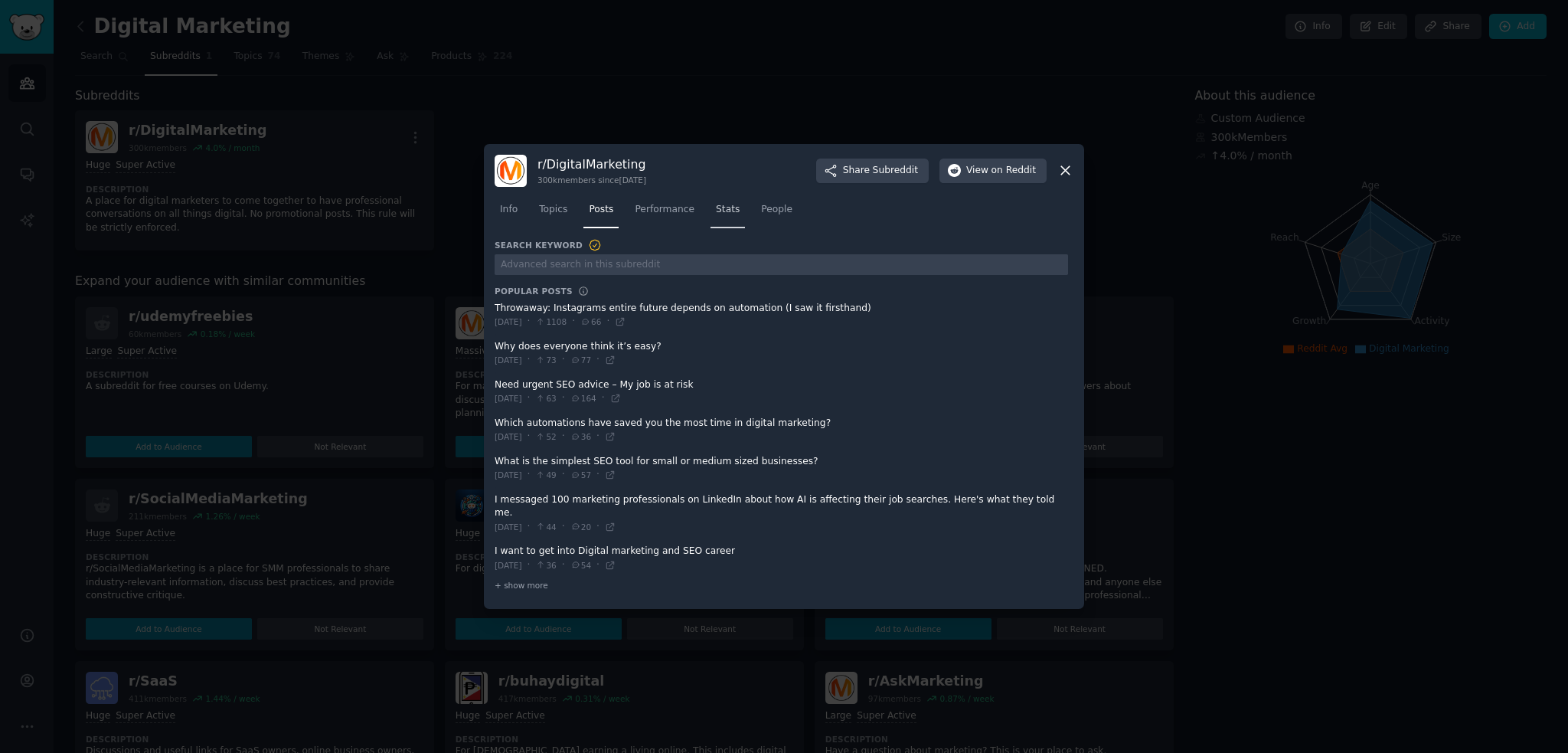
click at [716, 217] on span "Stats" at bounding box center [728, 210] width 24 height 14
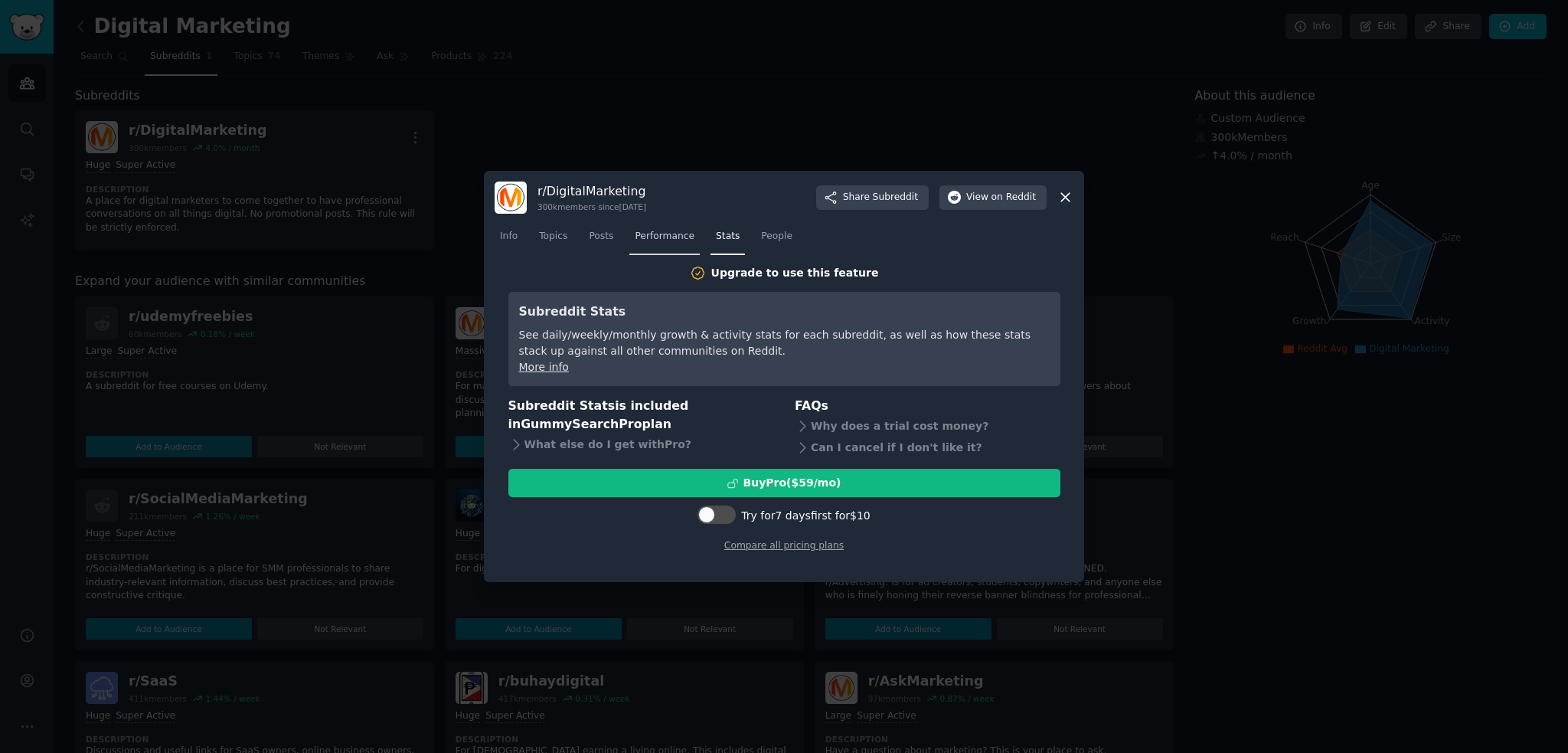
click at [652, 242] on span "Performance" at bounding box center [664, 237] width 60 height 14
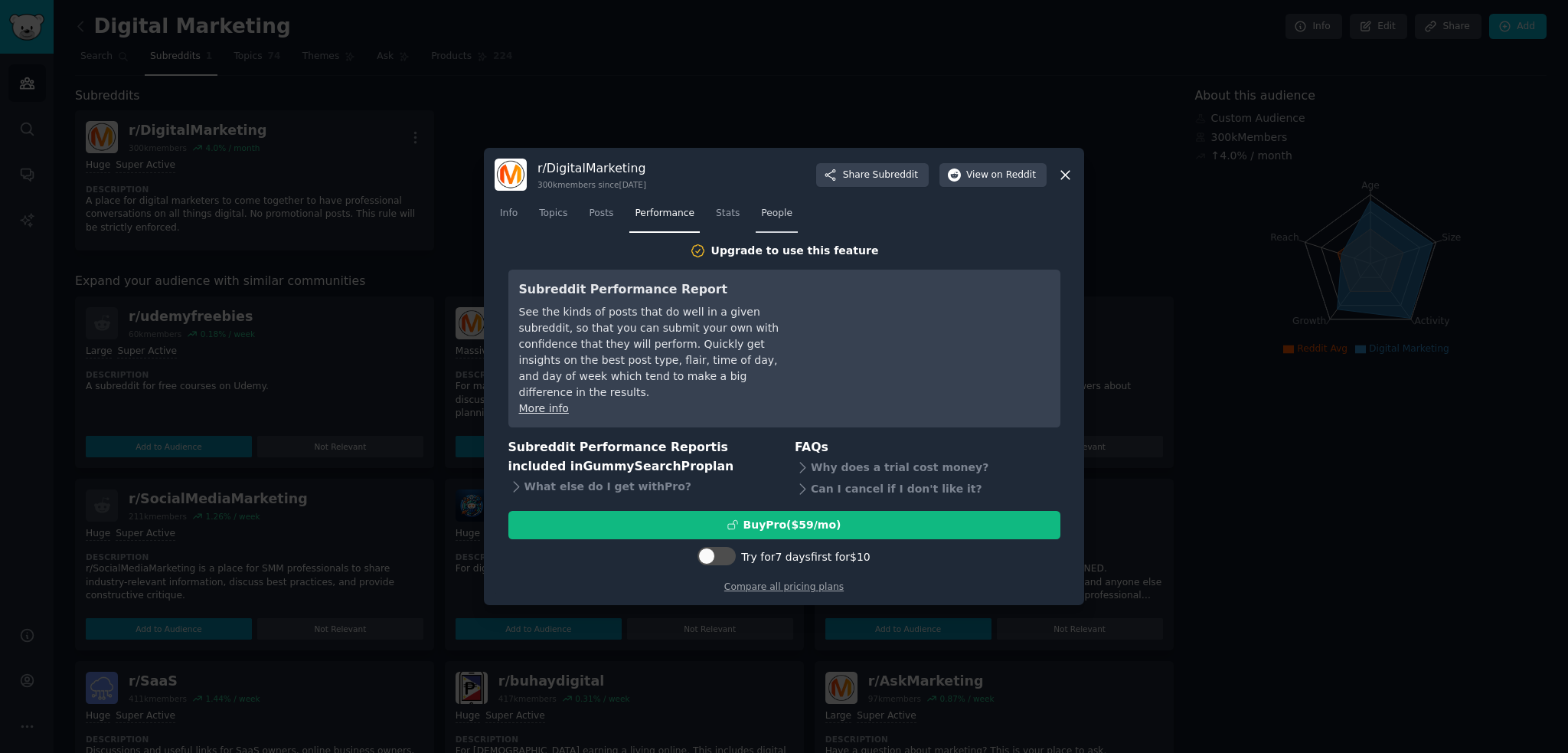
click at [772, 220] on span "People" at bounding box center [777, 213] width 31 height 14
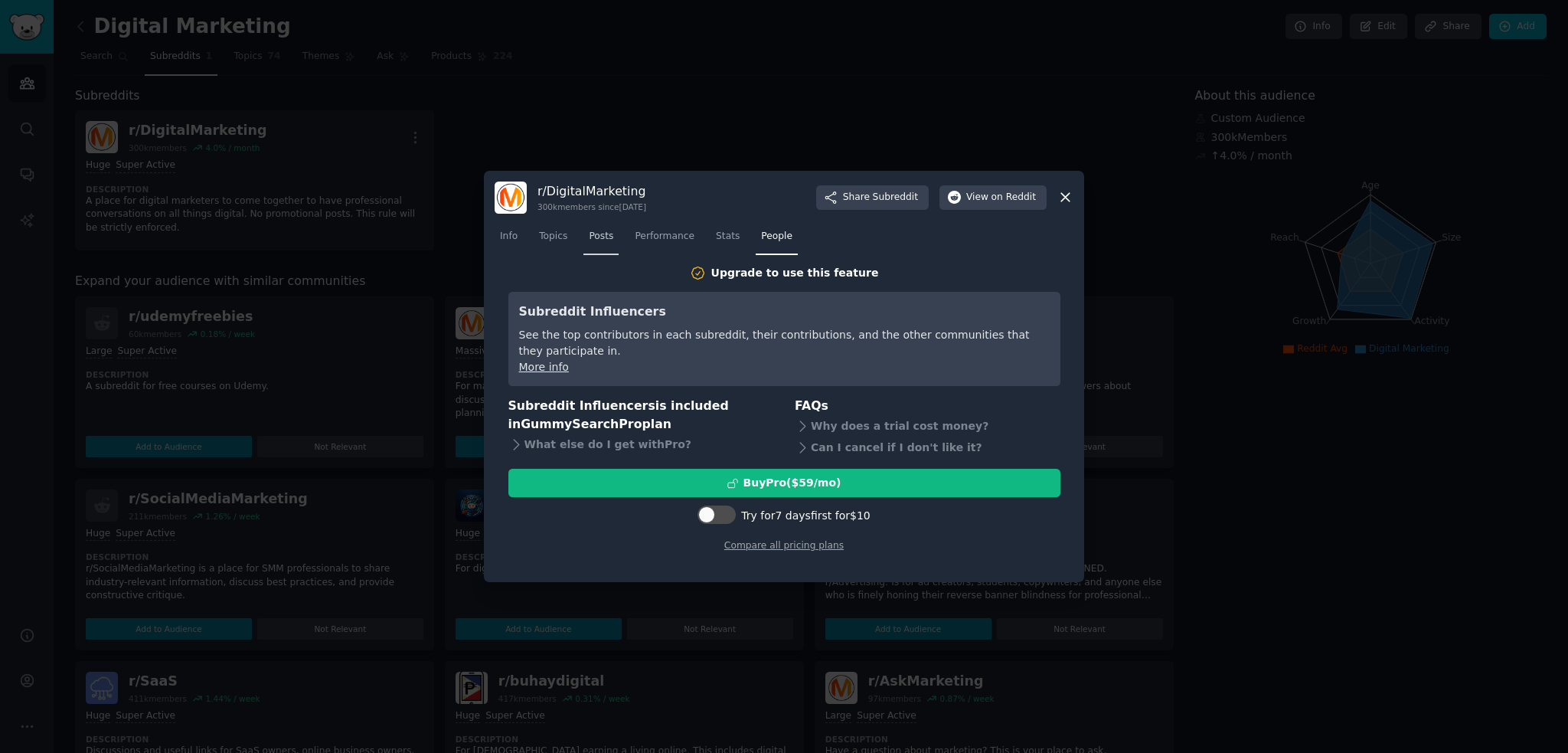
click at [597, 233] on span "Posts" at bounding box center [601, 237] width 24 height 14
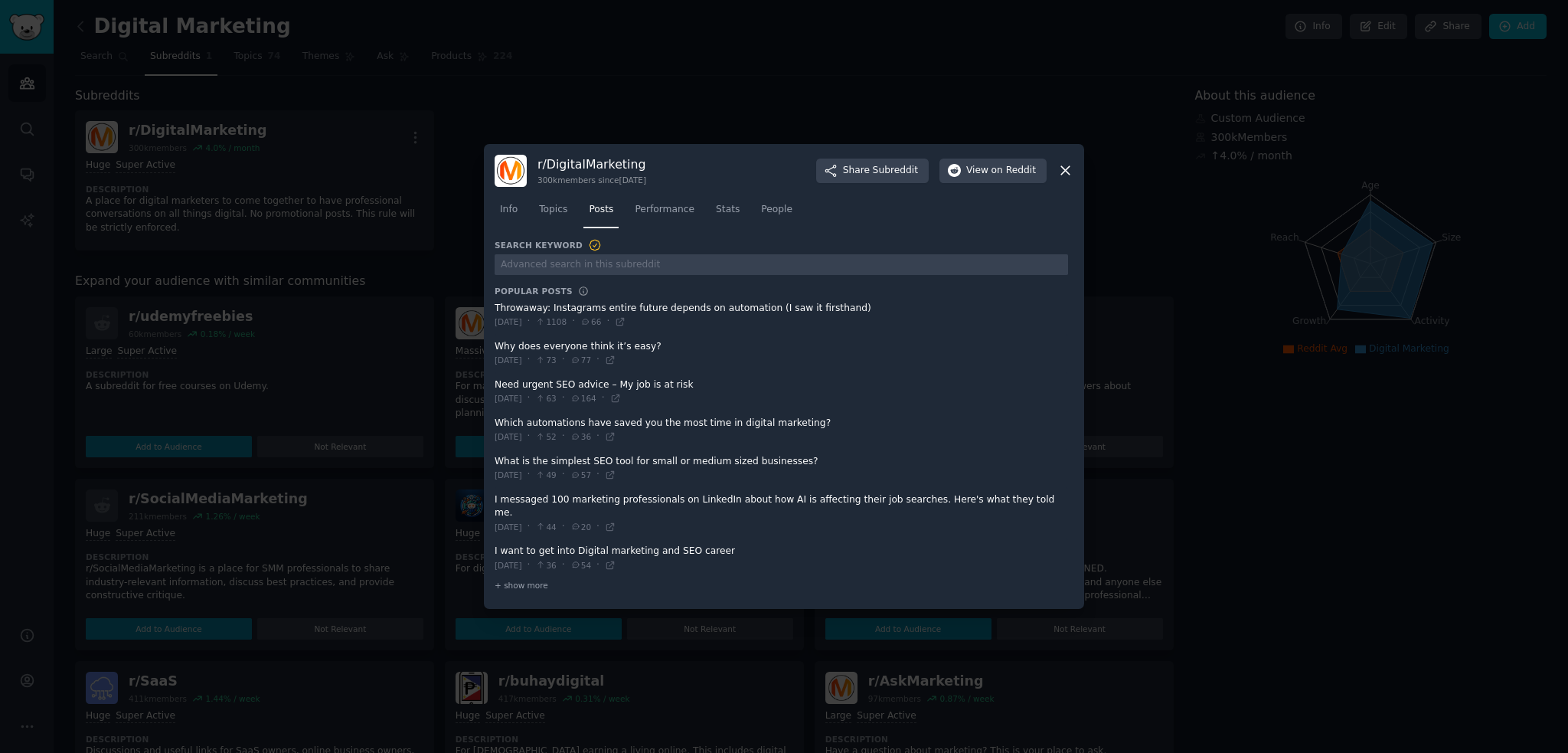
click at [805, 507] on span at bounding box center [781, 513] width 574 height 51
click at [547, 506] on span at bounding box center [781, 513] width 574 height 51
click at [581, 522] on icon at bounding box center [575, 526] width 11 height 8
drag, startPoint x: 493, startPoint y: 506, endPoint x: 1019, endPoint y: 502, distance: 526.0
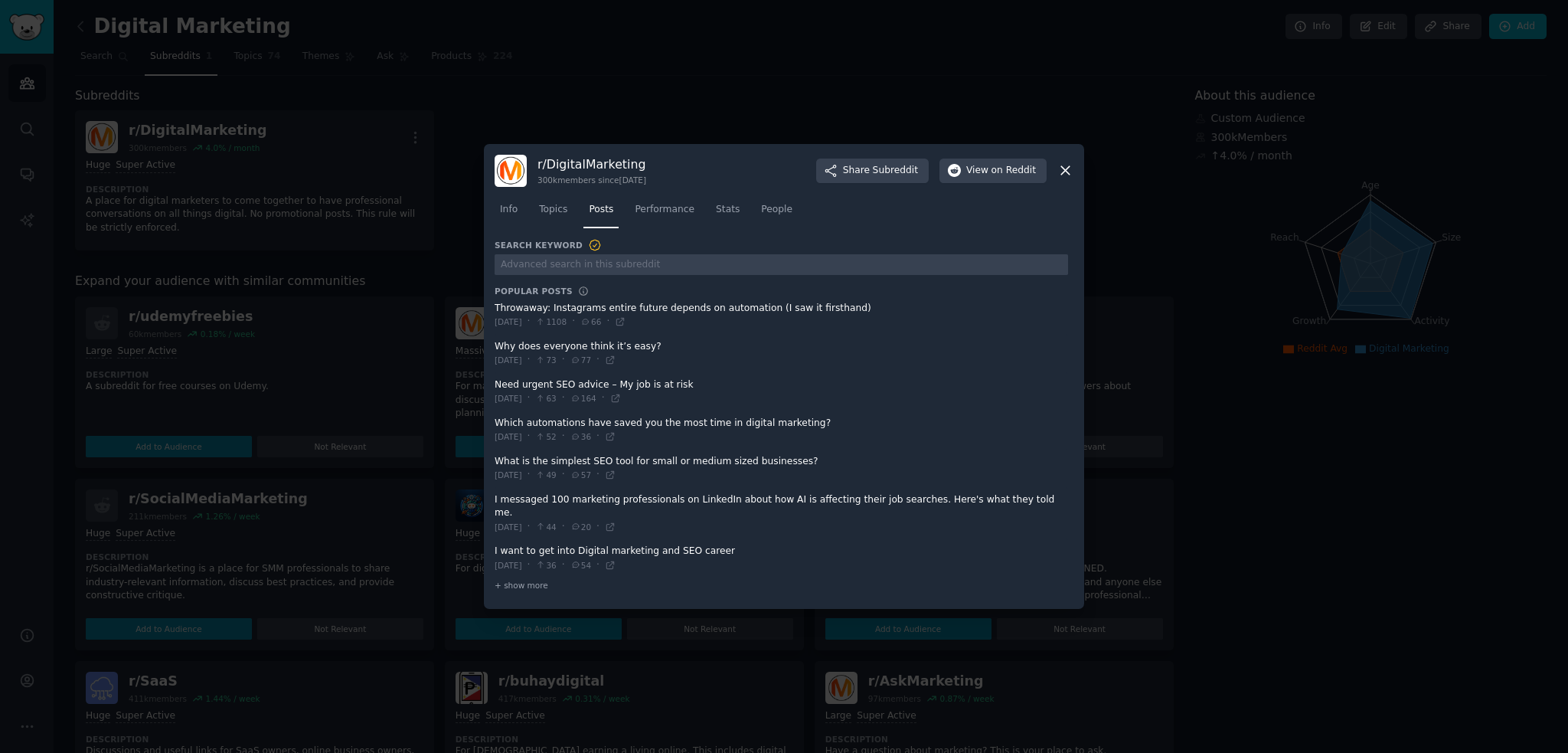
click at [1019, 502] on div "r/ DigitalMarketing 300k members since 09/01/2010 Share Subreddit View on Reddi…" at bounding box center [784, 376] width 600 height 466
click at [1013, 505] on span at bounding box center [781, 513] width 574 height 51
click at [1002, 507] on span at bounding box center [781, 513] width 574 height 51
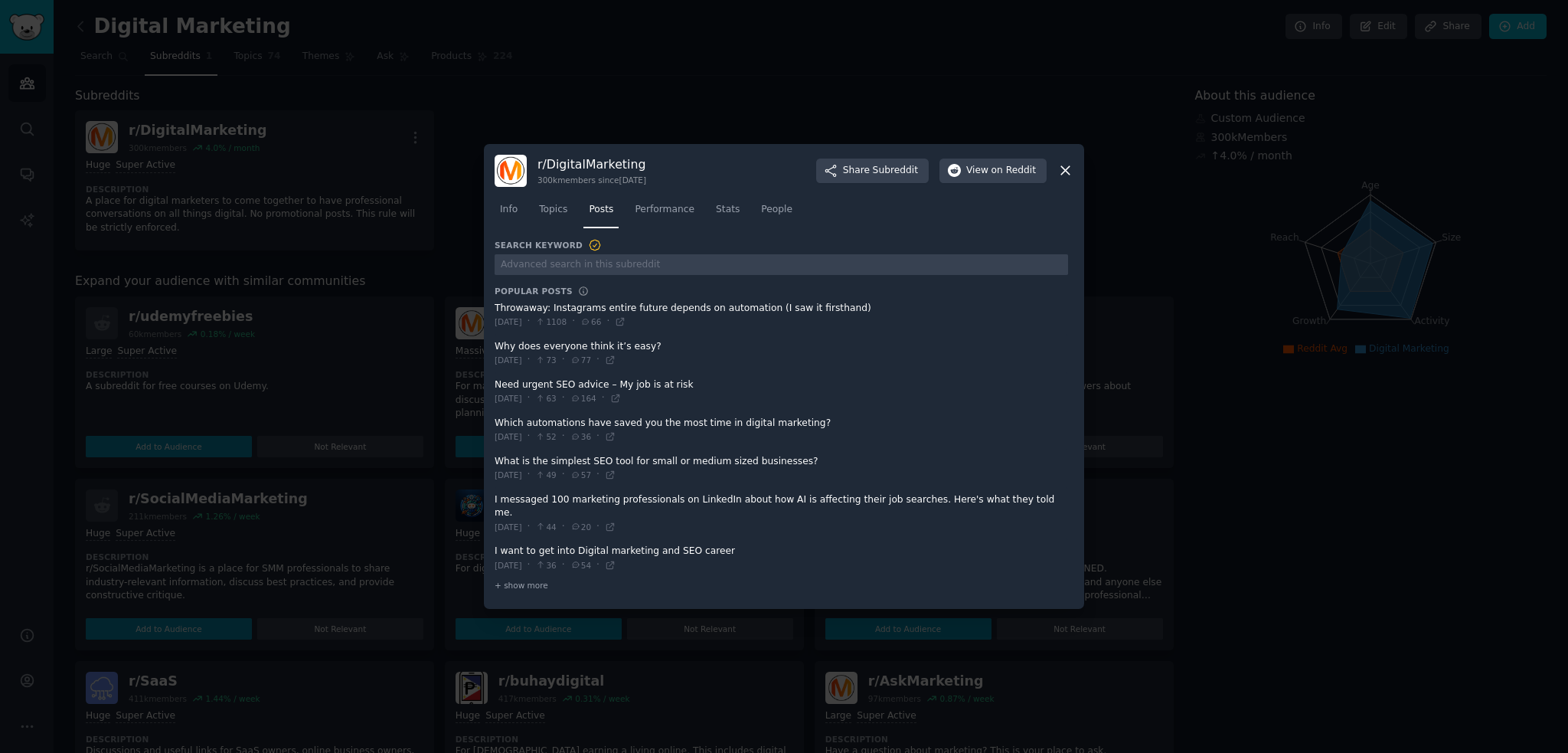
click at [1002, 507] on span at bounding box center [781, 513] width 574 height 51
drag, startPoint x: 736, startPoint y: 121, endPoint x: 727, endPoint y: 121, distance: 9.0
click at [736, 121] on div at bounding box center [784, 376] width 1568 height 753
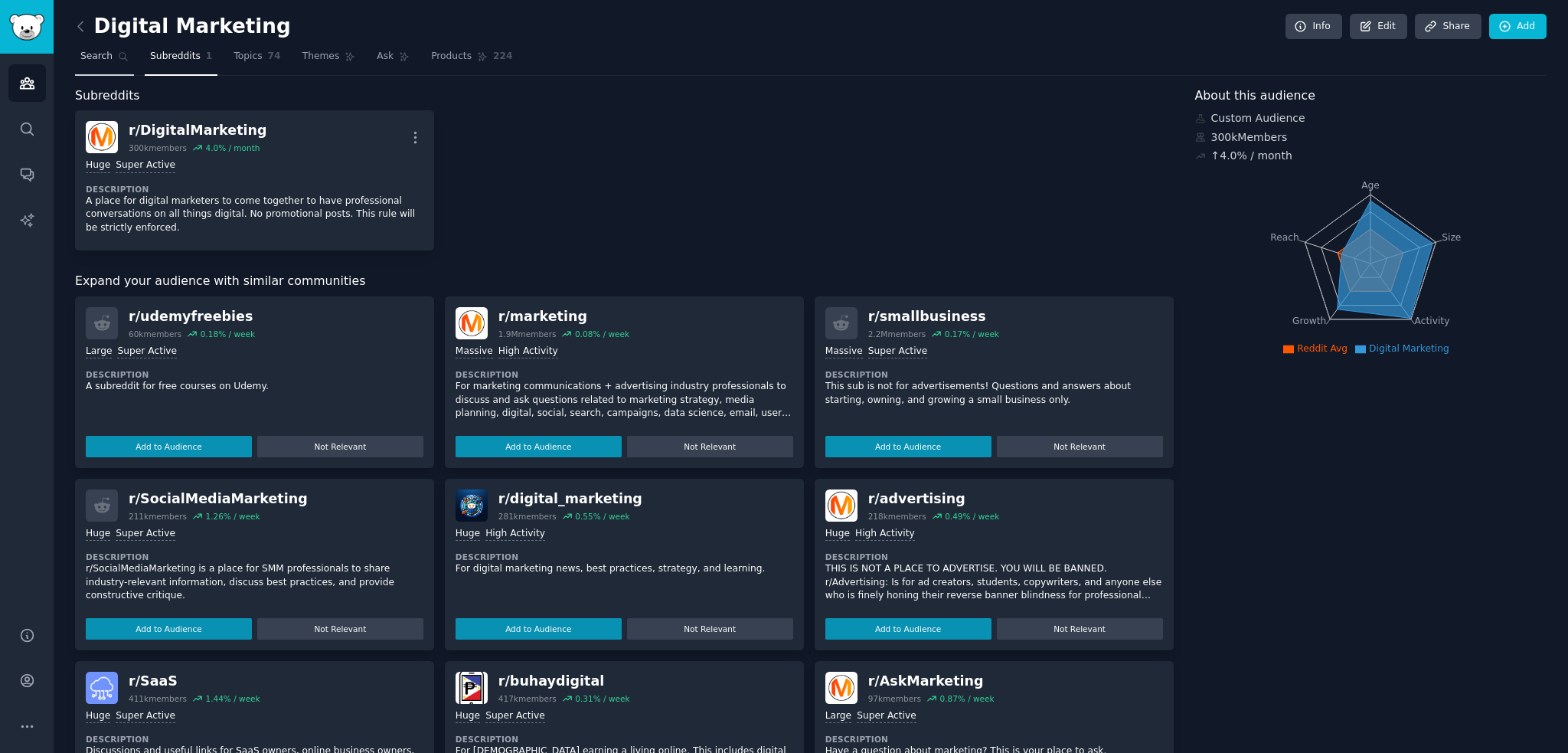
click at [82, 56] on span "Search" at bounding box center [96, 56] width 32 height 14
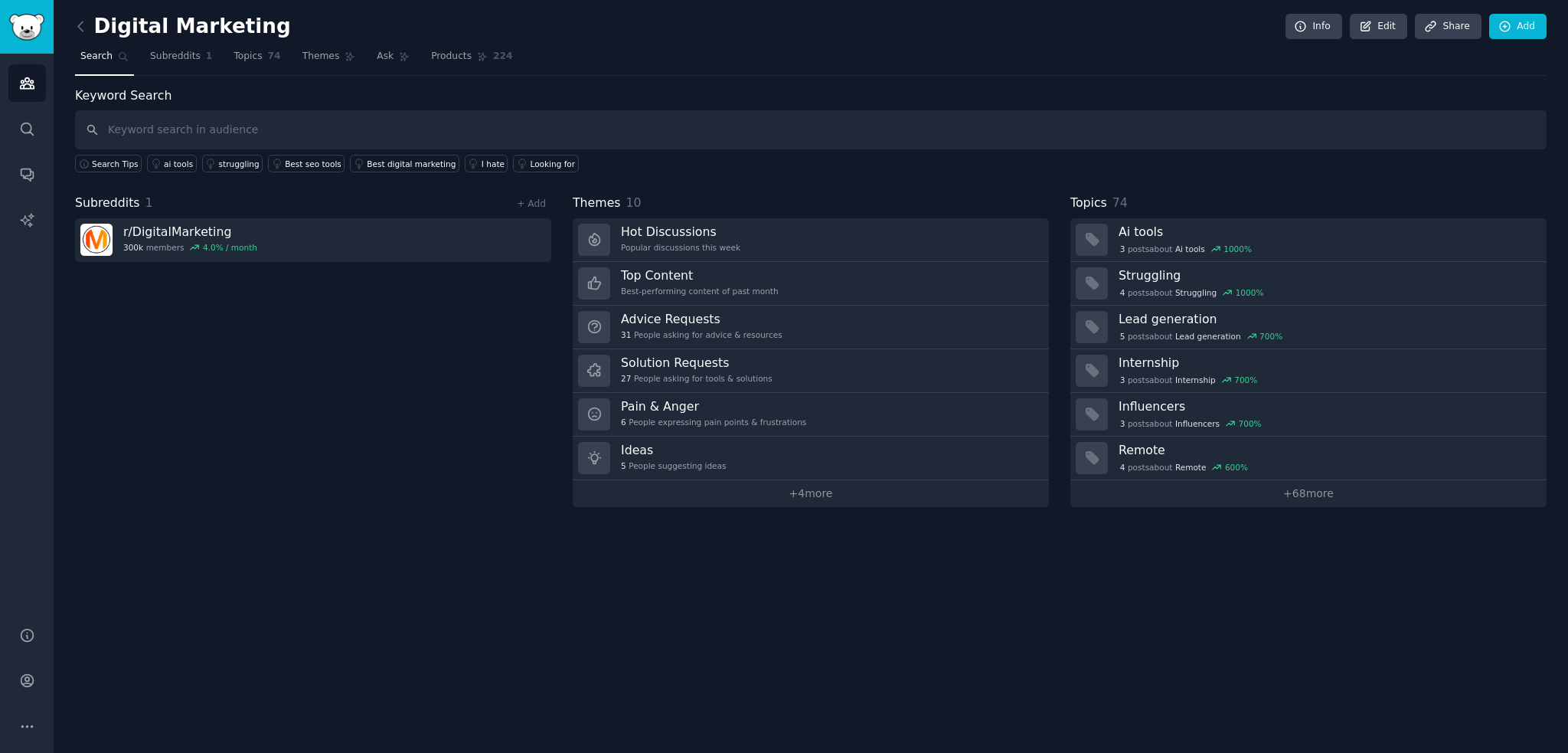
click at [231, 139] on input "text" at bounding box center [811, 130] width 1472 height 39
type input "legacy dependency"
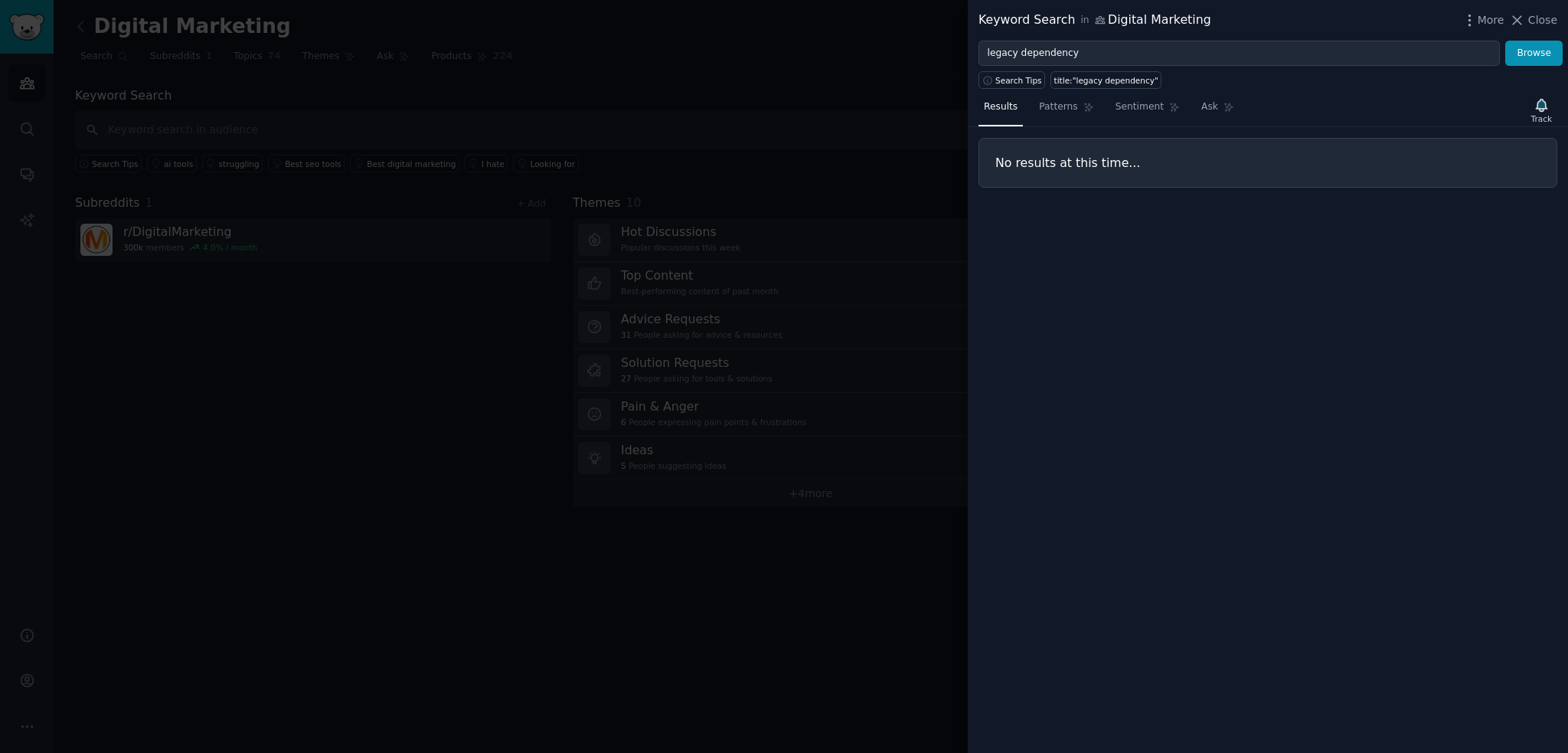
click at [811, 180] on div at bounding box center [784, 376] width 1568 height 753
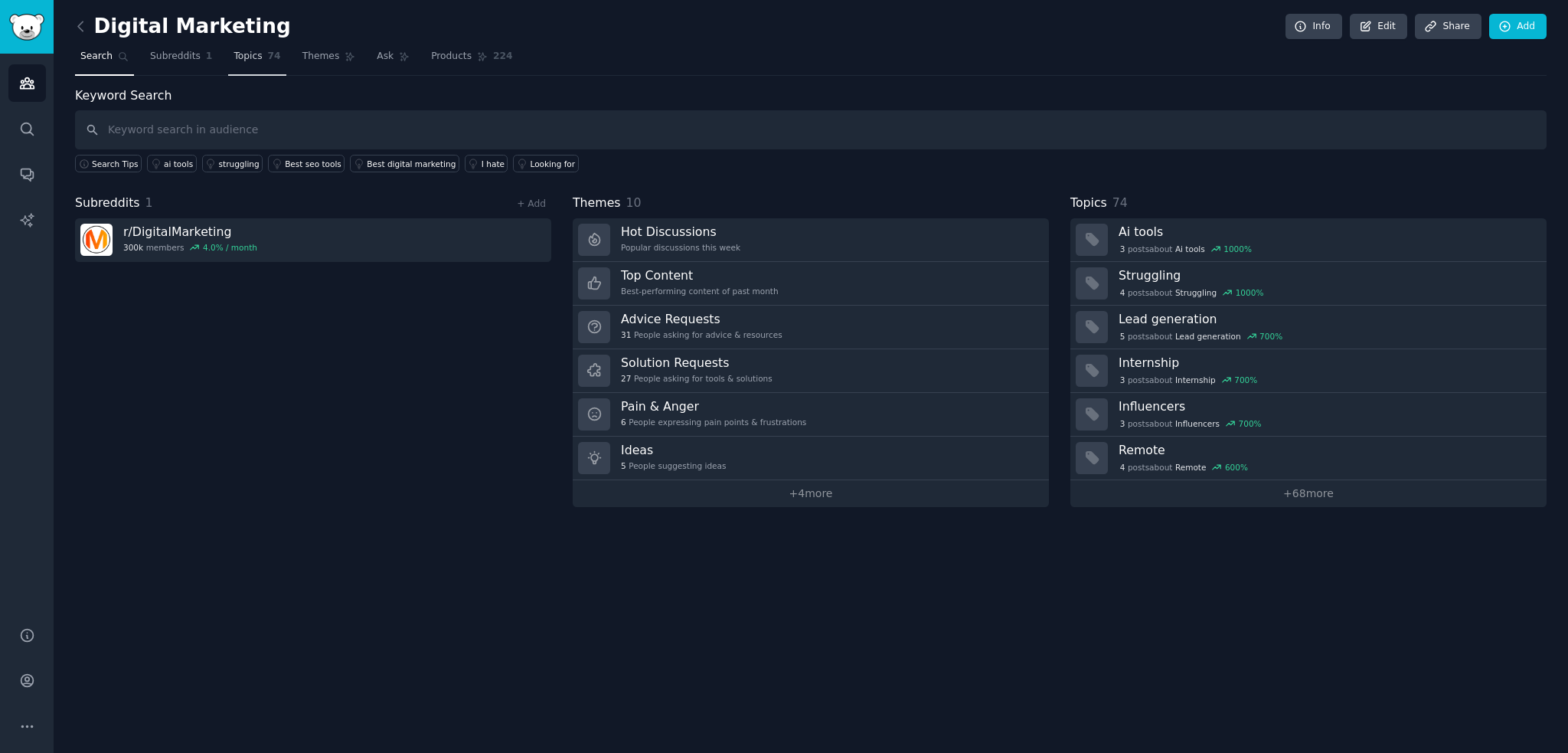
click at [237, 51] on span "Topics" at bounding box center [247, 56] width 29 height 14
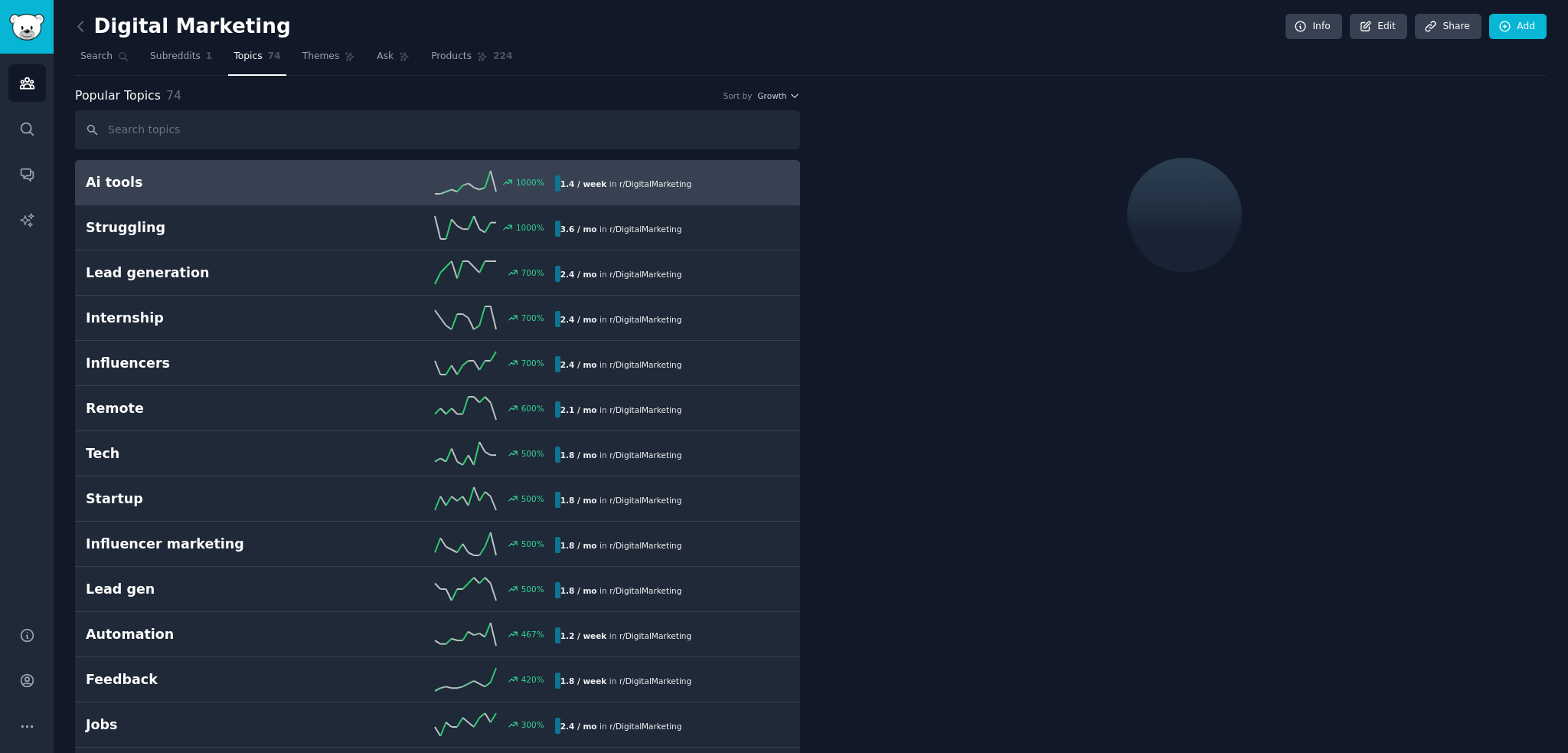
click at [226, 135] on input "text" at bounding box center [437, 130] width 725 height 39
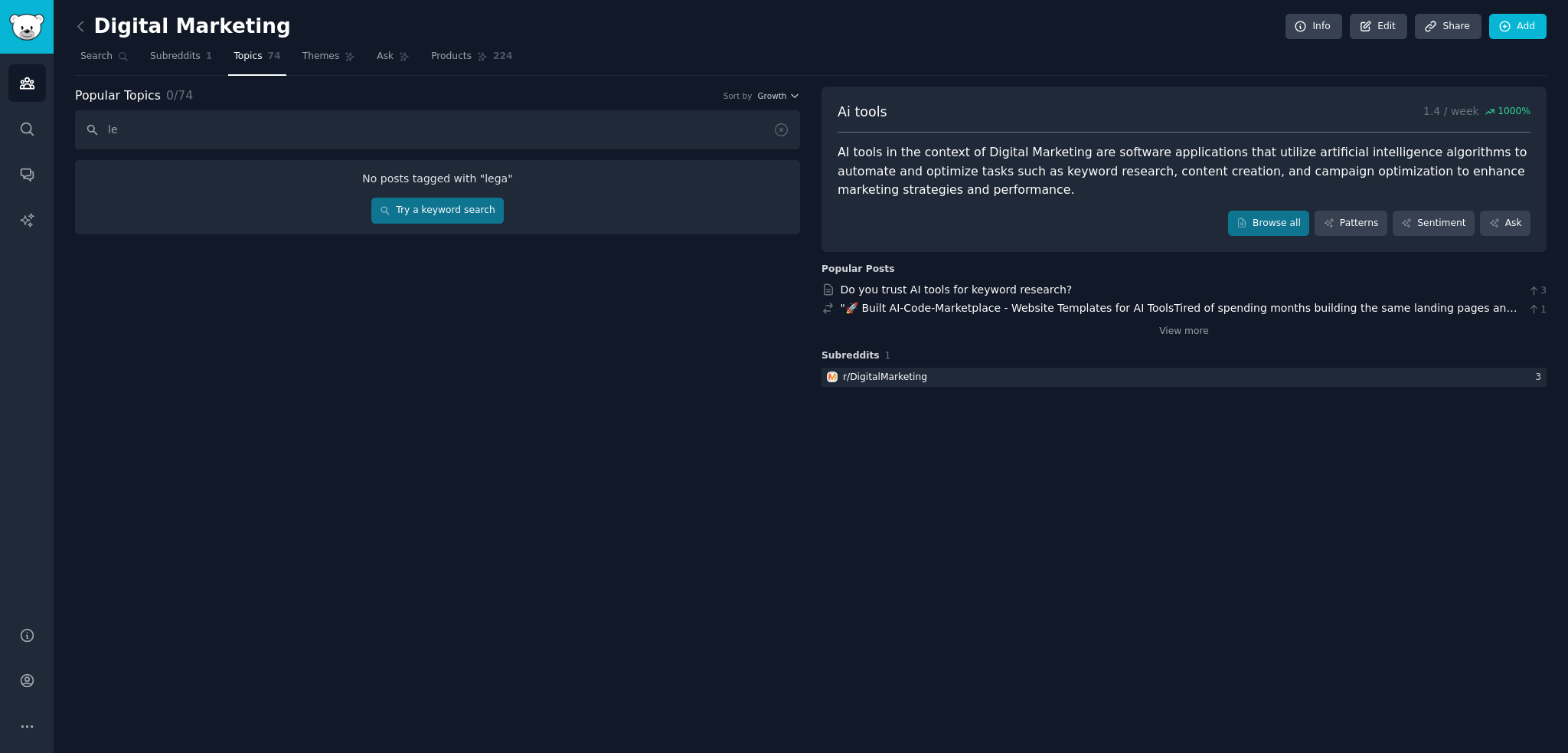
type input "l"
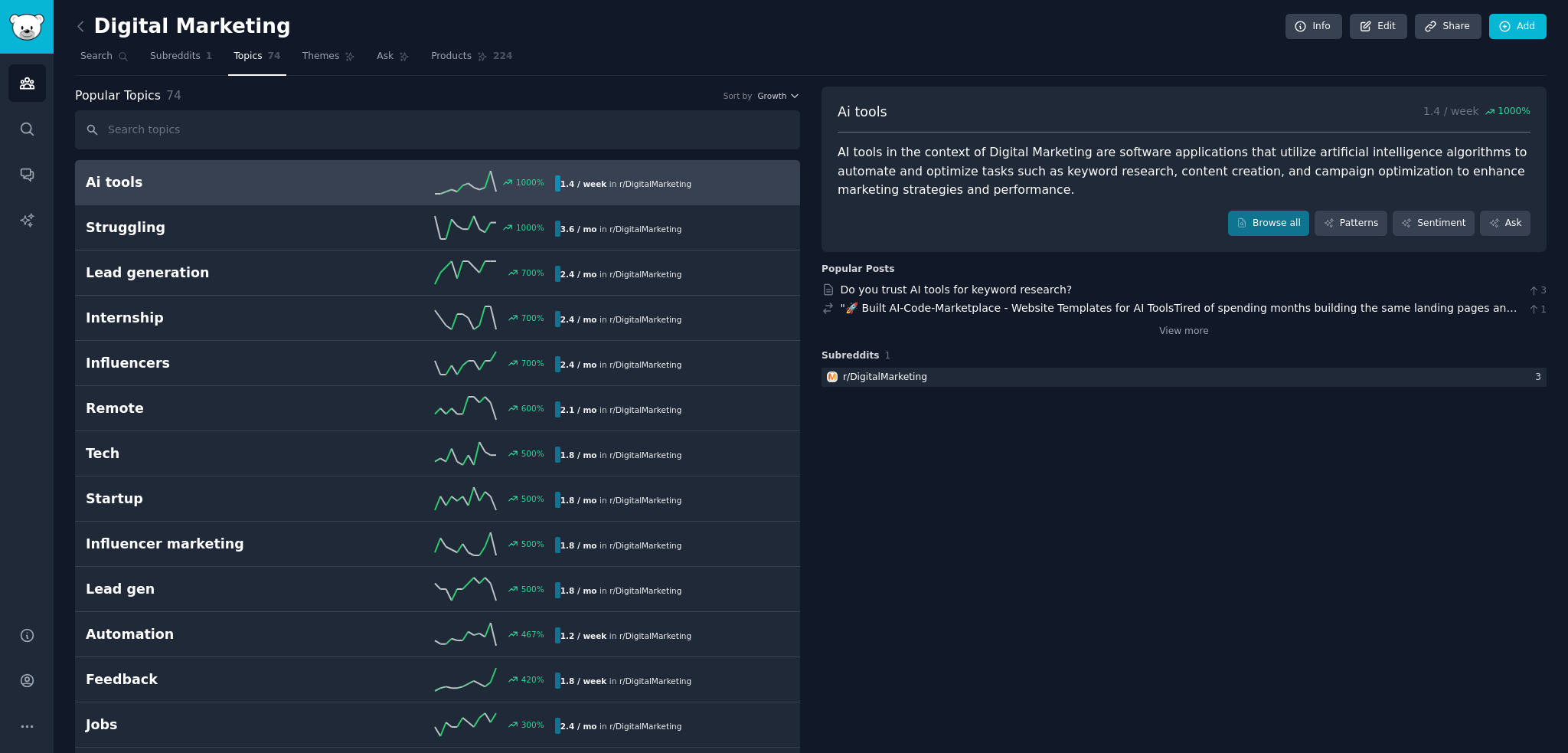
click at [111, 183] on h2 "Ai tools" at bounding box center [202, 182] width 234 height 19
click at [536, 184] on div "1000 %" at bounding box center [530, 182] width 29 height 11
click at [106, 184] on h2 "Ai tools" at bounding box center [202, 182] width 234 height 19
click at [1294, 219] on link "Browse all" at bounding box center [1269, 224] width 82 height 26
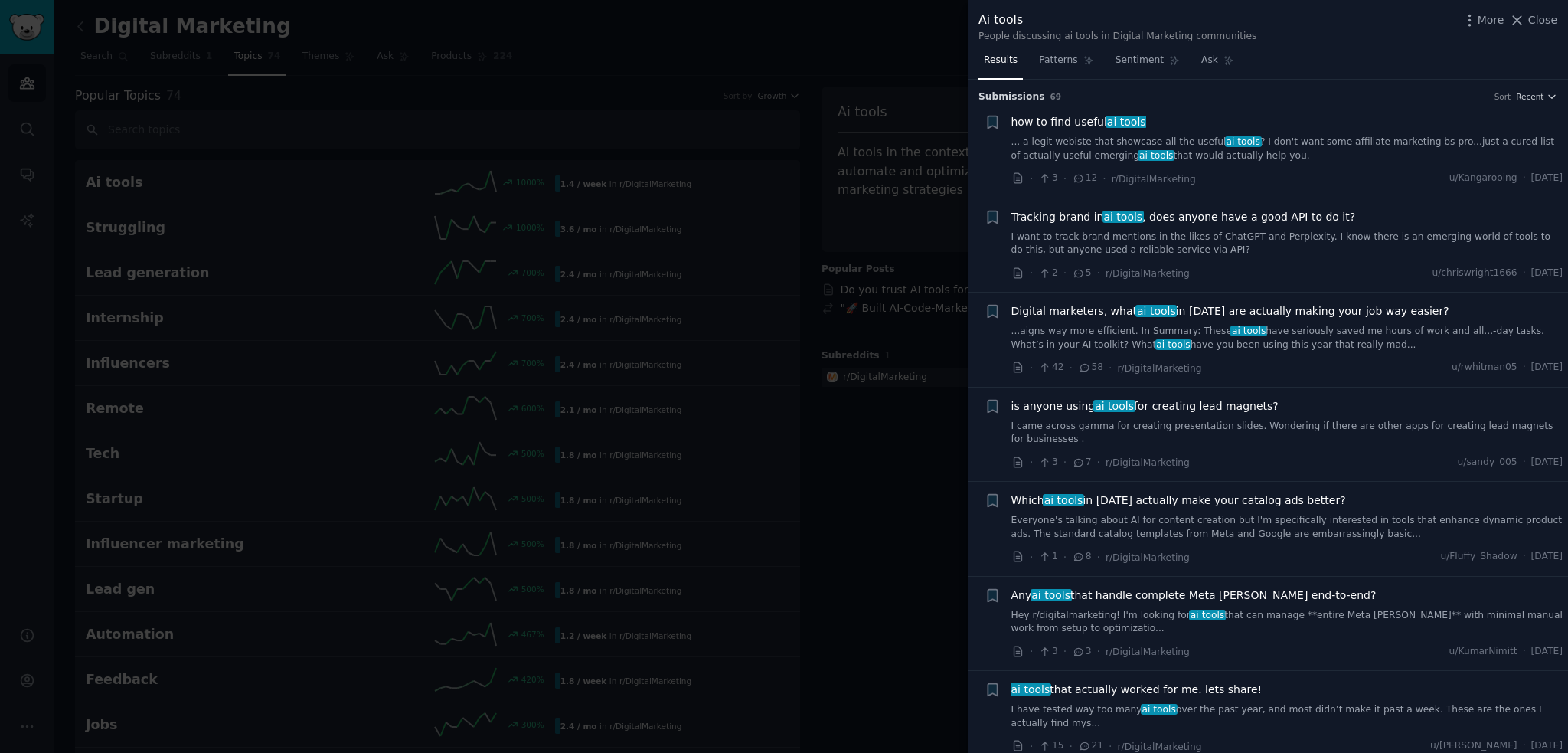
click at [462, 37] on div at bounding box center [784, 376] width 1568 height 753
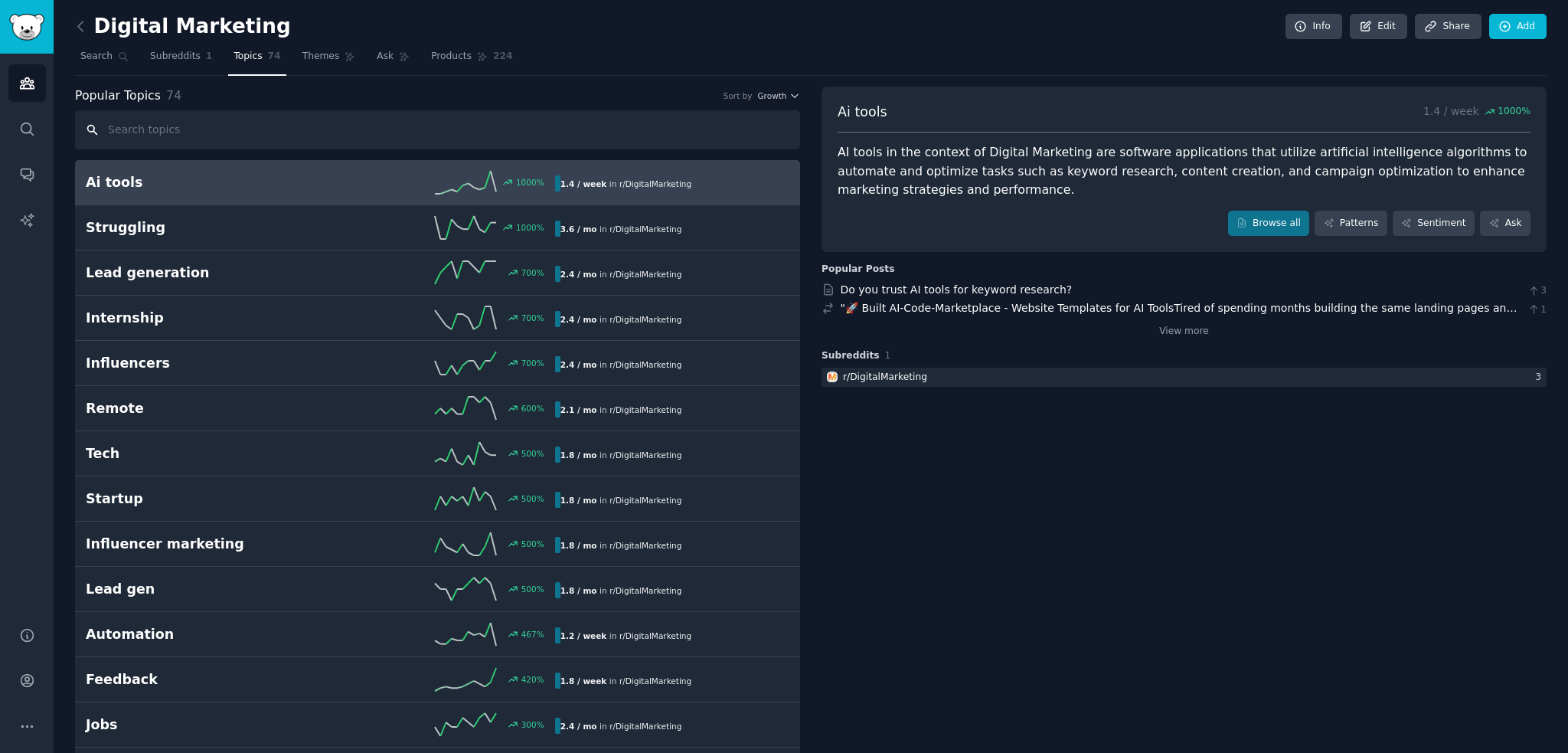
click at [355, 134] on input "text" at bounding box center [437, 130] width 725 height 39
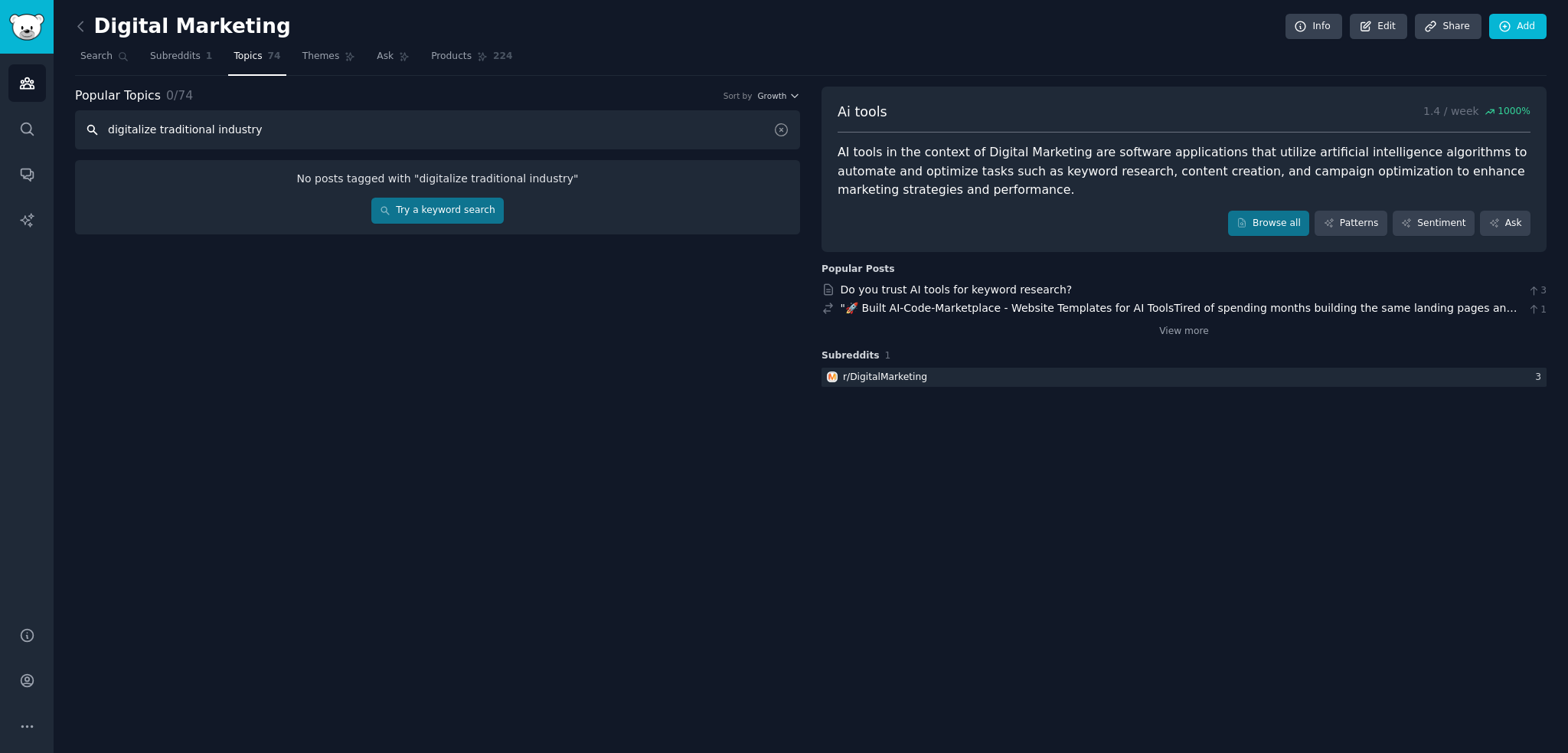
type input "digitalize traditional industry"
drag, startPoint x: 355, startPoint y: 134, endPoint x: 0, endPoint y: 108, distance: 356.0
click at [0, 108] on div "Audiences Search Conversations AI Reports Help Account More Digital Marketing I…" at bounding box center [784, 376] width 1568 height 753
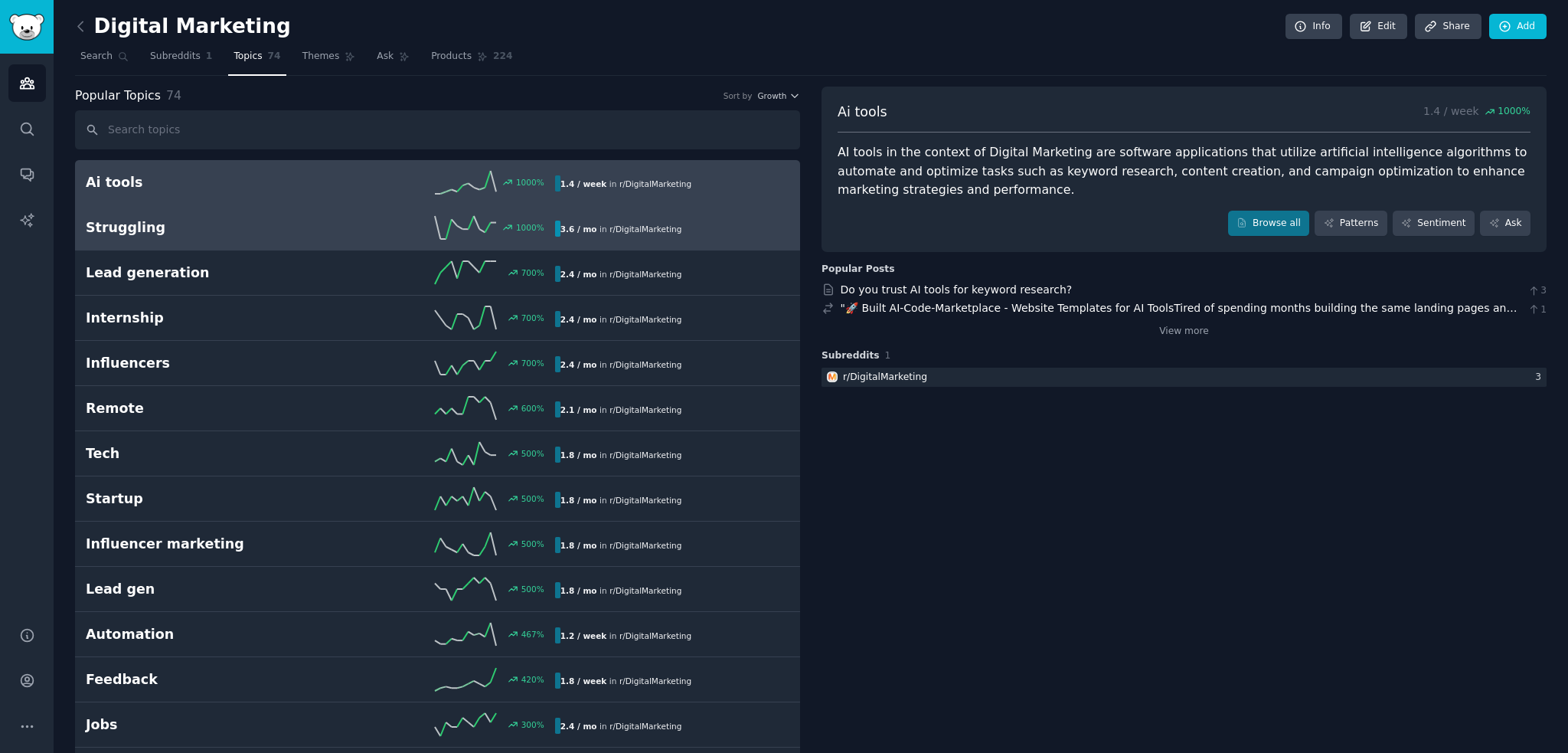
click at [138, 234] on h2 "Struggling" at bounding box center [202, 228] width 234 height 19
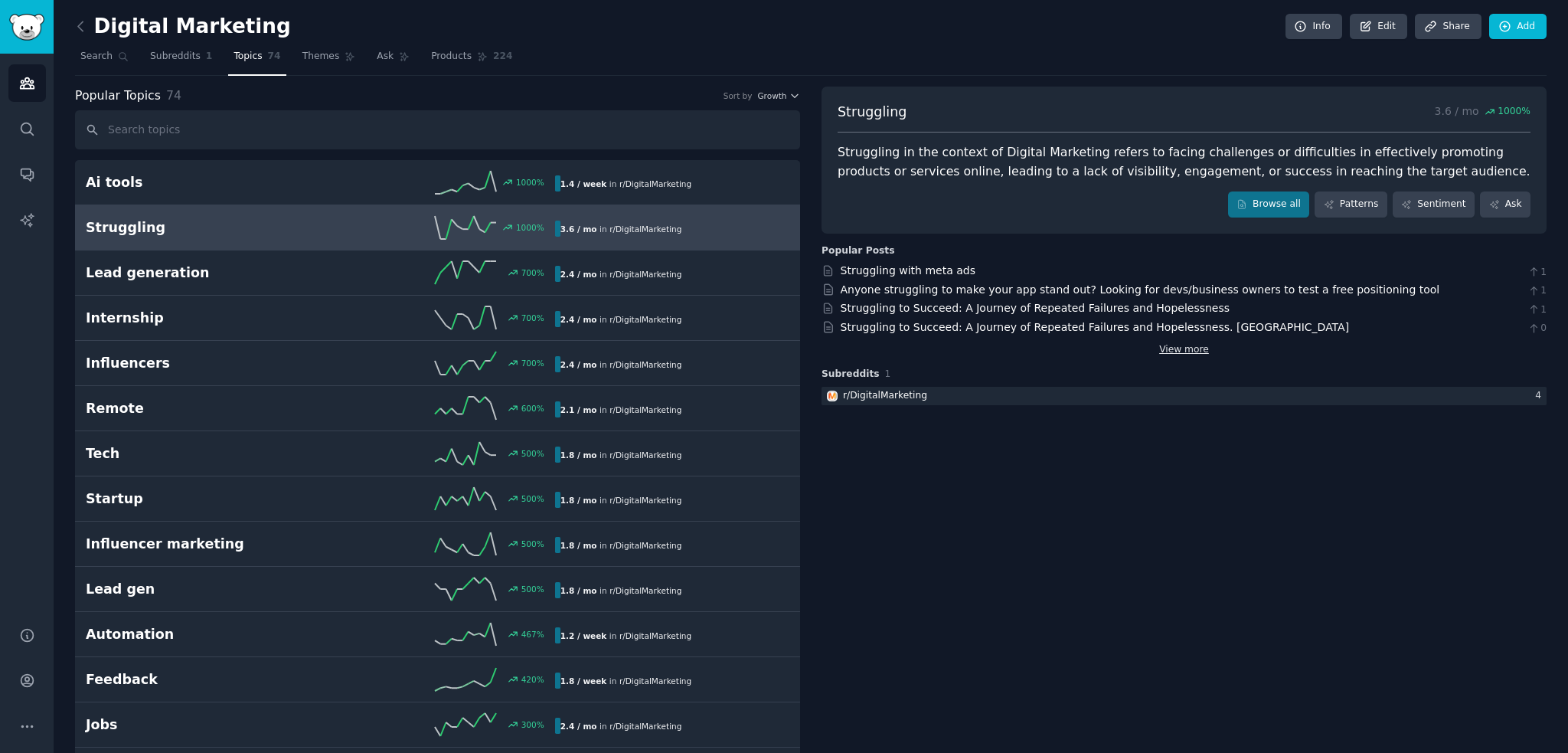
click at [1188, 349] on link "View more" at bounding box center [1184, 350] width 50 height 14
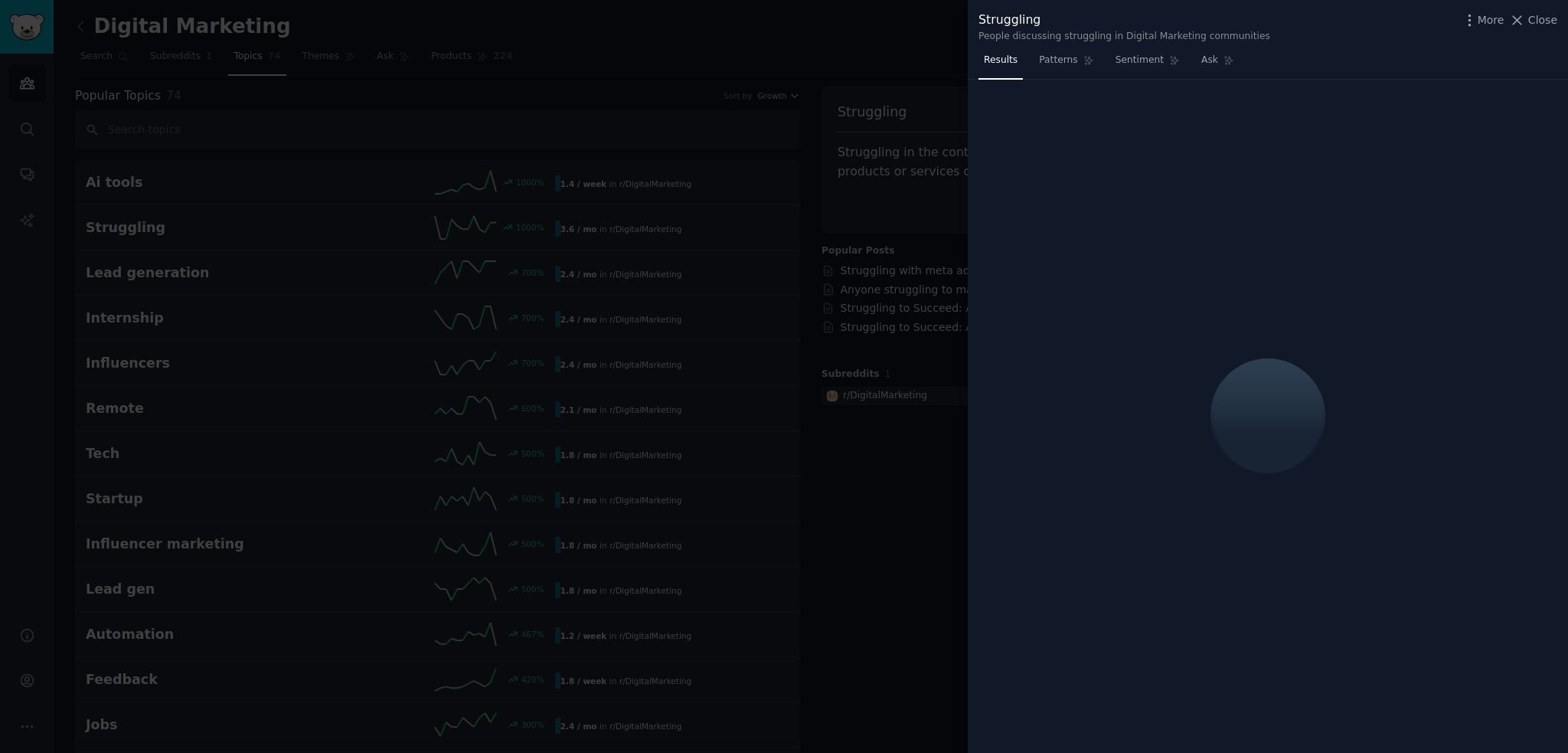
click at [893, 50] on div at bounding box center [784, 376] width 1568 height 753
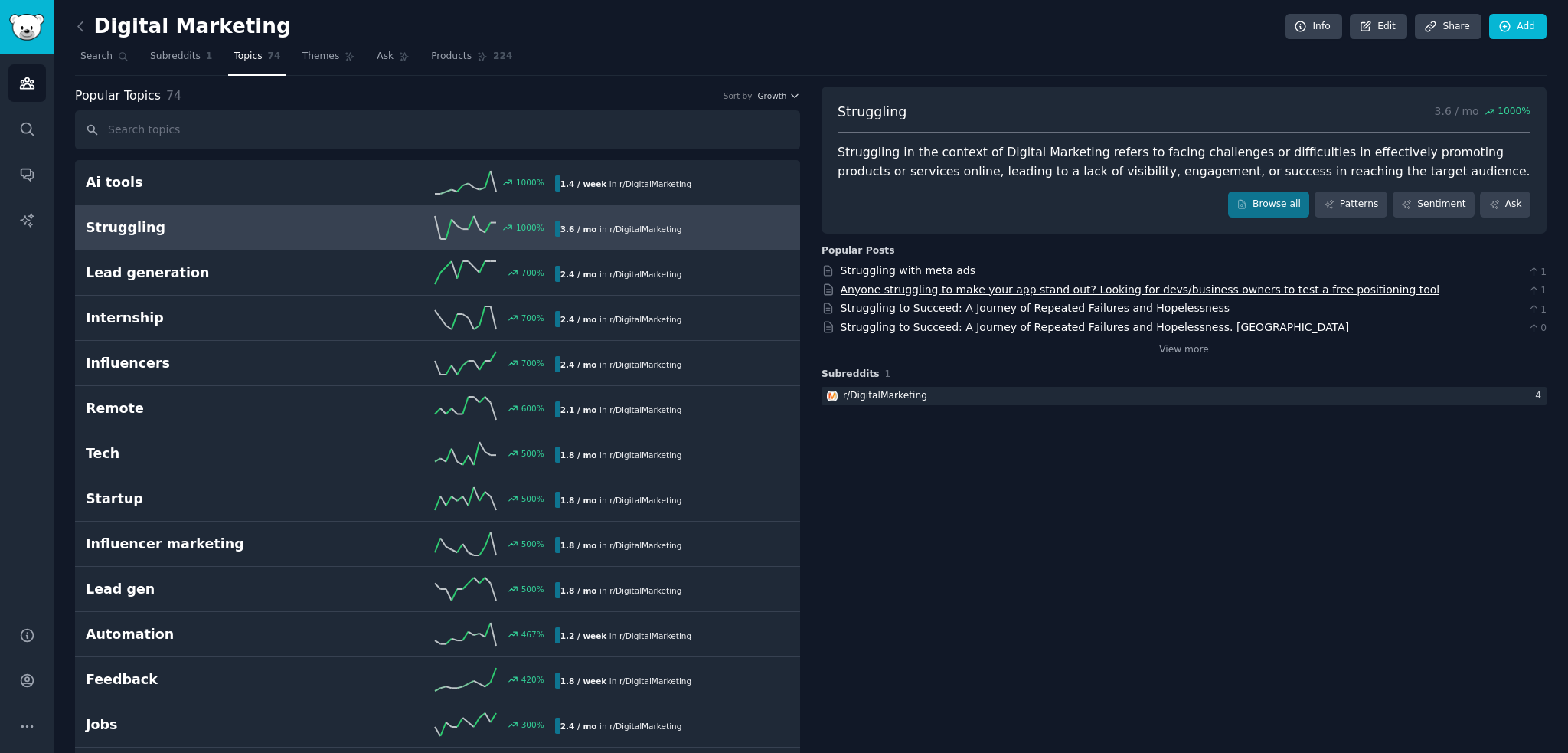
click at [1223, 288] on link "Anyone struggling to make your app stand out? Looking for devs/business owners …" at bounding box center [1141, 289] width 600 height 12
click at [813, 52] on nav "Search Subreddits 1 Topics 74 Themes Ask Products 224" at bounding box center [811, 60] width 1472 height 31
click at [1180, 347] on link "View more" at bounding box center [1184, 350] width 50 height 14
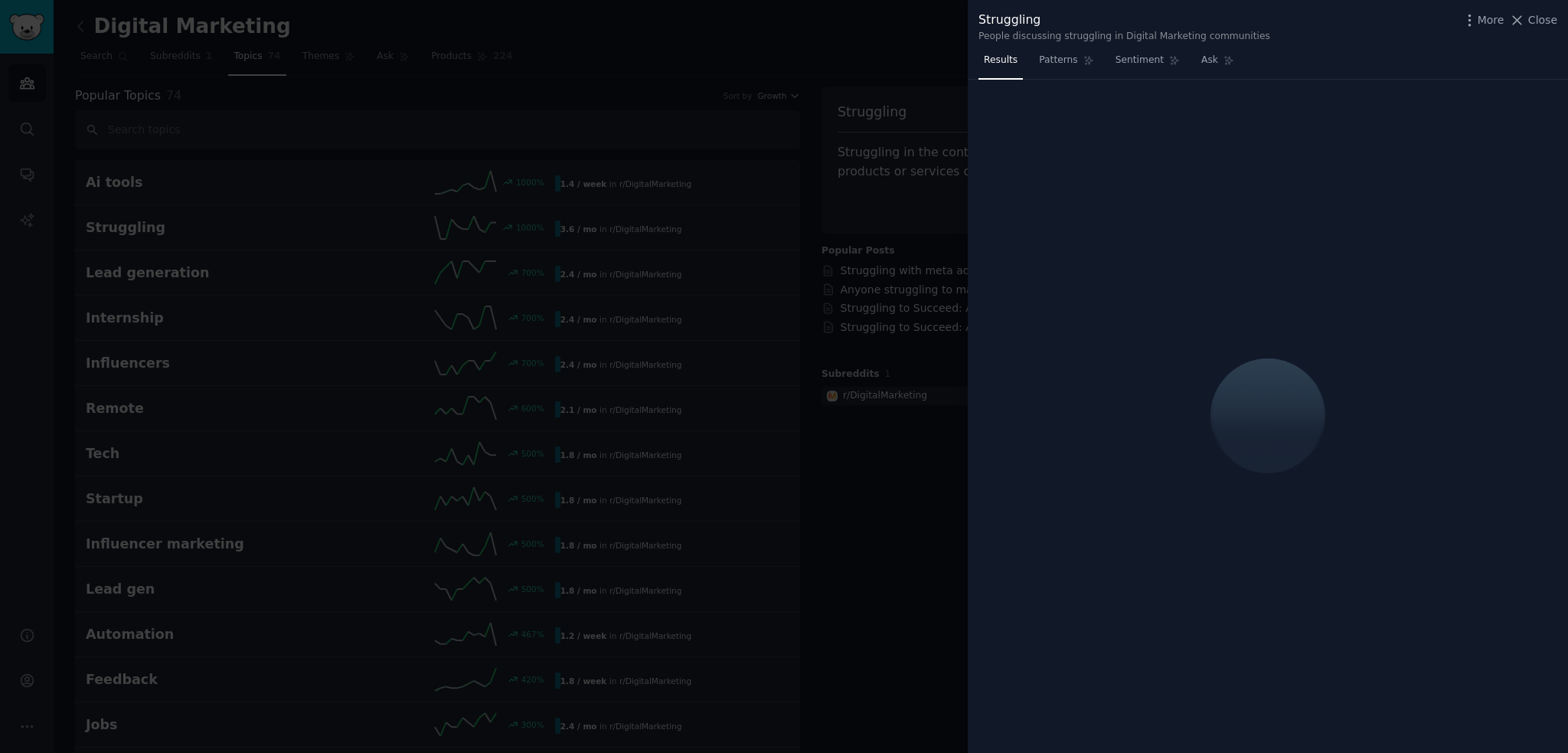
click at [800, 40] on div at bounding box center [784, 376] width 1568 height 753
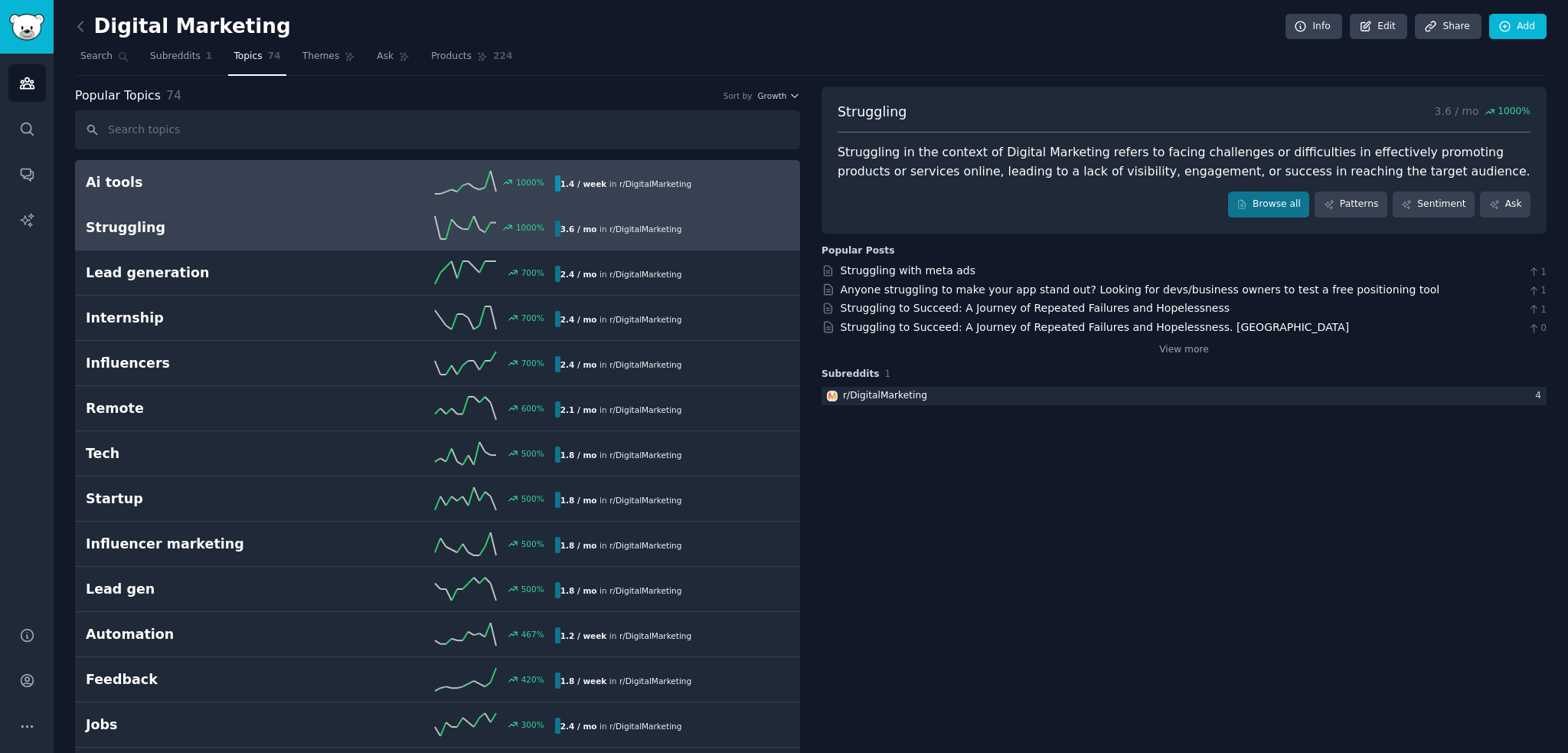
click at [427, 196] on link "Ai tools 1000 % 1.4 / week in r/ DigitalMarketing" at bounding box center [437, 182] width 725 height 45
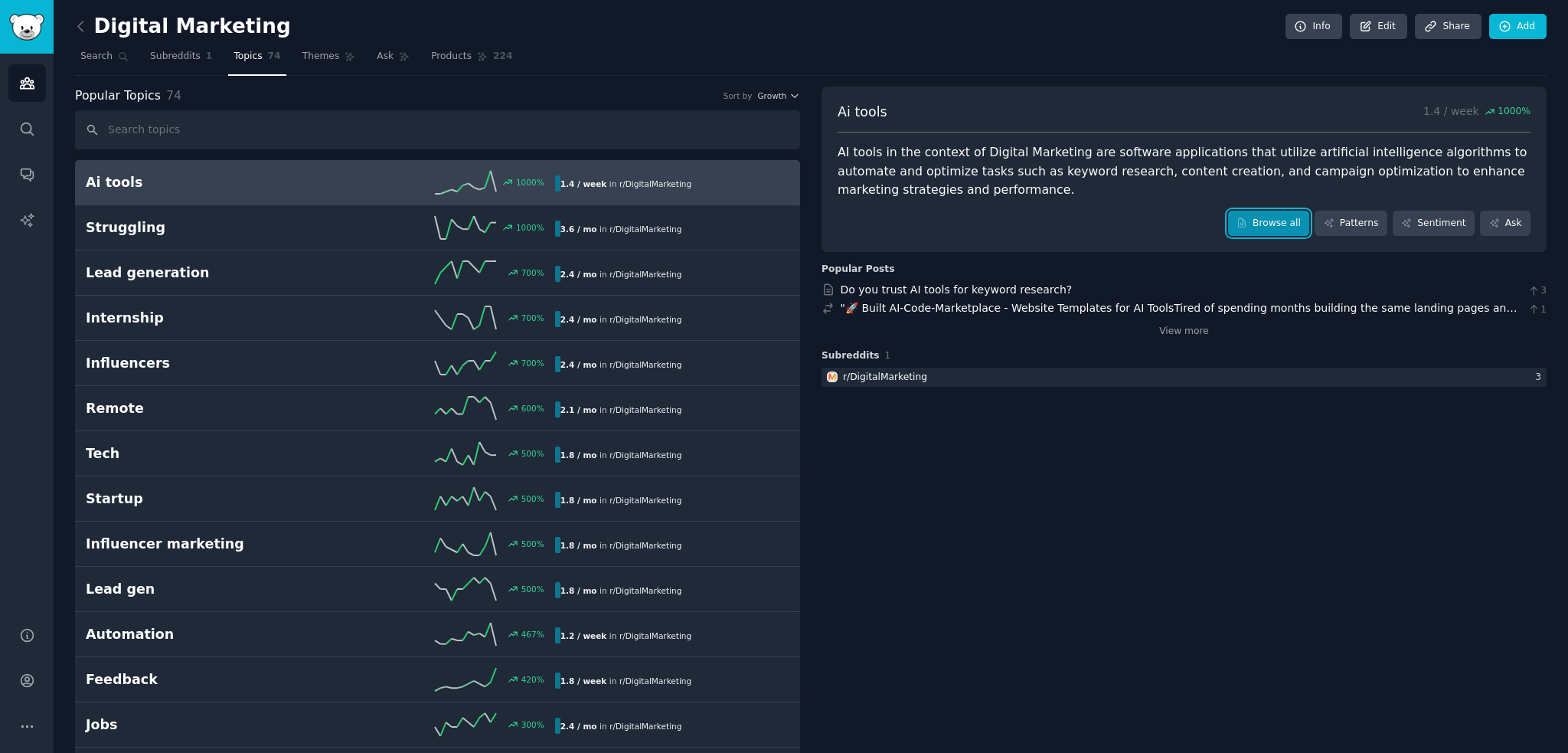
click at [1277, 210] on link "Browse all" at bounding box center [1269, 224] width 82 height 26
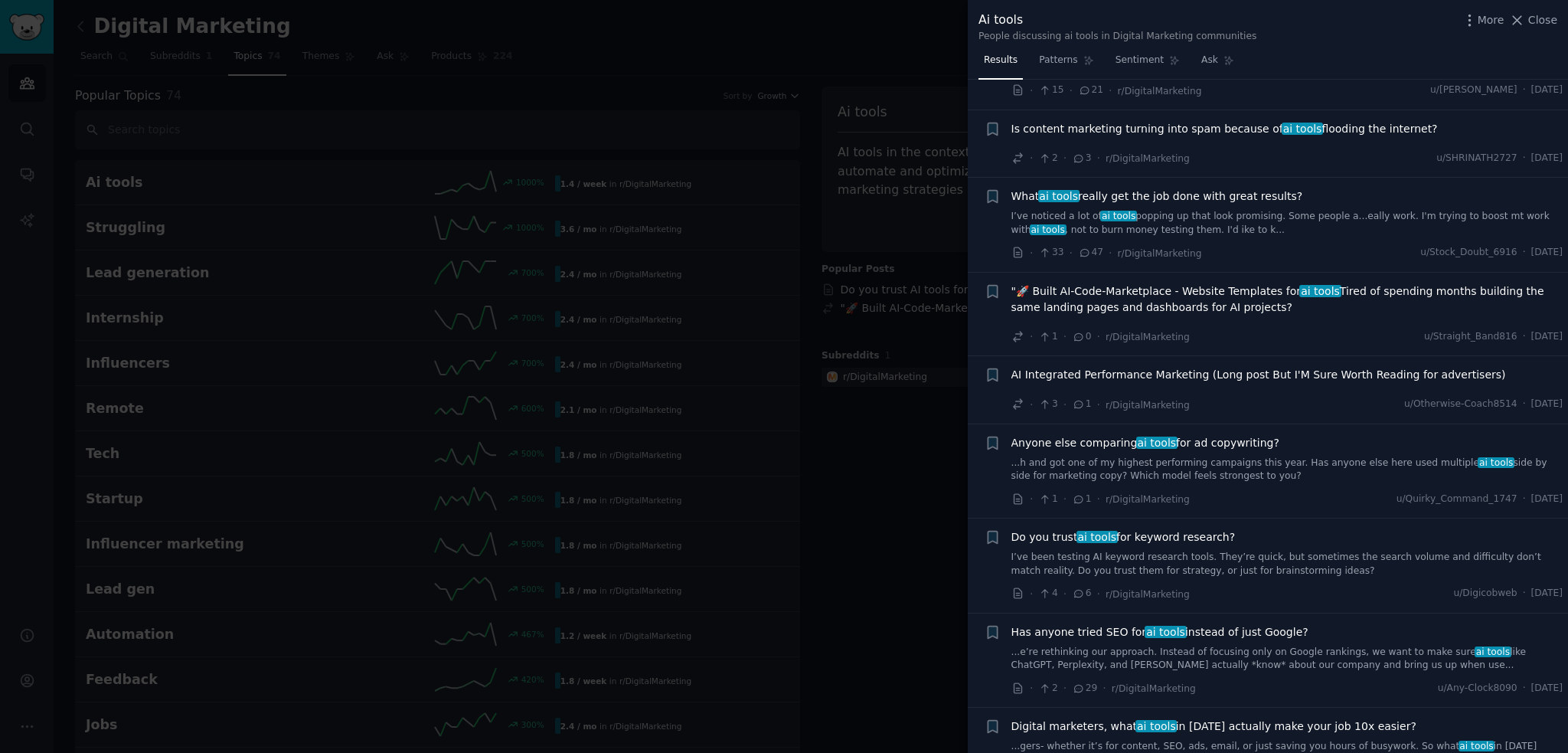
scroll to position [766, 0]
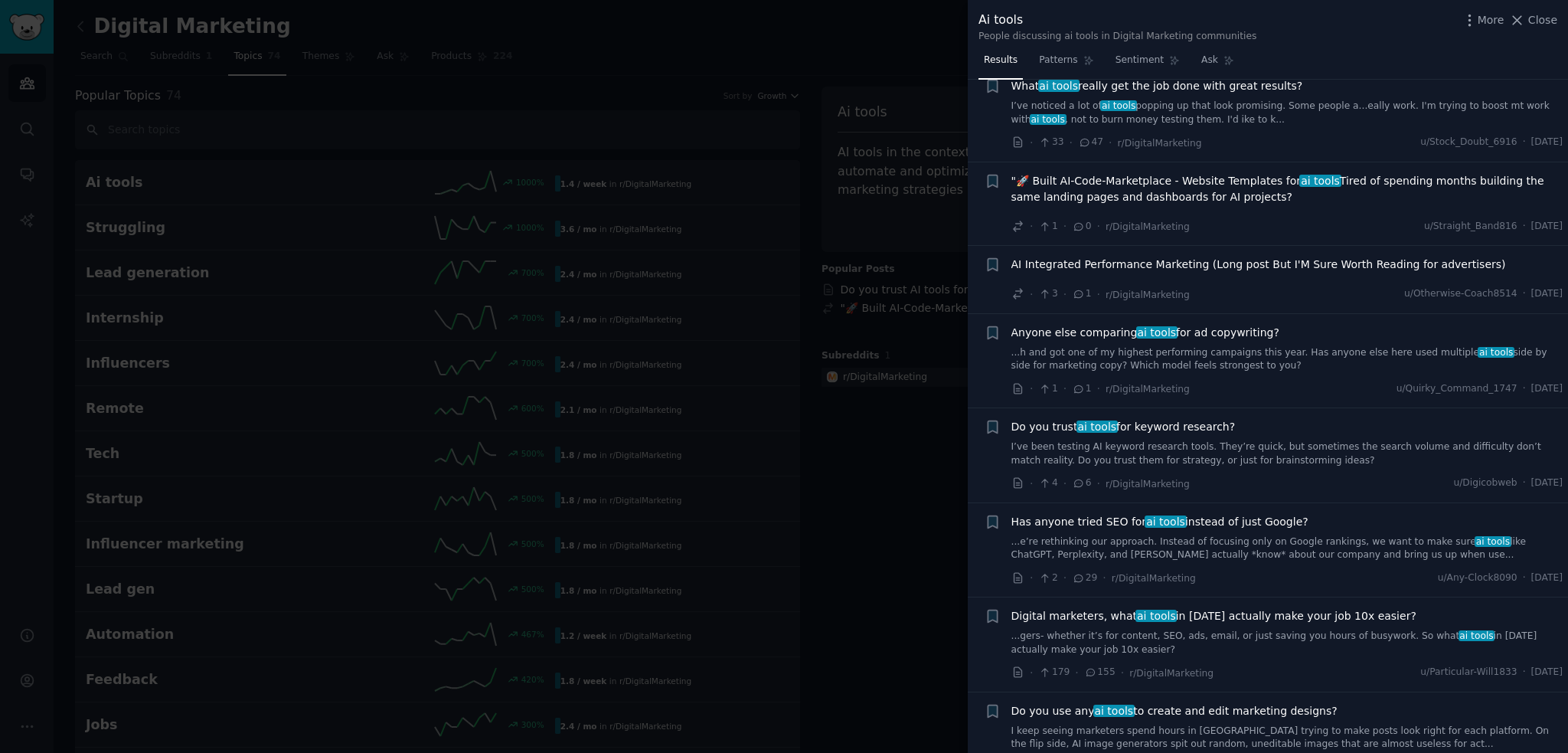
click at [1070, 608] on span "Digital marketers, what ai tools in 2025 actually make your job 10x easier?" at bounding box center [1214, 616] width 405 height 16
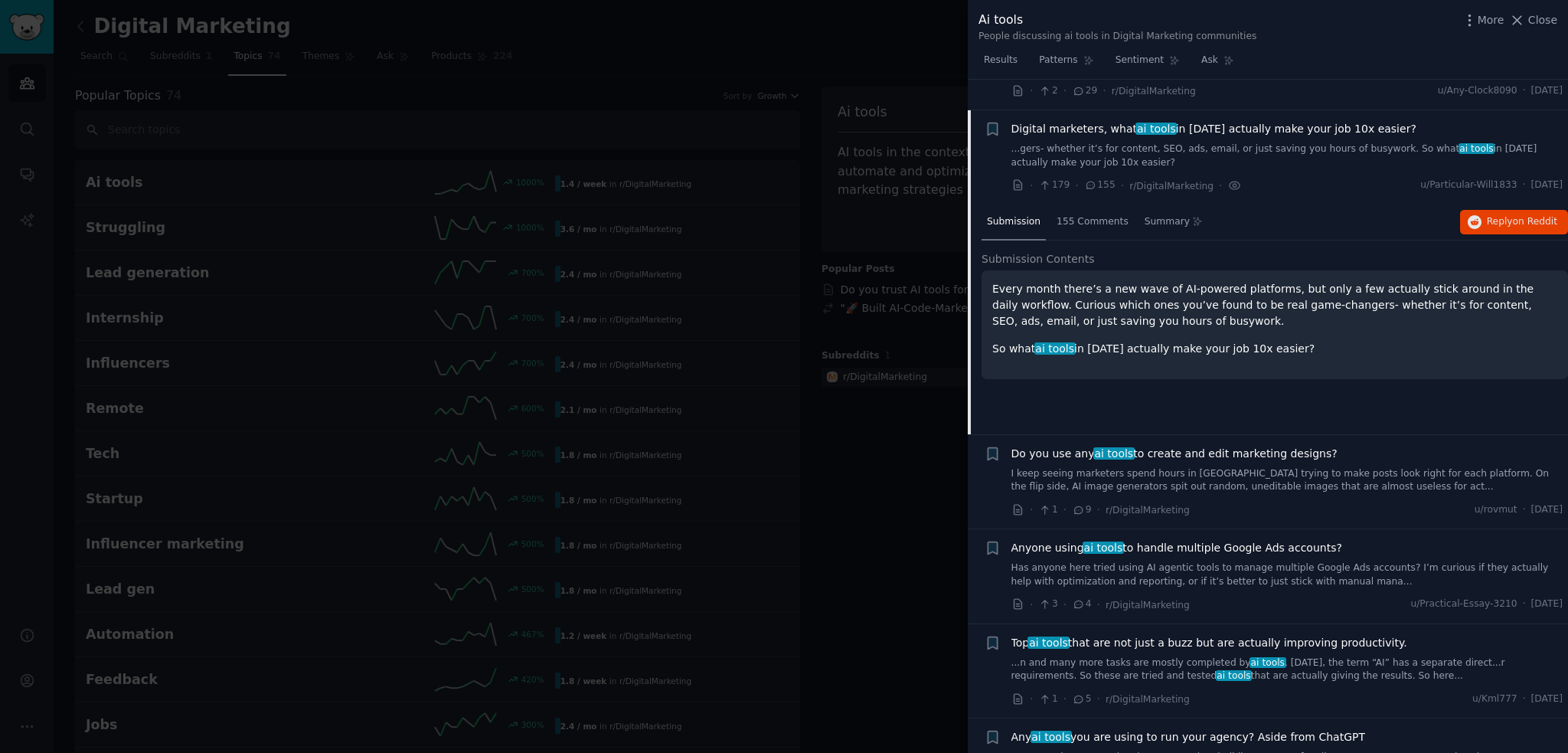
scroll to position [1254, 0]
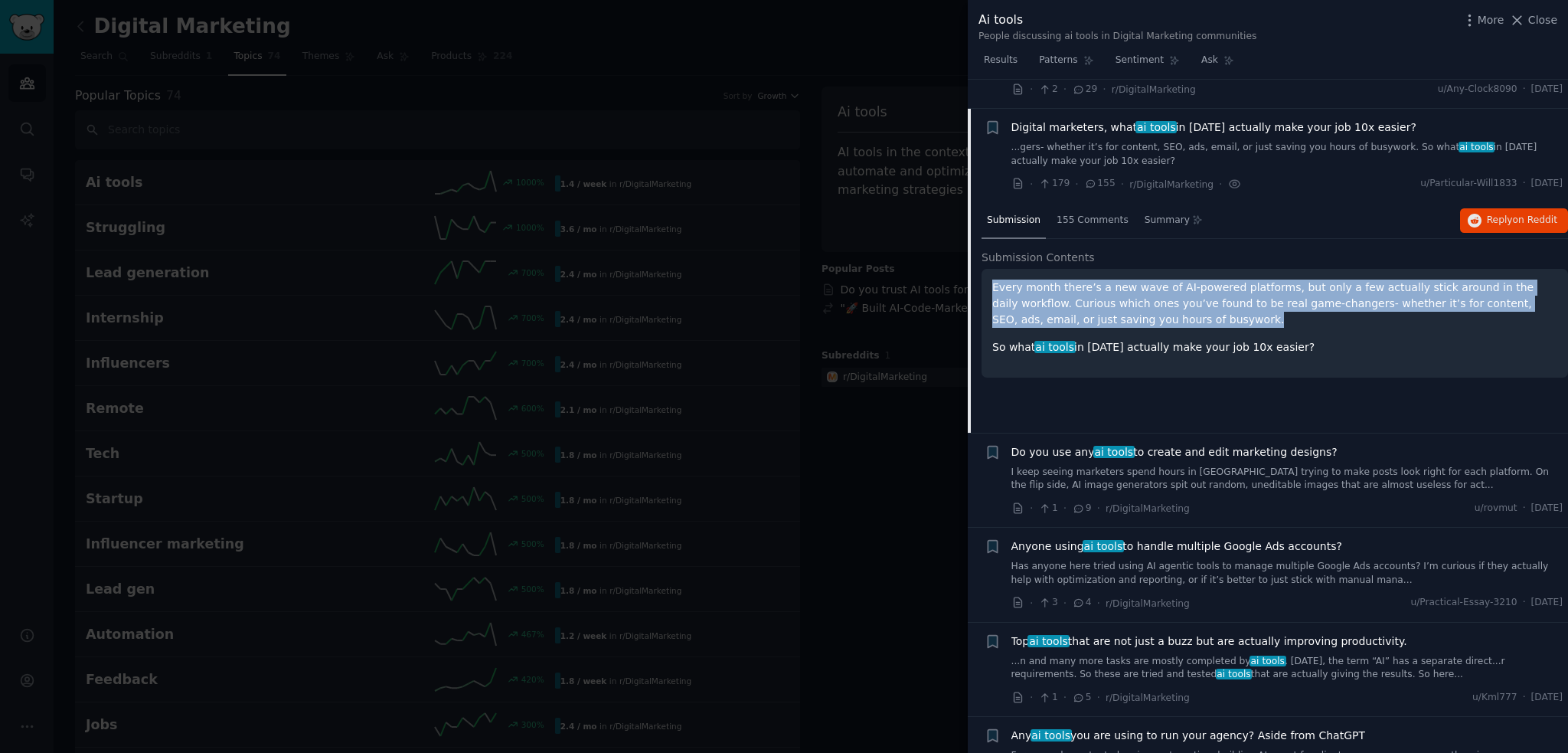
drag, startPoint x: 993, startPoint y: 255, endPoint x: 1229, endPoint y: 288, distance: 238.3
click at [1229, 288] on p "Every month there’s a new wave of AI-powered platforms, but only a few actually…" at bounding box center [1274, 303] width 565 height 48
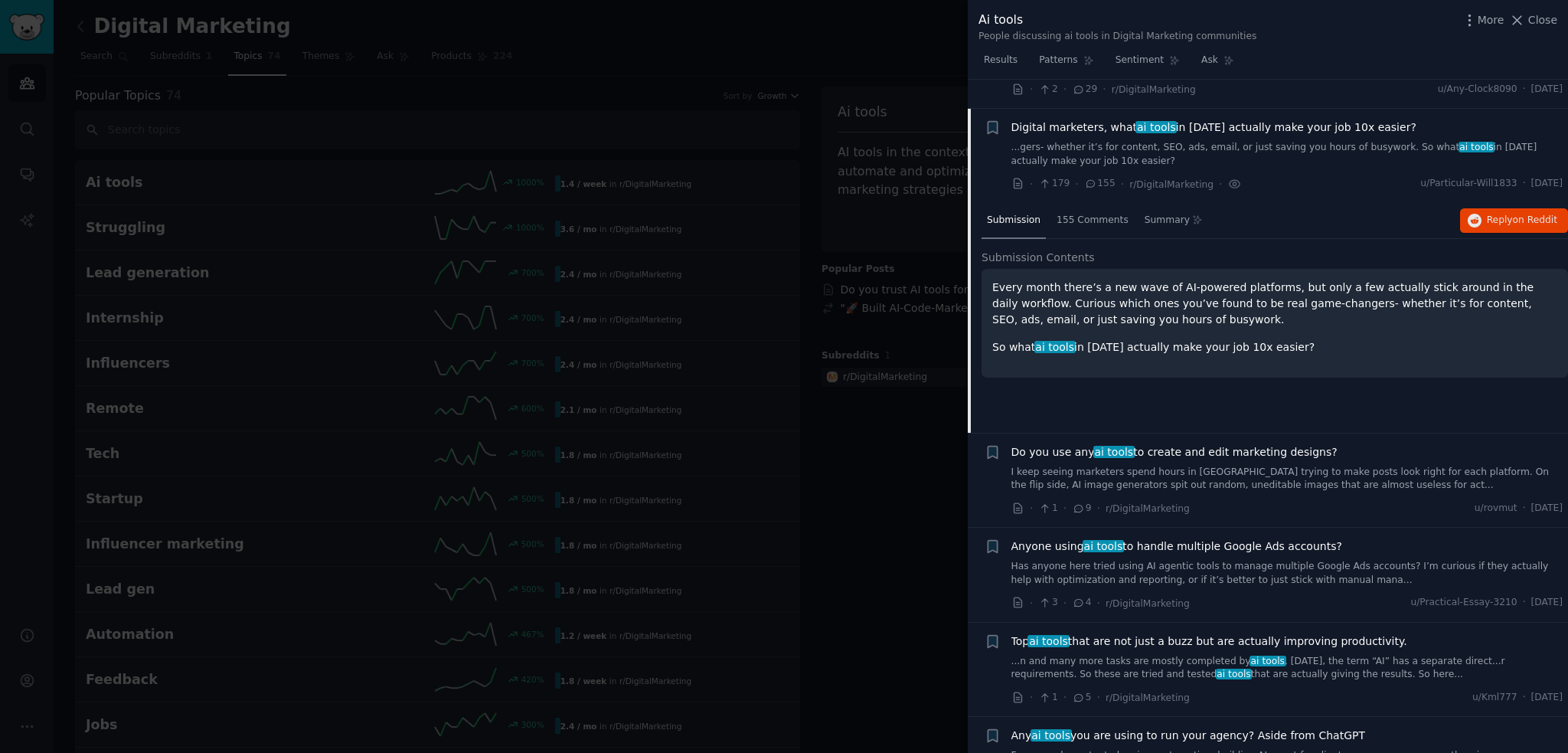
click at [1312, 301] on div "Every month there’s a new wave of AI-powered platforms, but only a few actually…" at bounding box center [1274, 317] width 565 height 76
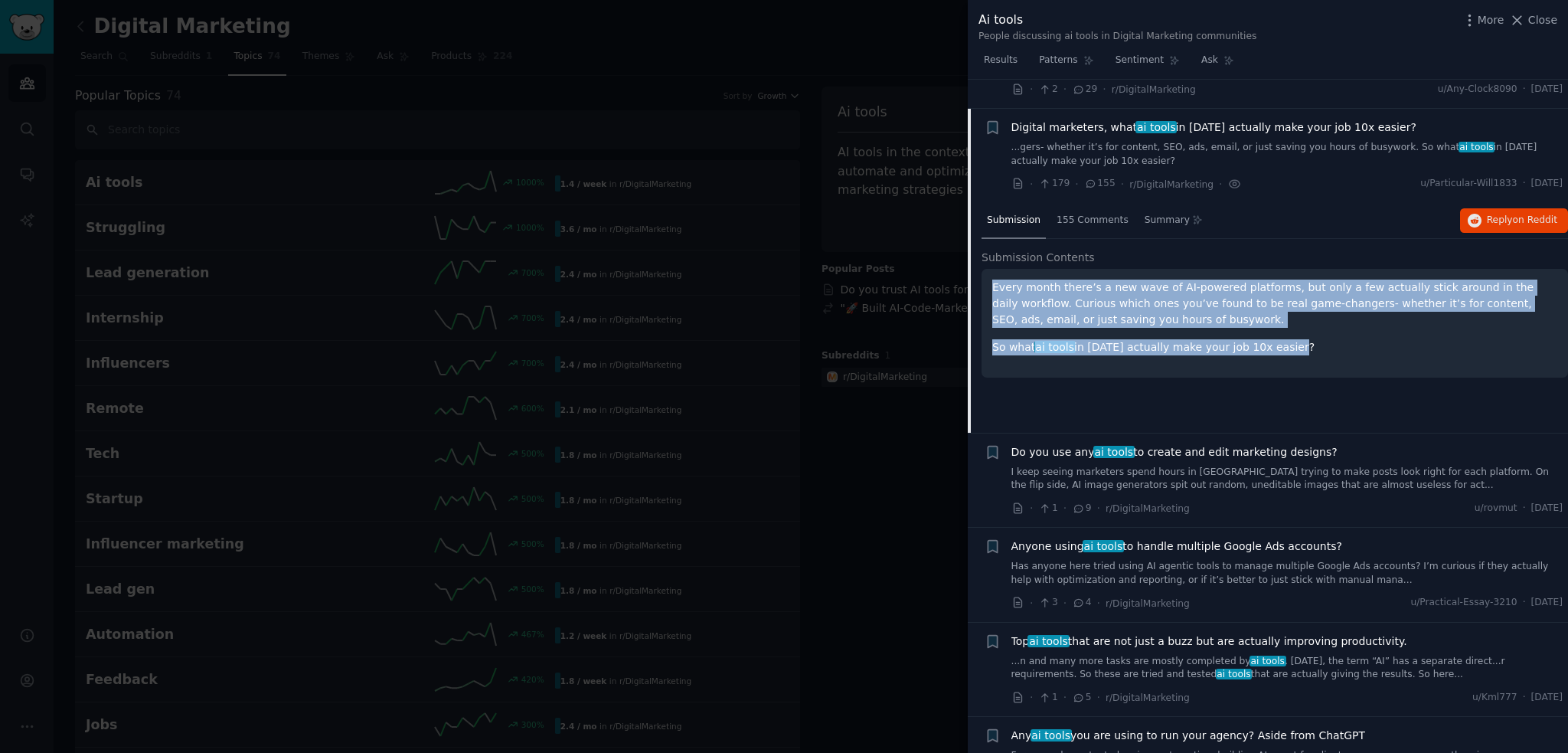
drag, startPoint x: 1274, startPoint y: 317, endPoint x: 990, endPoint y: 264, distance: 288.9
click at [990, 268] on div "Every month there’s a new wave of AI-powered platforms, but only a few actually…" at bounding box center [1274, 322] width 587 height 109
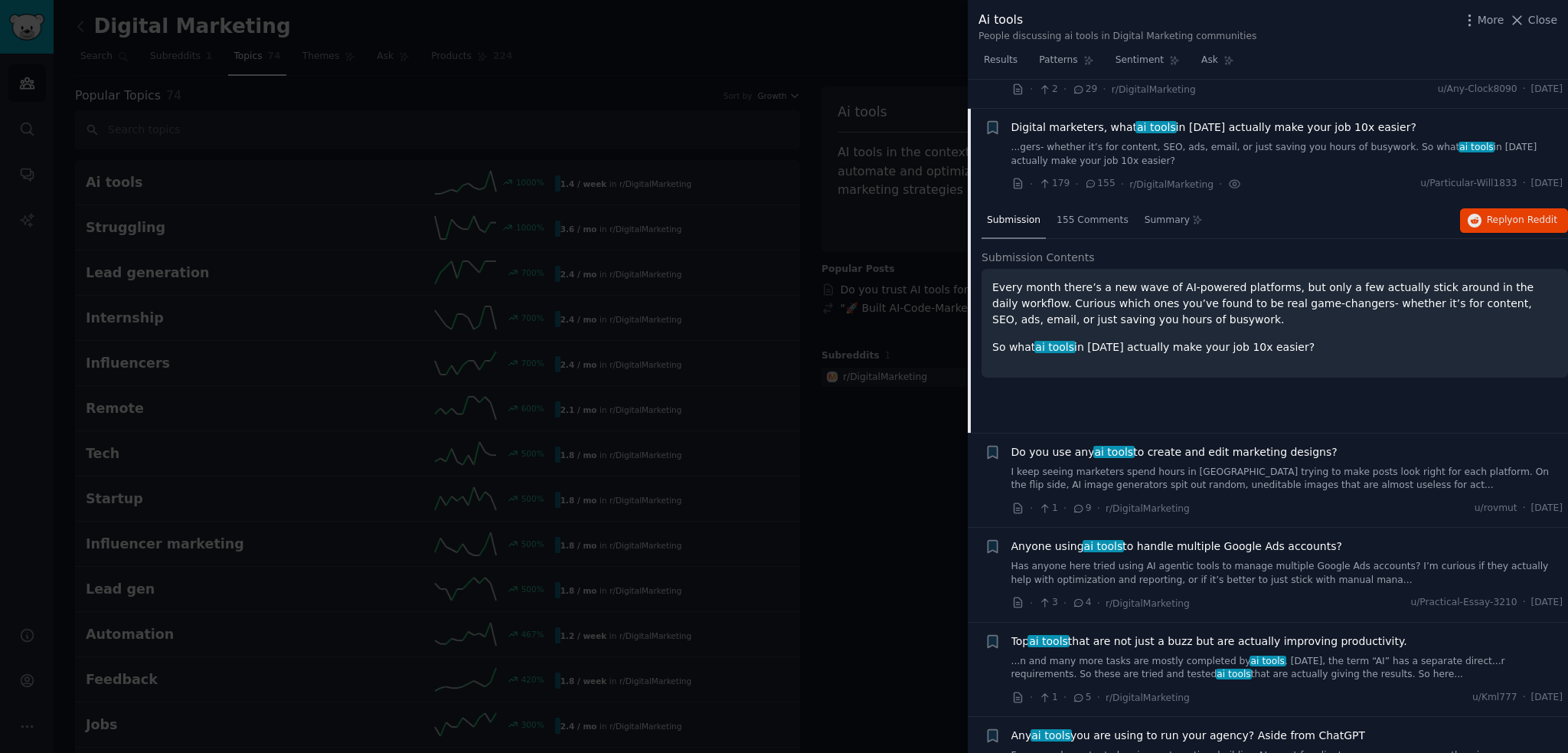
click at [870, 491] on div at bounding box center [784, 376] width 1568 height 753
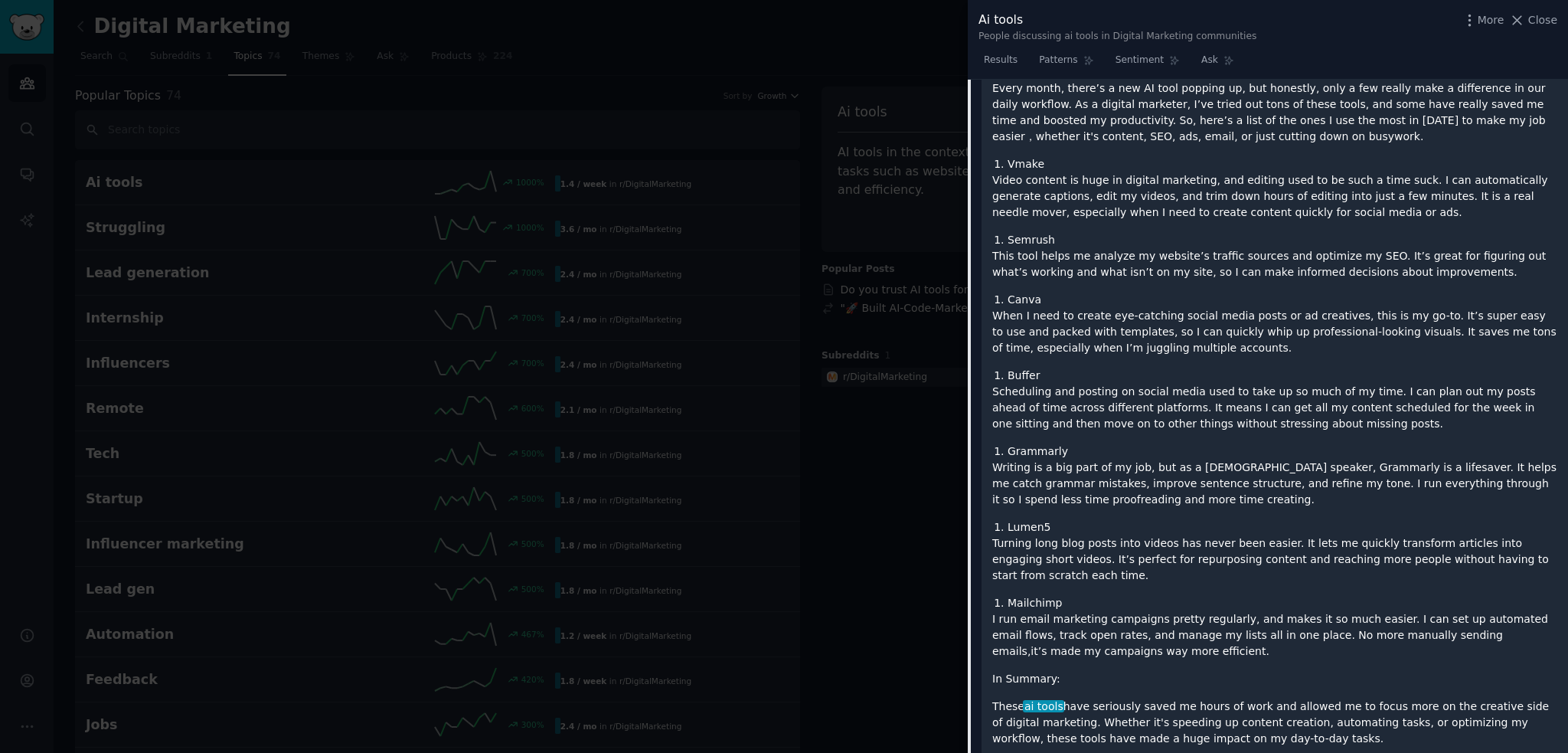
scroll to position [766, 0]
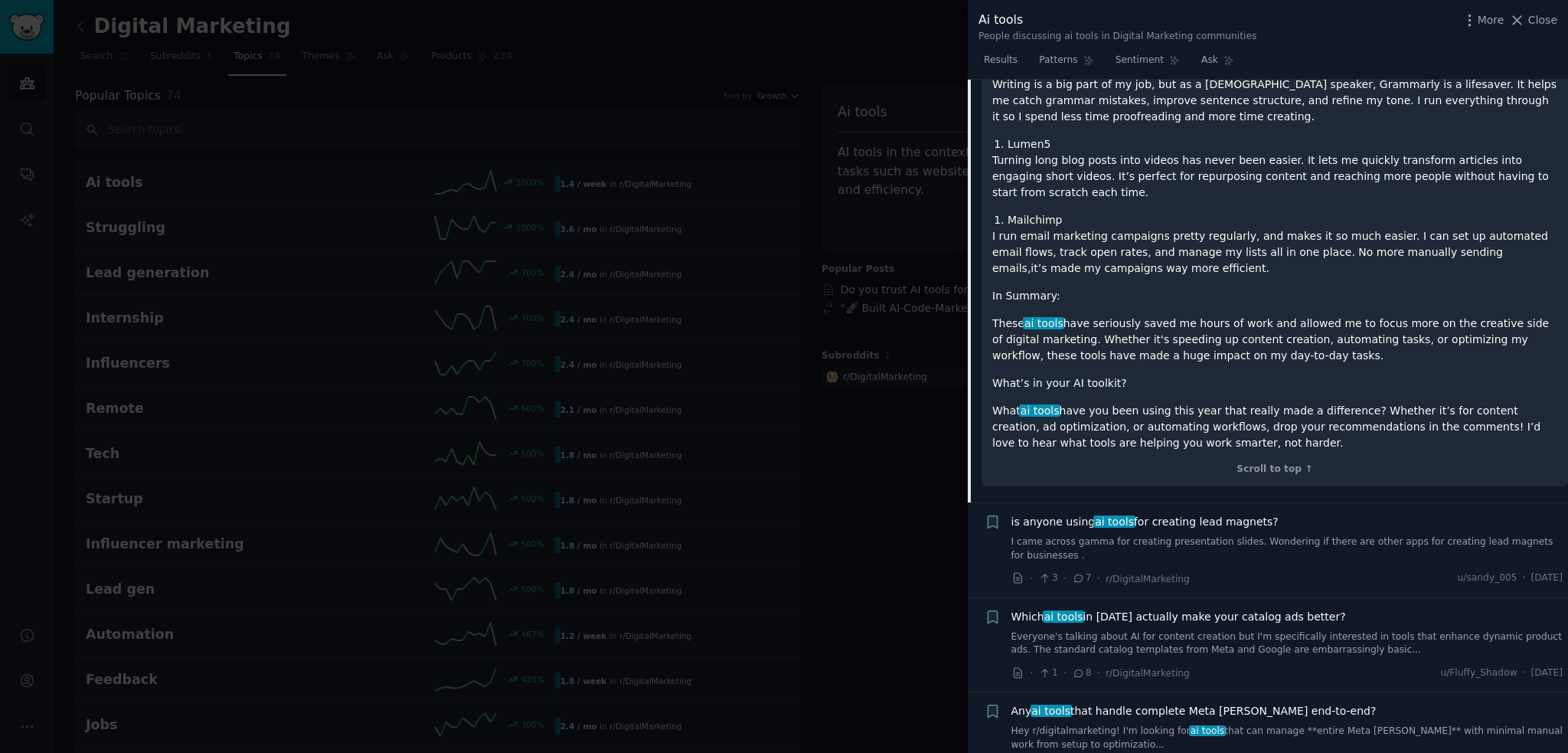
click at [1151, 514] on span "is anyone using ai tools for creating lead magnets?" at bounding box center [1145, 522] width 268 height 16
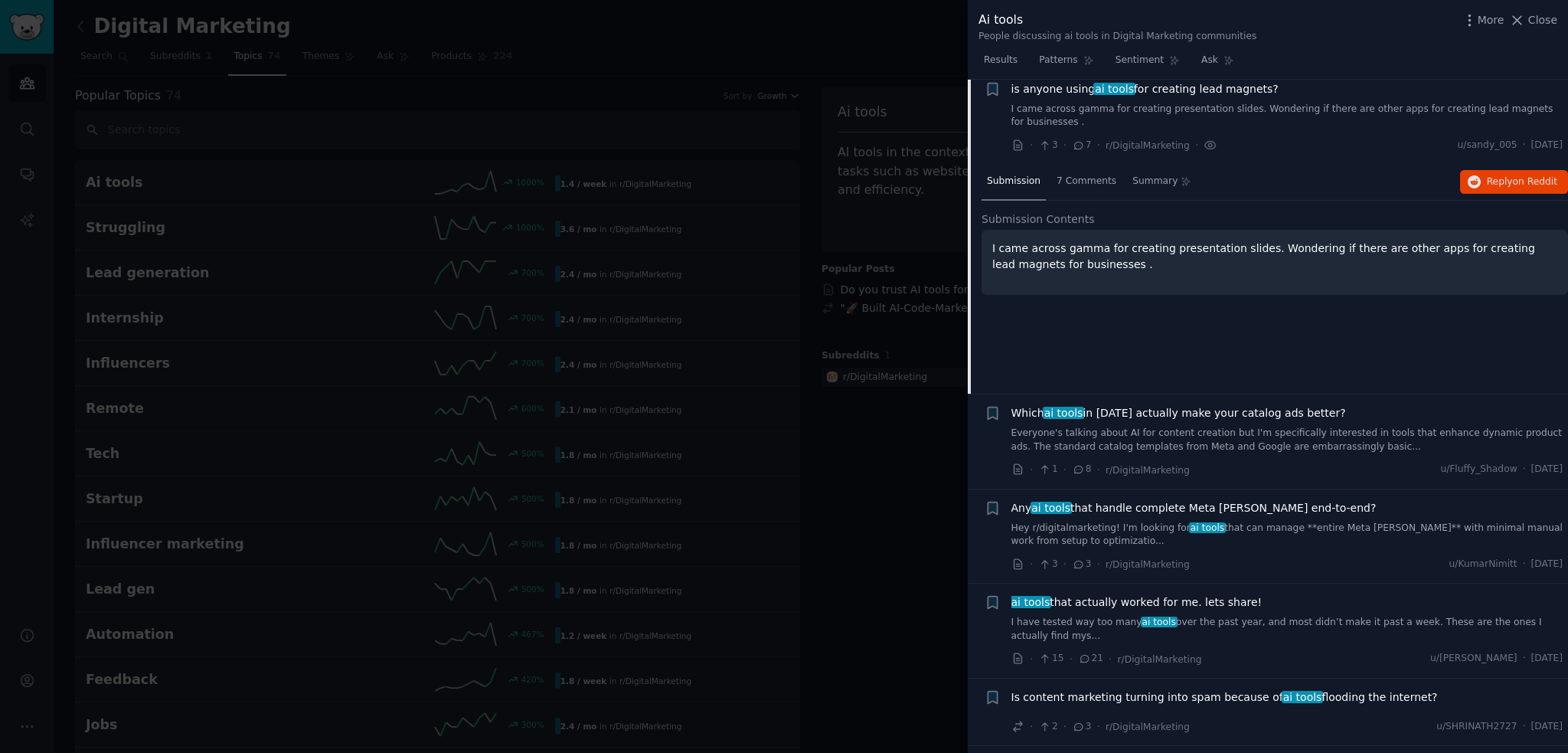
scroll to position [307, 0]
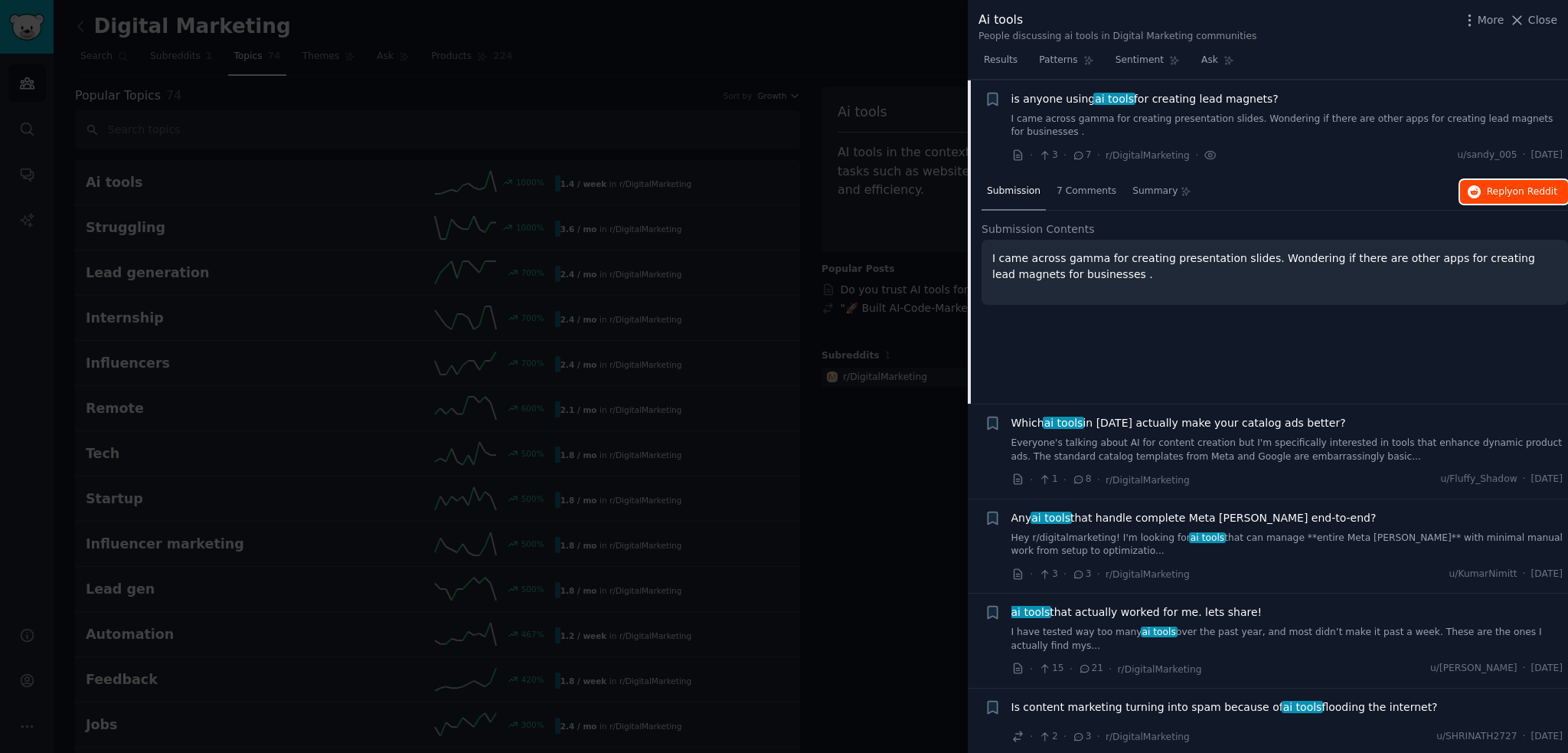
click at [1513, 186] on span "on Reddit" at bounding box center [1535, 191] width 44 height 11
